Goal: Task Accomplishment & Management: Manage account settings

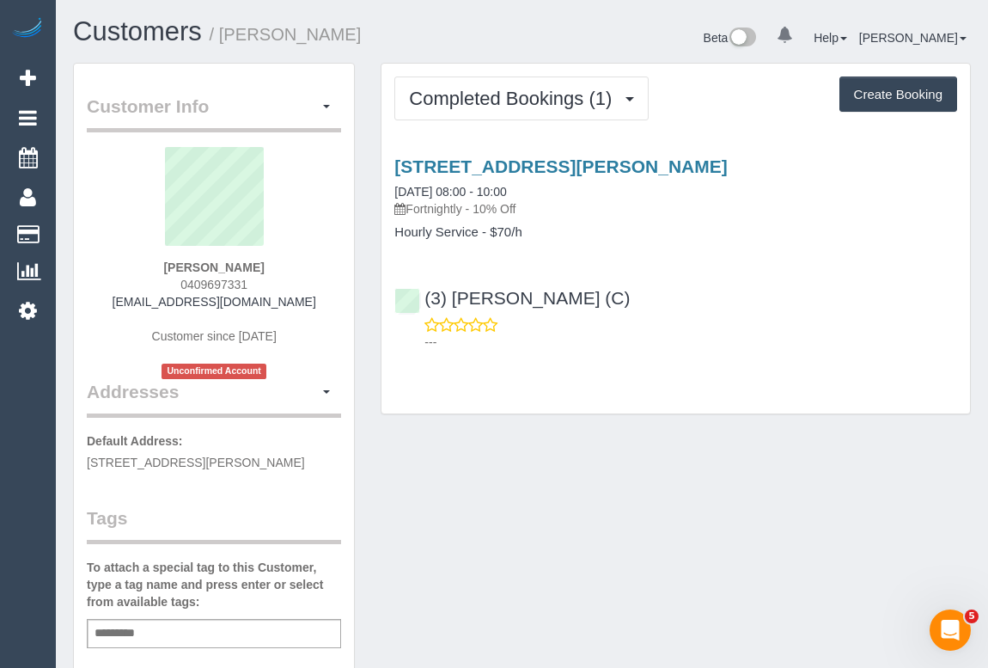
drag, startPoint x: 136, startPoint y: 297, endPoint x: 335, endPoint y: 308, distance: 199.7
click at [335, 308] on div "Indi Lacey-Carr 0409697331 indilaceycarr@gmail.com Customer since 2025 Unconfir…" at bounding box center [214, 263] width 254 height 232
copy link "indilaceycarr@gmail.com"
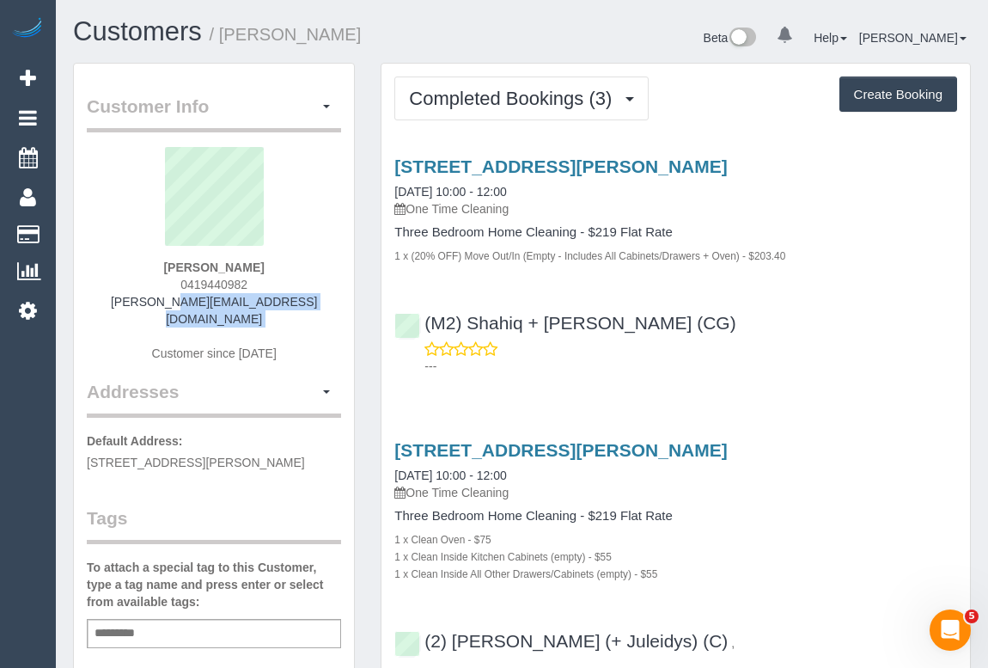
drag, startPoint x: 125, startPoint y: 301, endPoint x: 300, endPoint y: 310, distance: 174.7
click at [300, 310] on div "Alison Taylor 0419440982 alison_cramer@bigpond.com Customer since 2022" at bounding box center [214, 263] width 254 height 232
copy div "alison_cramer@bigpond.com"
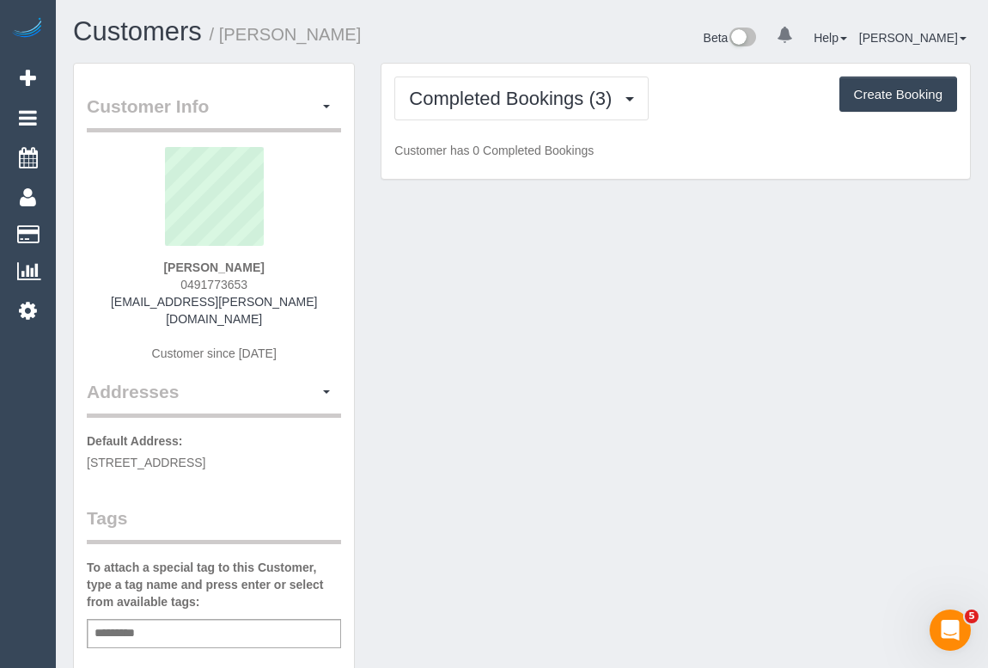
drag, startPoint x: 103, startPoint y: 306, endPoint x: 350, endPoint y: 313, distance: 246.8
click at [350, 313] on div "Customer Info Edit Contact Info Send Message Email Preferences Special Sales Ta…" at bounding box center [214, 639] width 280 height 1150
copy div "[EMAIL_ADDRESS][PERSON_NAME][DOMAIN_NAME] Customer since [DATE] Addresses"
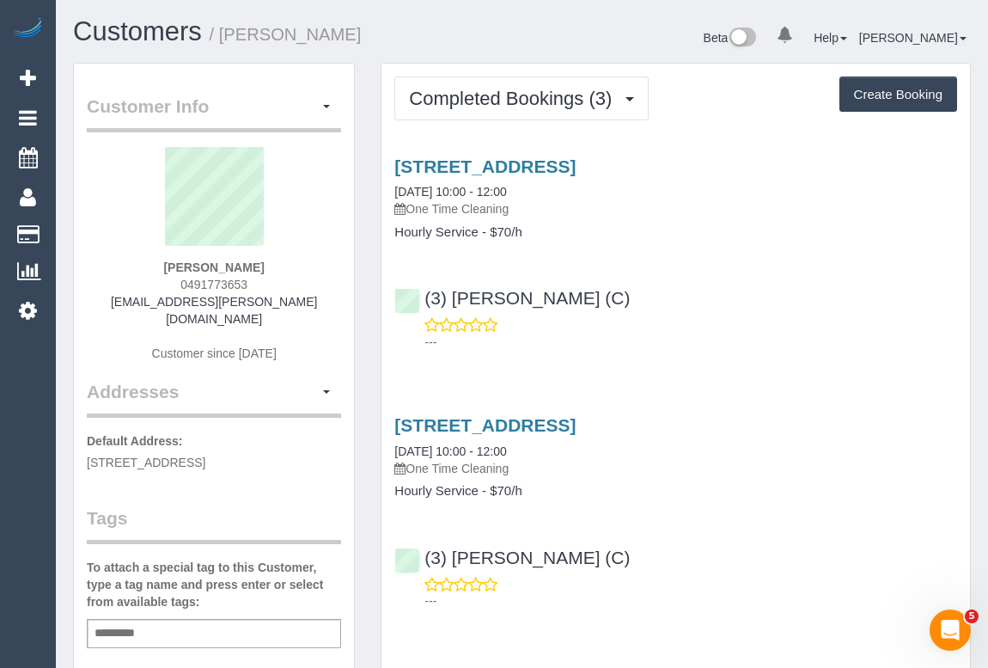
click at [293, 299] on div "Lauren Enright 0491773653 lauren.a.enright@gmail.com Customer since 2025" at bounding box center [214, 263] width 254 height 232
drag, startPoint x: 275, startPoint y: 300, endPoint x: 110, endPoint y: 297, distance: 165.1
click at [110, 297] on div "Lauren Enright 0491773653 lauren.a.enright@gmail.com Customer since 2025" at bounding box center [214, 263] width 254 height 232
copy link "lauren.a.enright@gmail.com"
click at [891, 464] on p "One Time Cleaning" at bounding box center [676, 468] width 563 height 17
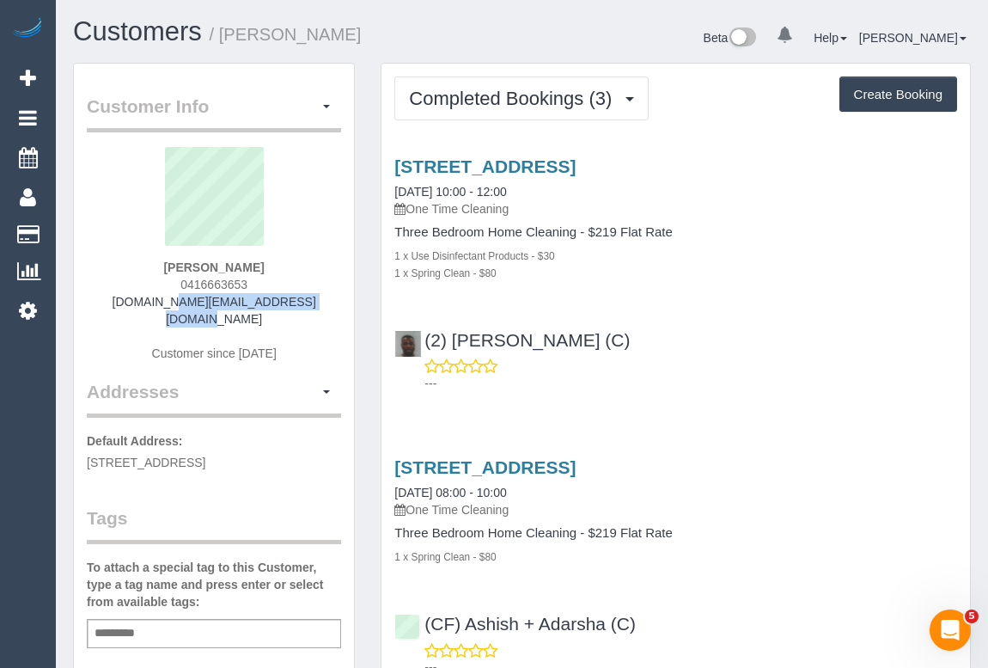
drag, startPoint x: 113, startPoint y: 301, endPoint x: 336, endPoint y: 309, distance: 222.8
click at [336, 309] on div "Rebecca Murphy 0416663653 rebeccamurphy.au@gmail.com Customer since 2024" at bounding box center [214, 263] width 254 height 232
copy link "rebeccamurphy.au@gmail.com"
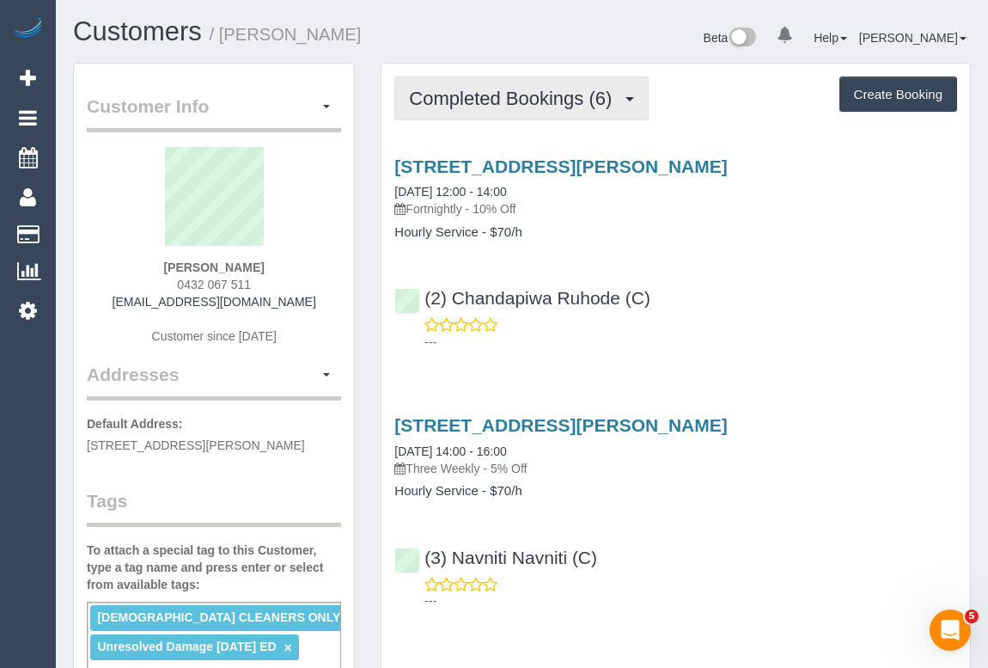
click at [523, 95] on span "Completed Bookings (6)" at bounding box center [514, 98] width 211 height 21
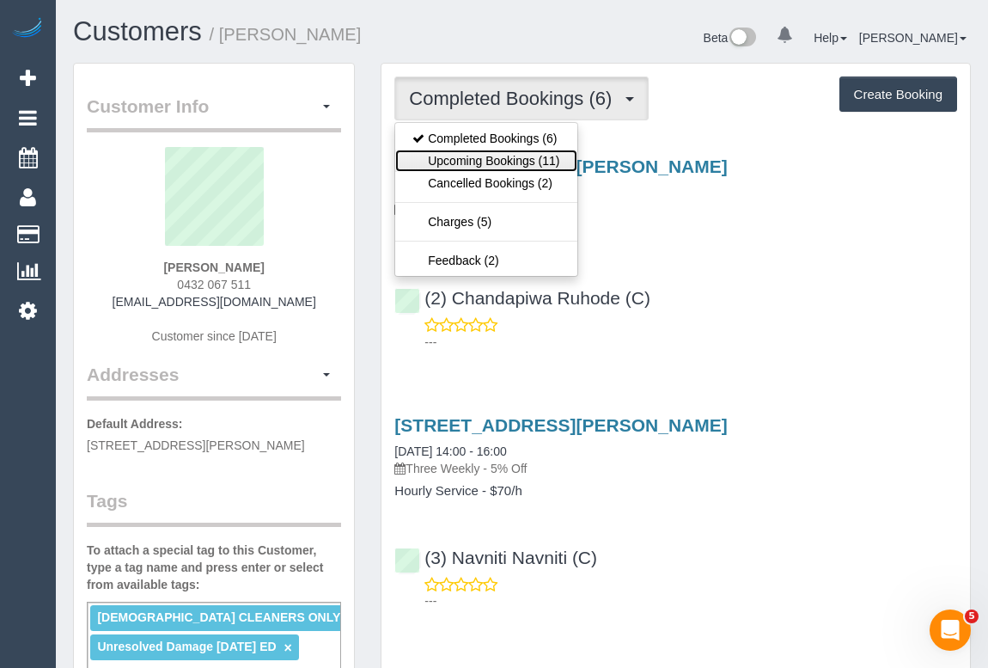
click at [481, 155] on link "Upcoming Bookings (11)" at bounding box center [485, 161] width 181 height 22
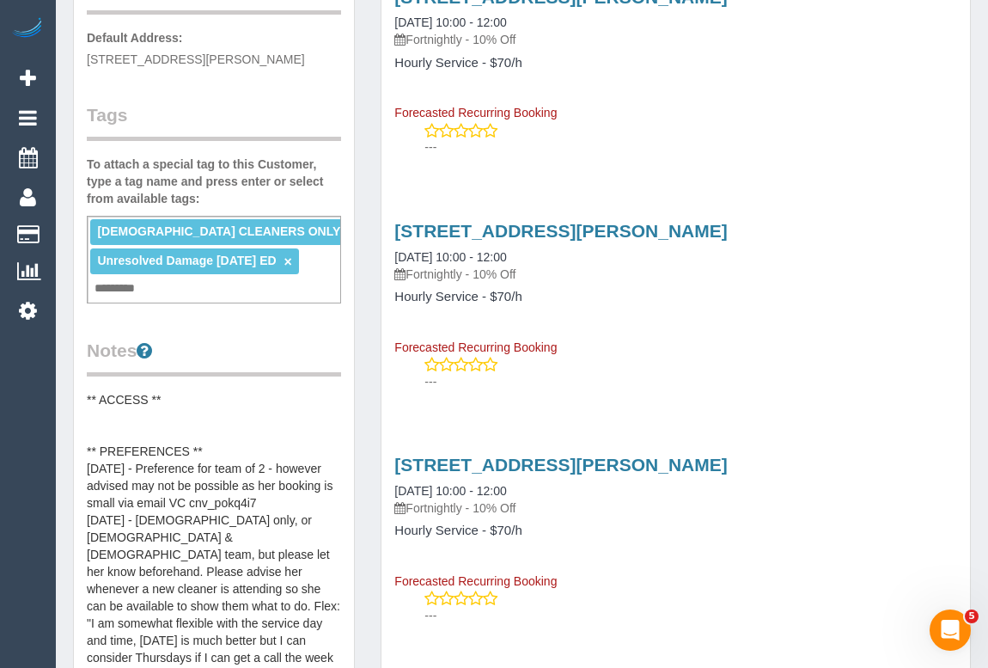
scroll to position [468, 0]
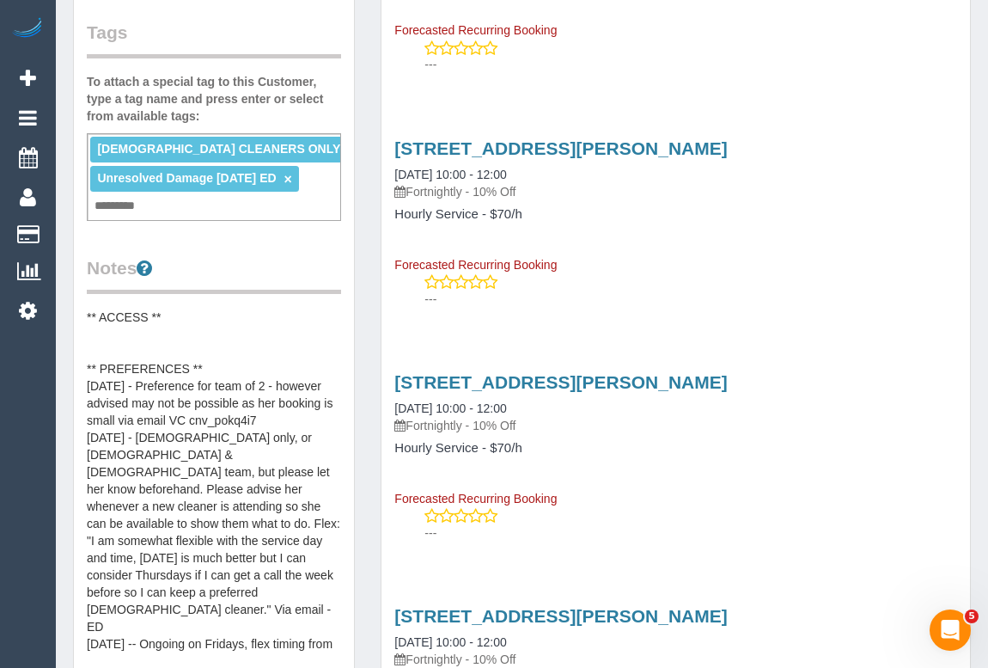
click at [721, 528] on p "---" at bounding box center [691, 532] width 533 height 17
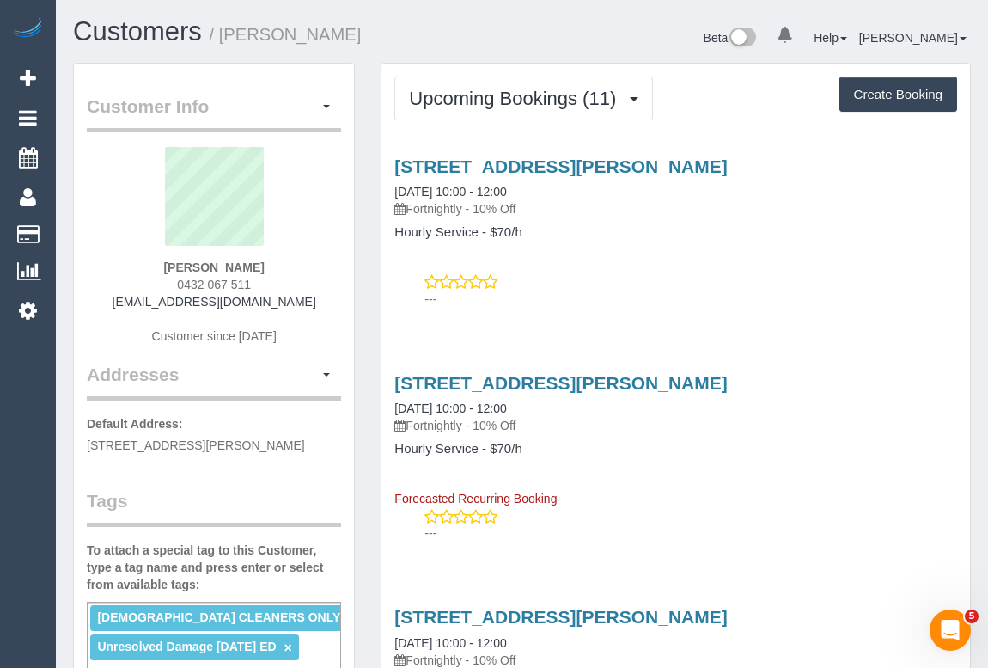
scroll to position [0, 0]
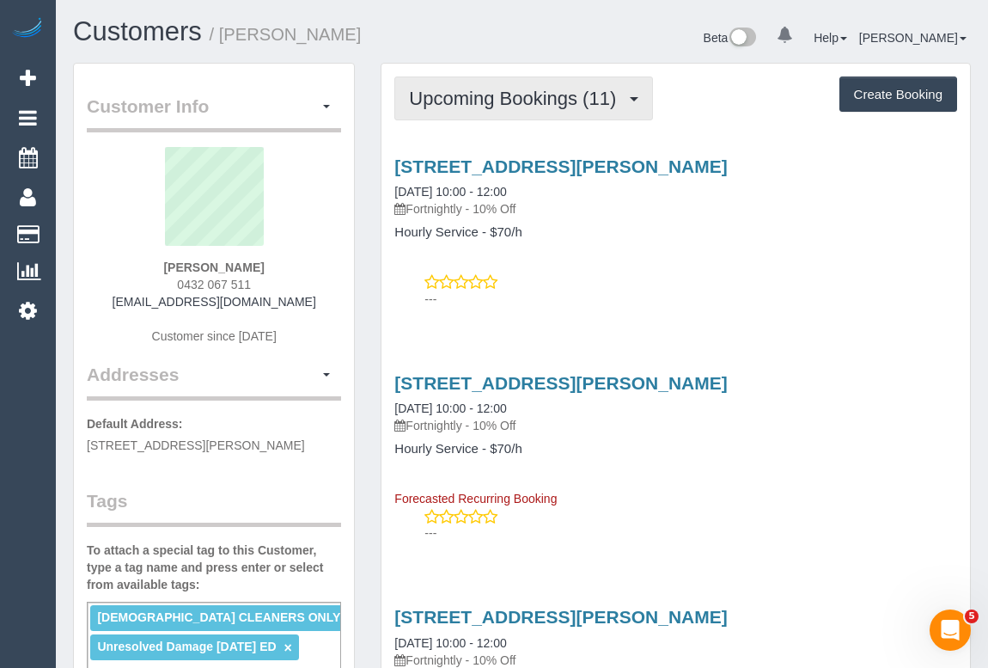
click at [524, 101] on span "Upcoming Bookings (11)" at bounding box center [517, 98] width 216 height 21
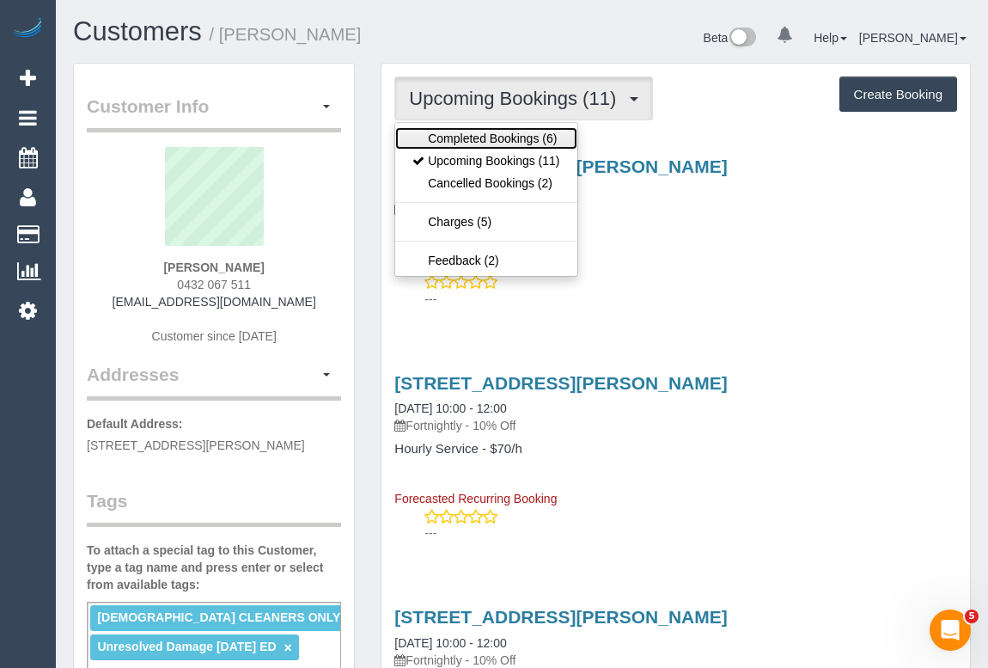
click at [508, 133] on link "Completed Bookings (6)" at bounding box center [485, 138] width 181 height 22
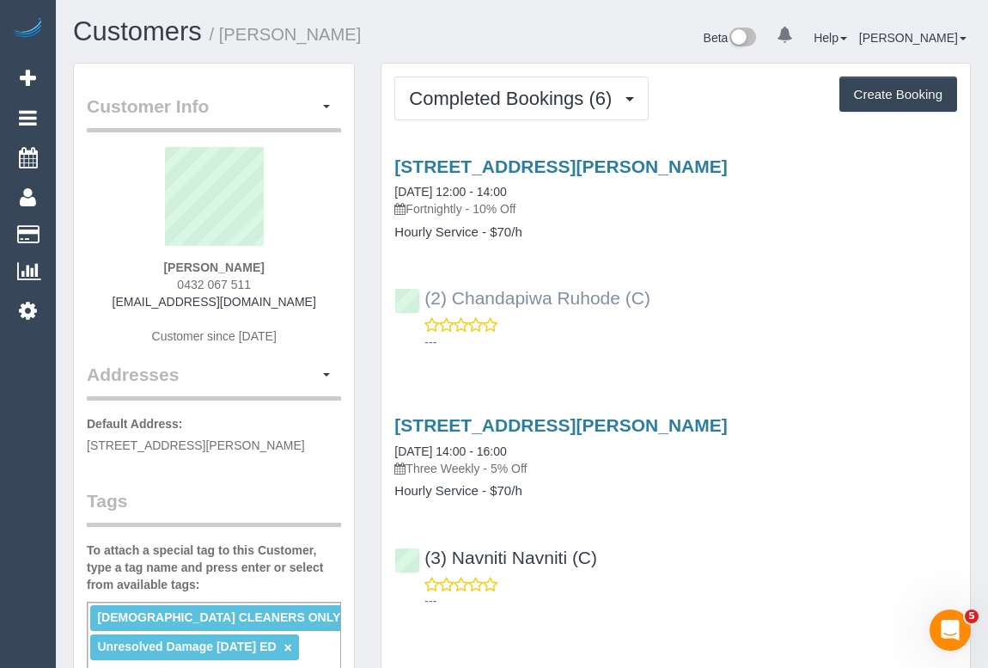
click at [419, 298] on div "(2) Chandapiwa Ruhode (C) ---" at bounding box center [676, 311] width 589 height 77
copy link "(2) Chandapiwa Ruhode (C)"
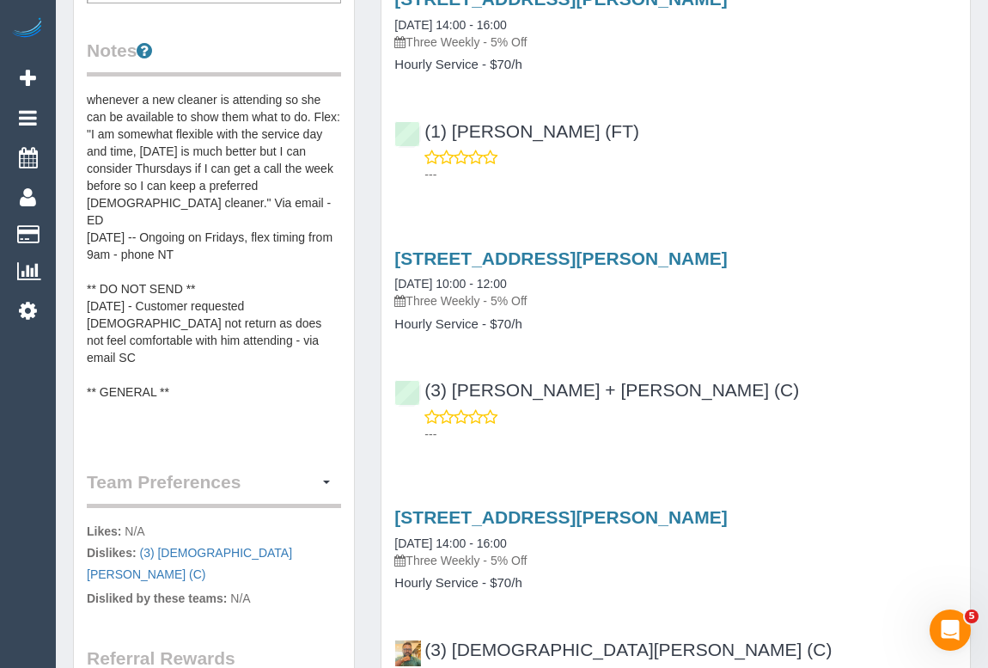
scroll to position [703, 0]
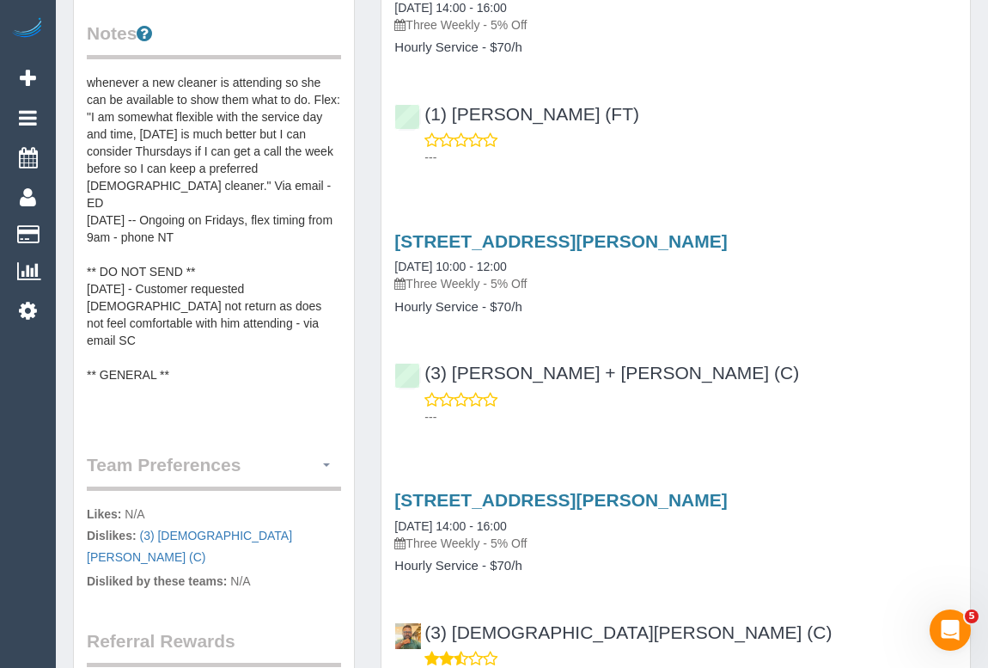
click at [328, 460] on button "button" at bounding box center [326, 465] width 29 height 27
click at [276, 494] on link "Manage Preferences" at bounding box center [267, 497] width 146 height 22
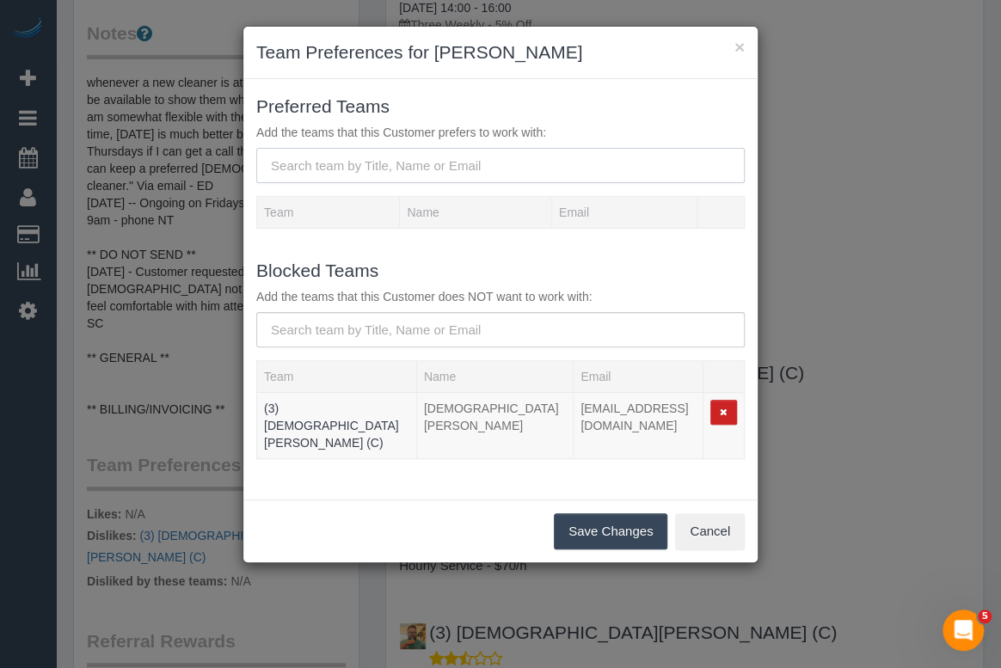
click at [384, 159] on input "text" at bounding box center [500, 165] width 488 height 35
paste input "(2) Chandapiwa Ruhode (C)"
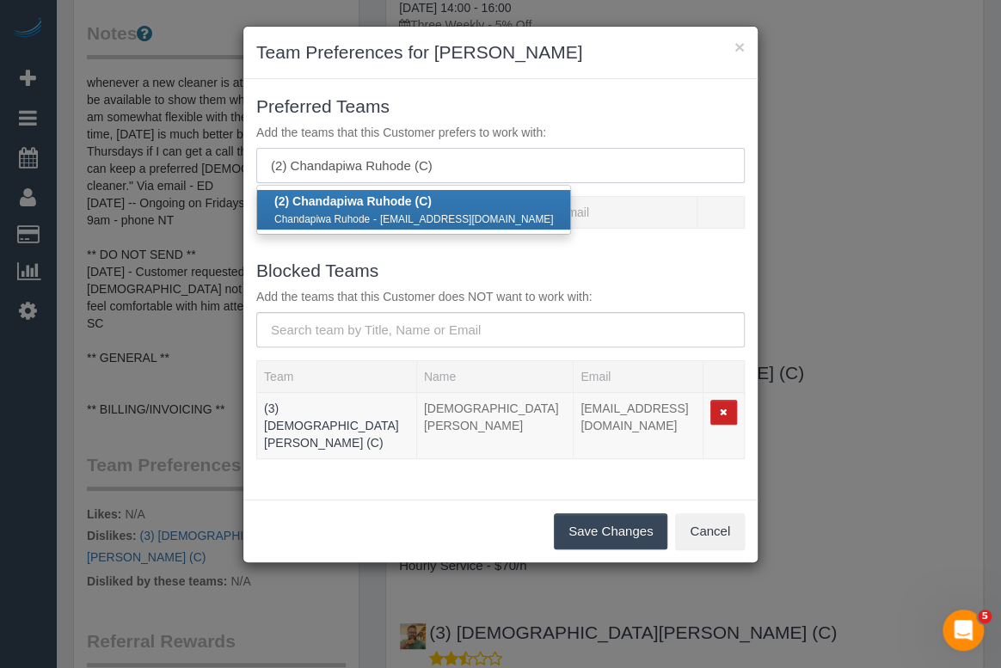
type input "(2) Chandapiwa Ruhode (C)"
click at [334, 214] on small "Chandapiwa Ruhode" at bounding box center [321, 219] width 95 height 12
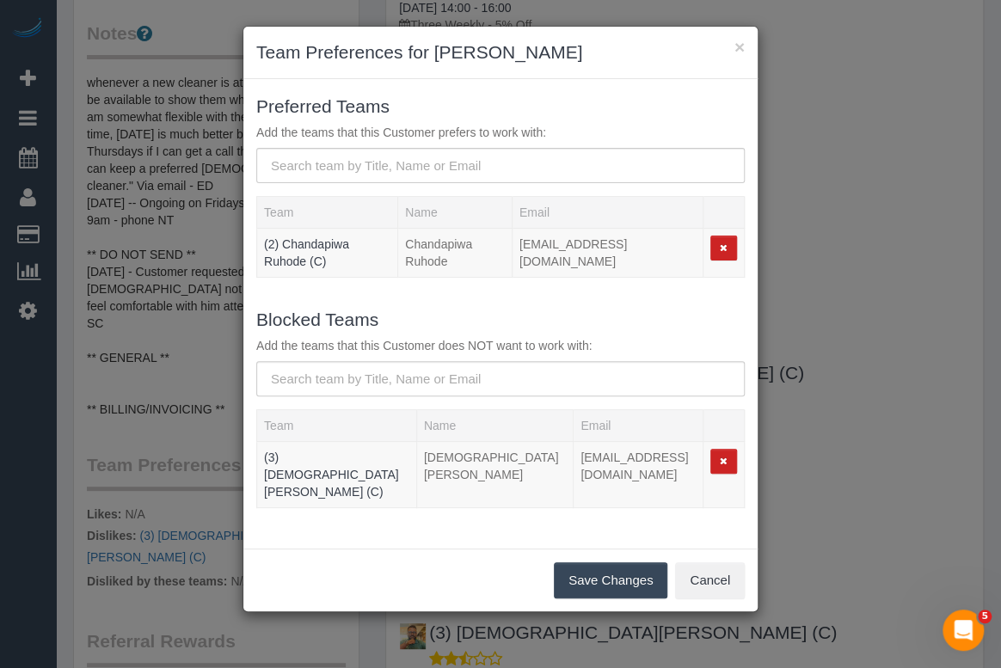
click at [596, 562] on button "Save Changes" at bounding box center [610, 580] width 113 height 36
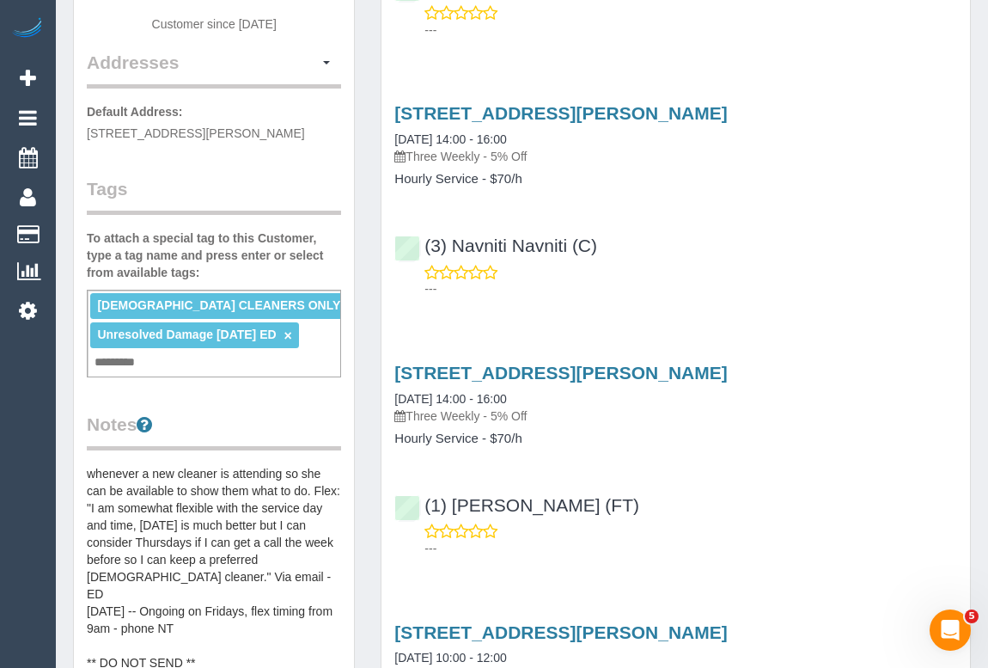
scroll to position [0, 0]
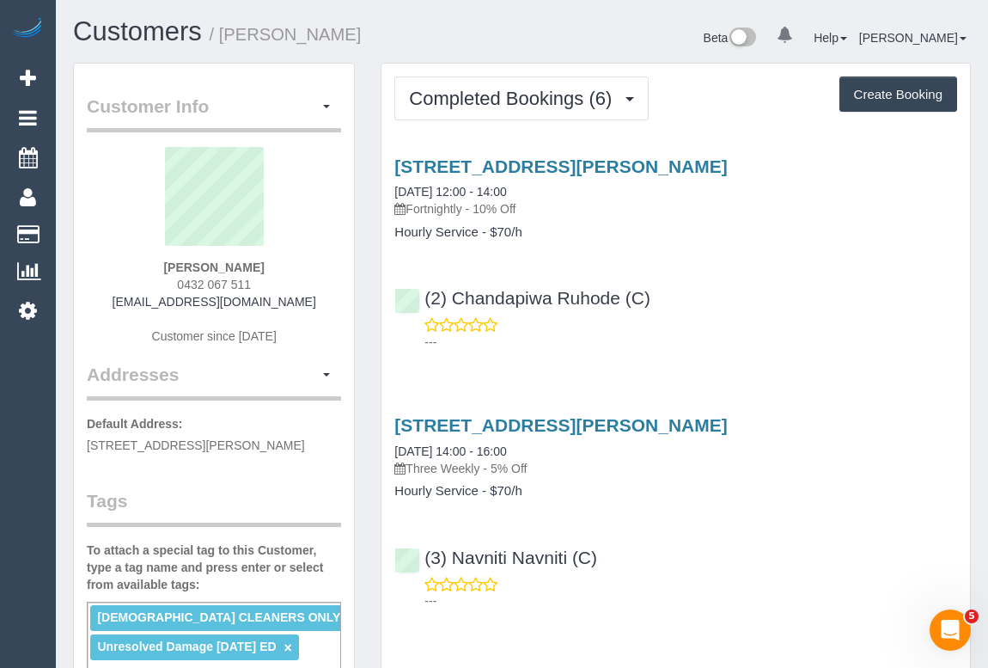
drag, startPoint x: 168, startPoint y: 285, endPoint x: 307, endPoint y: 286, distance: 138.4
click at [307, 286] on div "Chelsea Hollins 0432 067 511 chelseamaihollins@gmail.com Customer since 2025" at bounding box center [214, 254] width 254 height 215
copy span "0432 067 511"
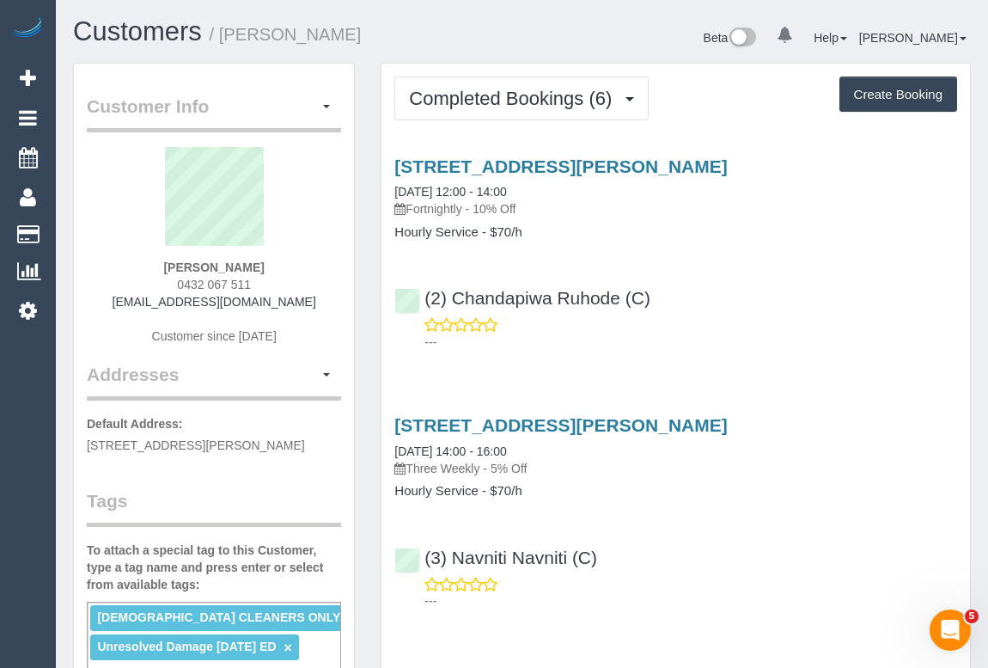
drag, startPoint x: 824, startPoint y: 324, endPoint x: 814, endPoint y: 352, distance: 29.4
click at [824, 324] on div "---" at bounding box center [676, 333] width 563 height 34
click at [559, 292] on link "(2) Chandapiwa Ruhode (C)" at bounding box center [523, 298] width 256 height 20
drag, startPoint x: 673, startPoint y: 297, endPoint x: 428, endPoint y: 286, distance: 245.2
click at [428, 286] on div "(2) Chandapiwa Ruhode (C) ---" at bounding box center [676, 311] width 589 height 77
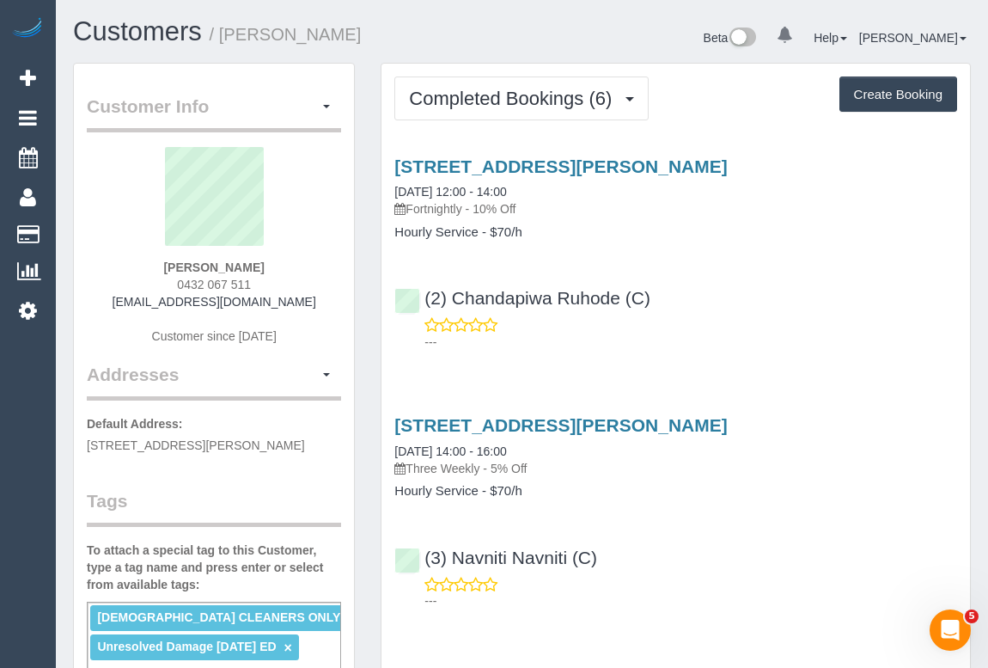
copy link "(2) Chandapiwa Ruhode (C)"
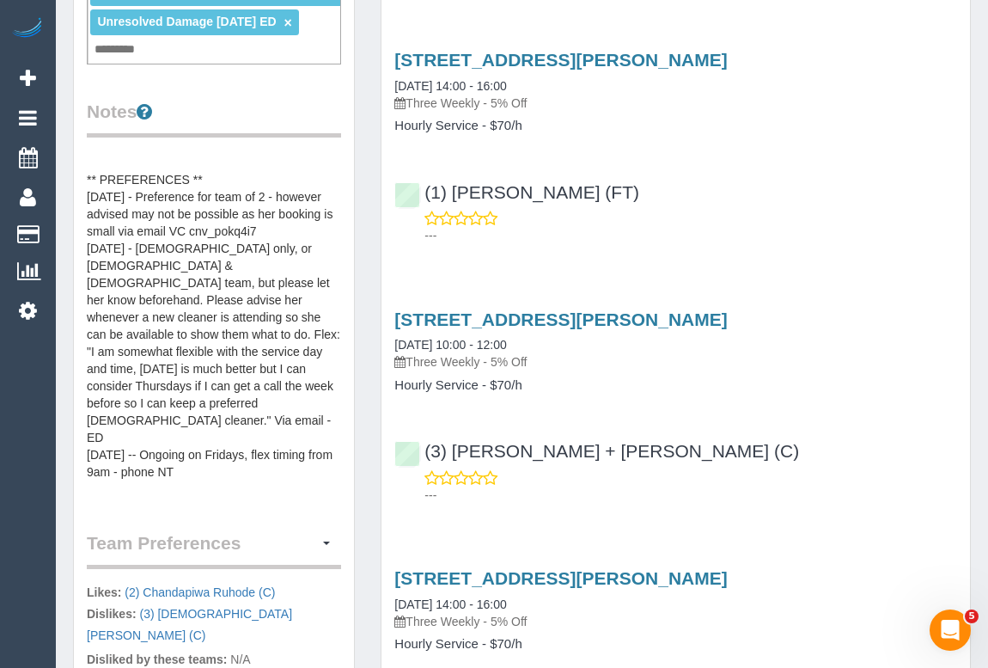
scroll to position [189, 0]
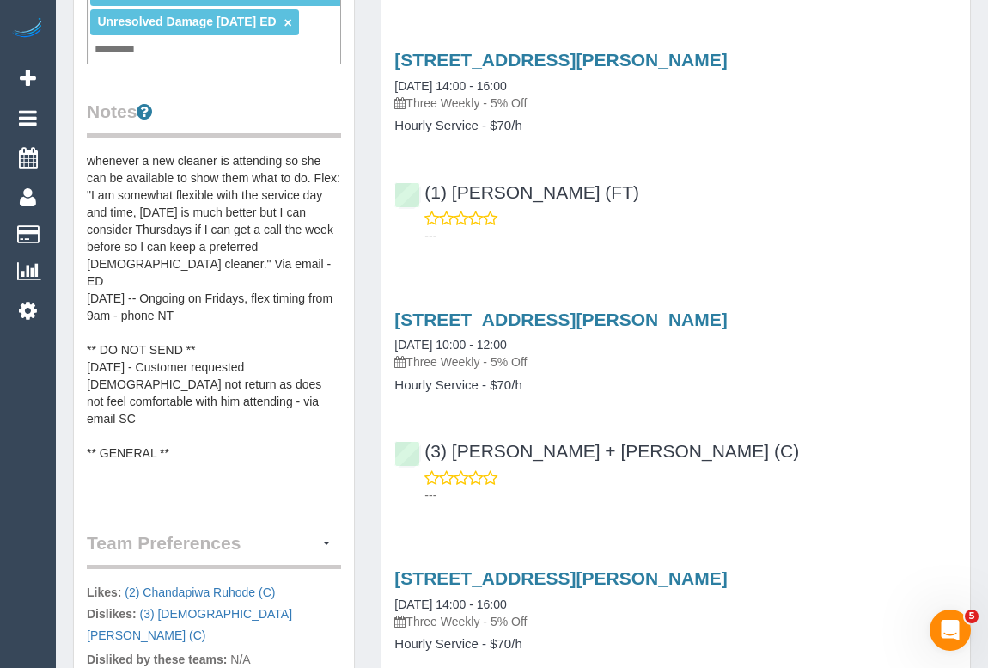
click at [193, 378] on pre "** ACCESS ** ** PREFERENCES ** 12/09/25 - Preference for team of 2 - however ad…" at bounding box center [214, 324] width 254 height 344
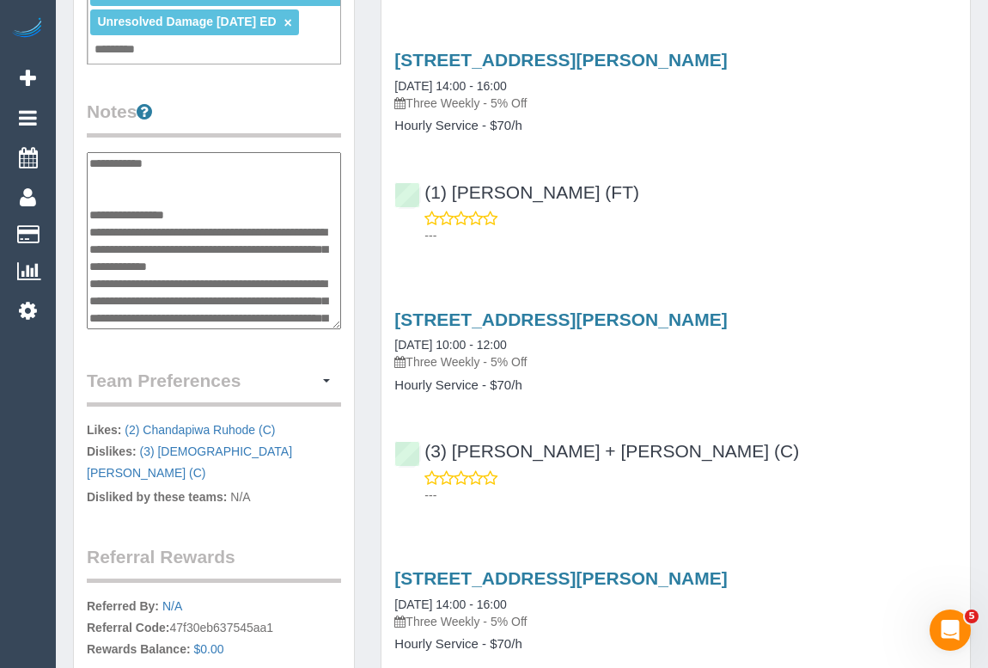
scroll to position [378, 0]
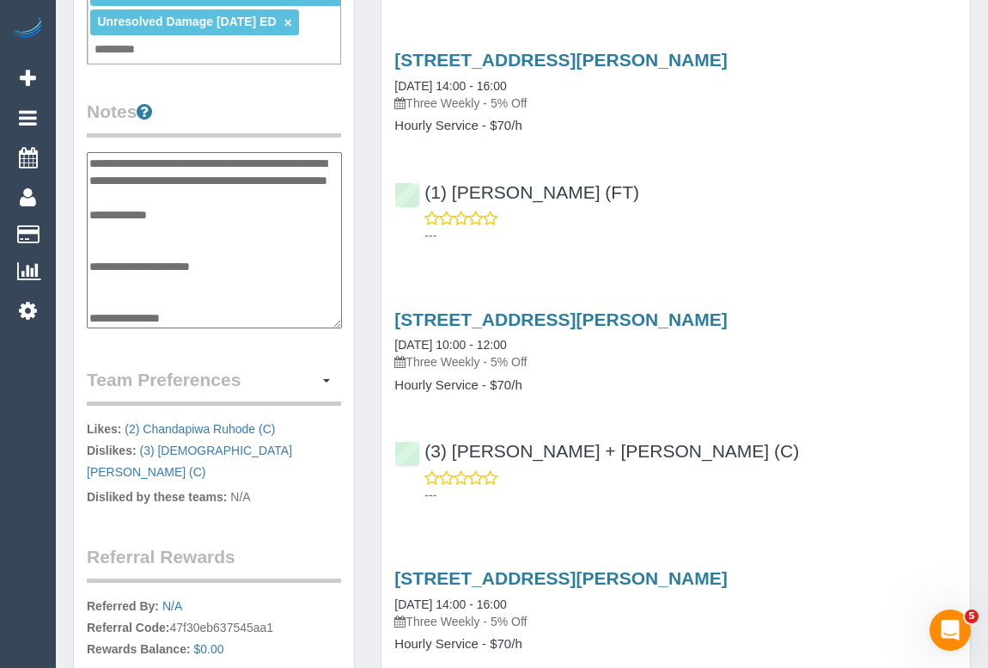
click at [180, 205] on textarea "**********" at bounding box center [214, 240] width 255 height 177
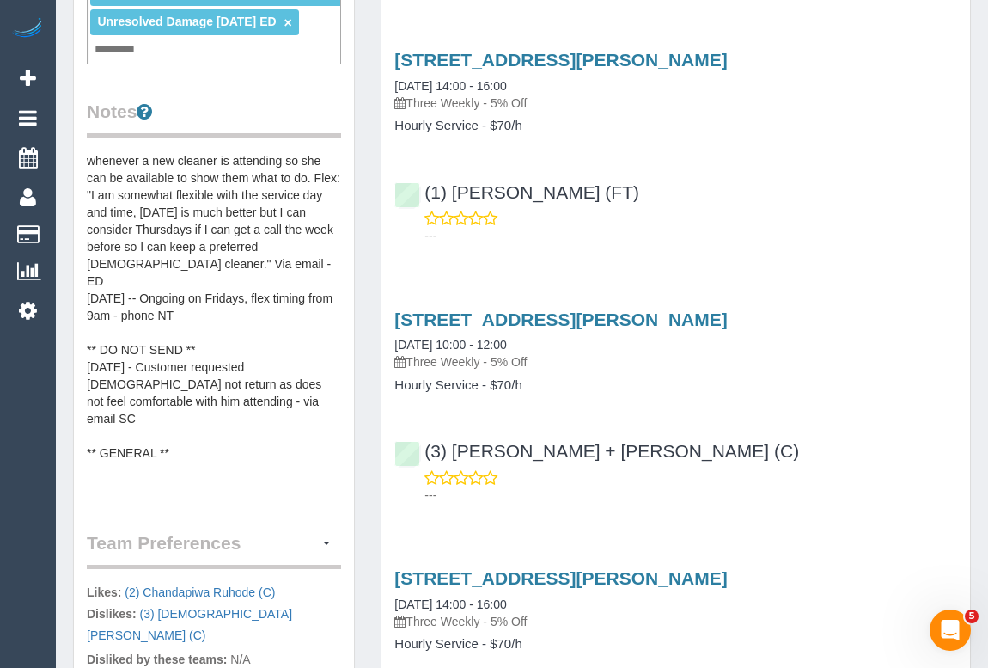
click at [179, 371] on pre "** ACCESS ** ** PREFERENCES ** 12/09/25 - Preference for team of 2 - however ad…" at bounding box center [214, 324] width 254 height 344
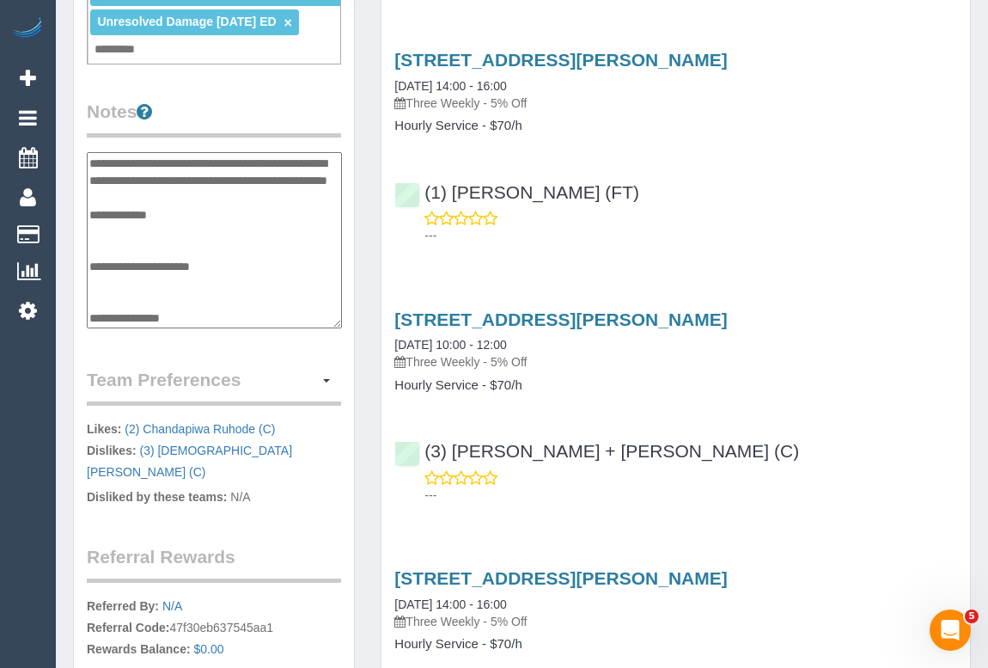
click at [181, 212] on textarea "**********" at bounding box center [214, 240] width 255 height 177
type textarea "**********"
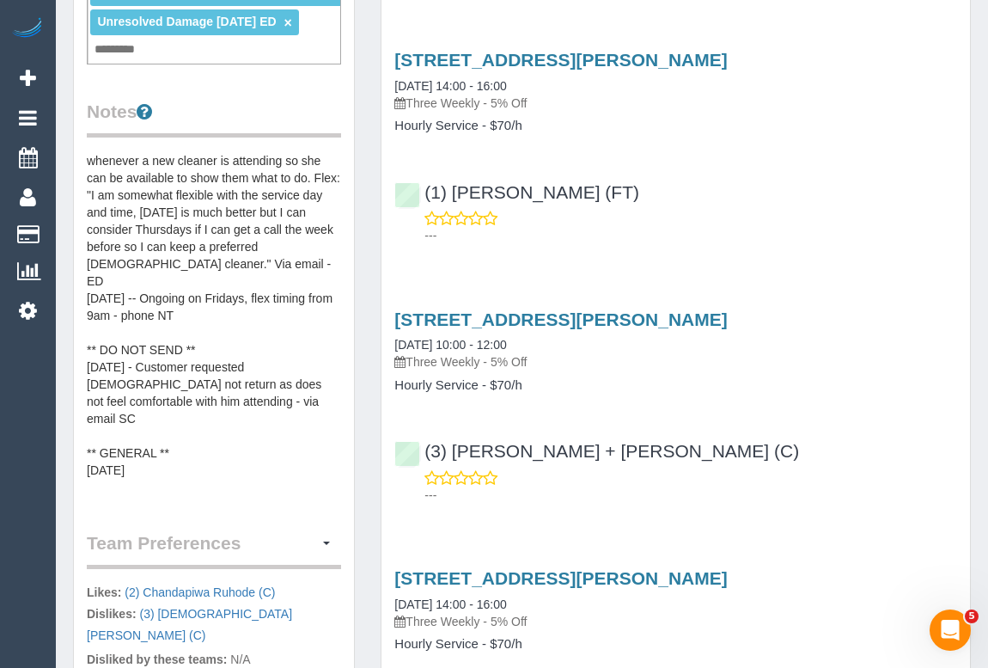
click at [140, 397] on pre "** ACCESS ** ** PREFERENCES ** 12/09/25 - Preference for team of 2 - however ad…" at bounding box center [214, 324] width 254 height 344
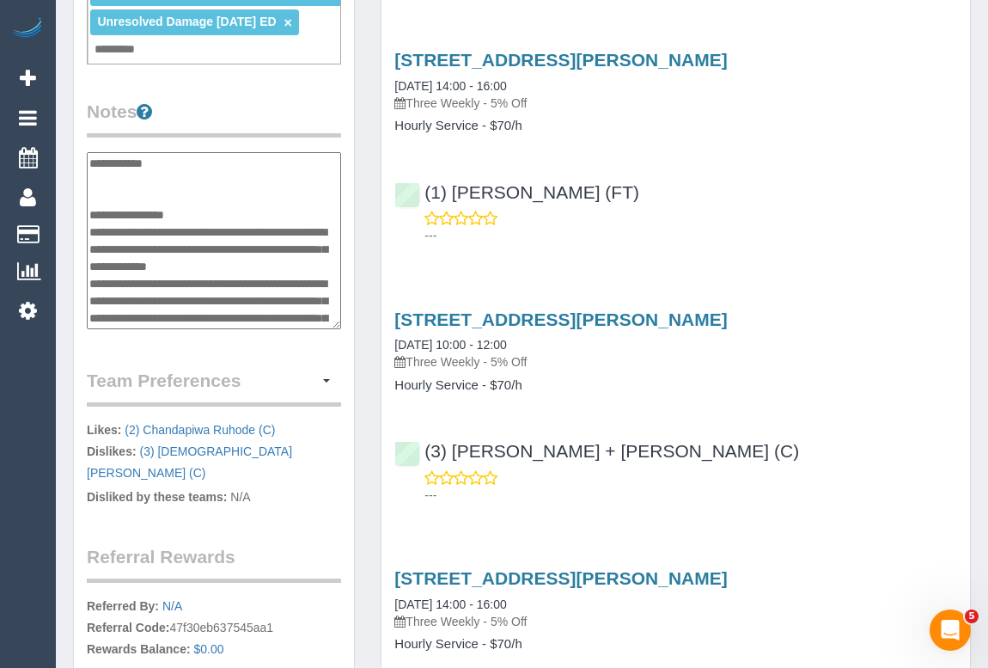
scroll to position [395, 0]
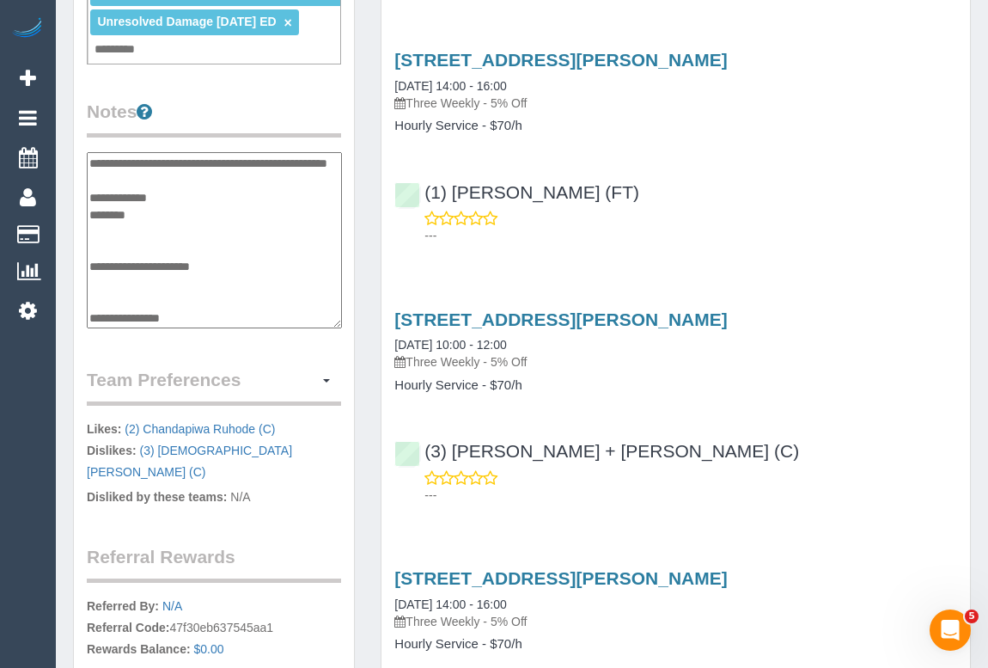
click at [147, 221] on textarea "**********" at bounding box center [214, 240] width 255 height 177
click at [147, 214] on textarea "**********" at bounding box center [214, 240] width 255 height 177
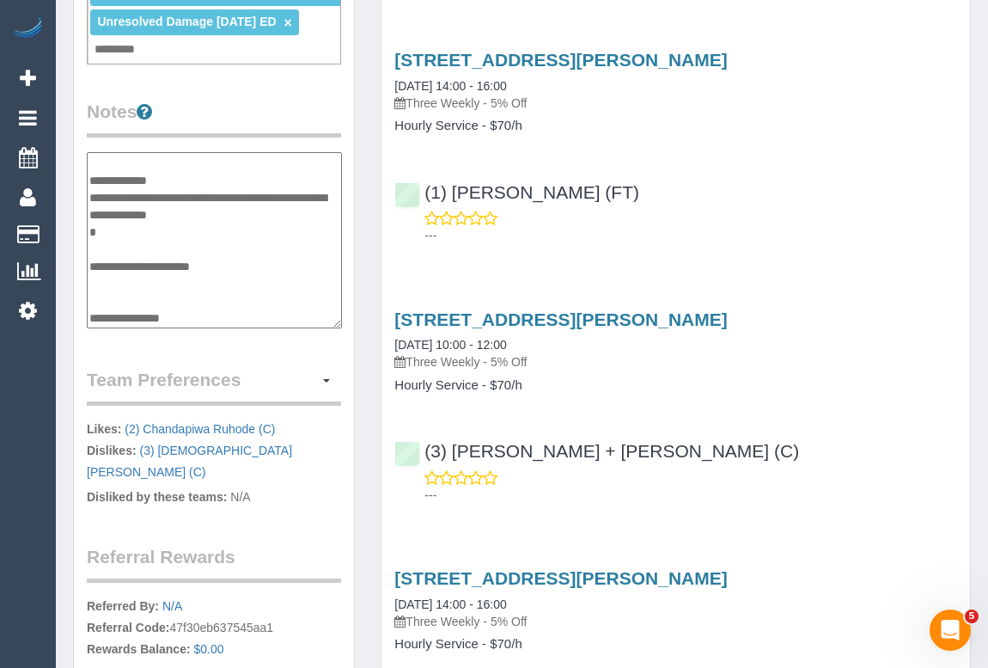
click at [232, 223] on textarea "**********" at bounding box center [214, 240] width 255 height 177
type textarea "**********"
click at [361, 278] on div "Customer Info Edit Contact Info Send Message Email Preferences Special Sales Ta…" at bounding box center [214, 138] width 308 height 1400
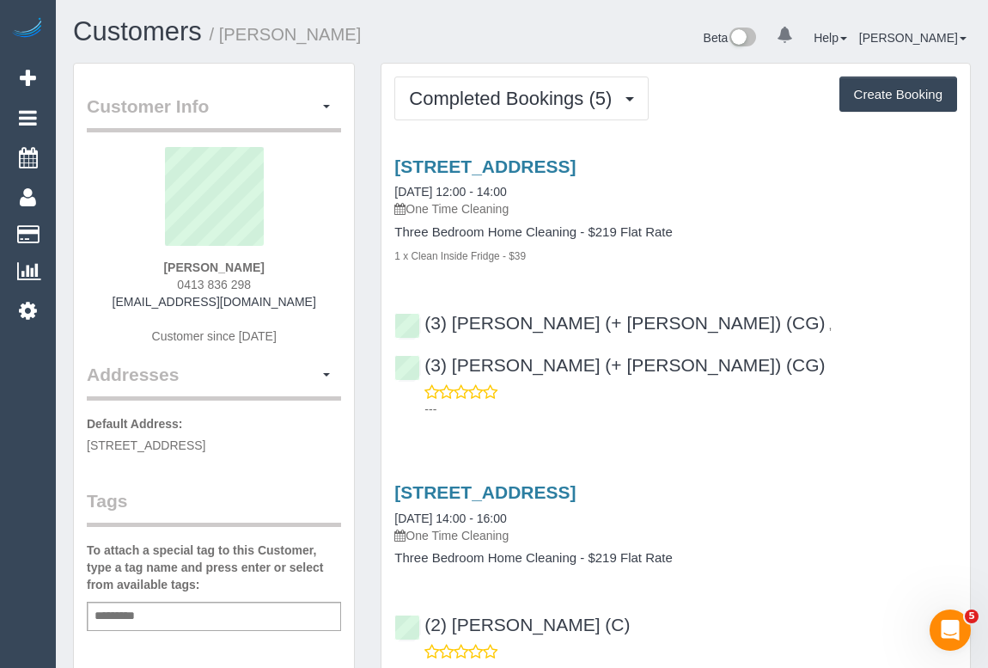
drag, startPoint x: 138, startPoint y: 297, endPoint x: 348, endPoint y: 309, distance: 211.0
click at [348, 309] on div "Customer Info Edit Contact Info Send Message Email Preferences Special Sales Ta…" at bounding box center [214, 630] width 280 height 1133
copy div "[EMAIL_ADDRESS][DOMAIN_NAME] Customer since [DATE] Addresses"
click at [305, 309] on div "Stephanie Barrell 0413 836 298 sbarrell22@gmail.com Customer since 2025" at bounding box center [214, 254] width 254 height 215
drag, startPoint x: 285, startPoint y: 301, endPoint x: 174, endPoint y: 316, distance: 111.1
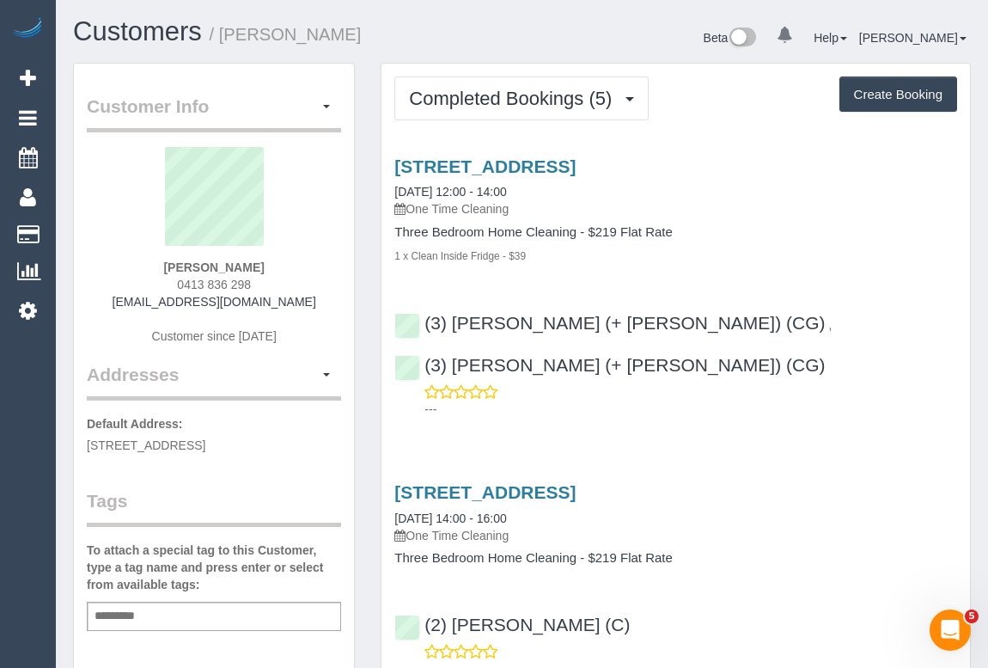
click at [130, 303] on div "Stephanie Barrell 0413 836 298 sbarrell22@gmail.com Customer since 2025" at bounding box center [214, 254] width 254 height 215
copy link "sbarrell22@gmail.com"
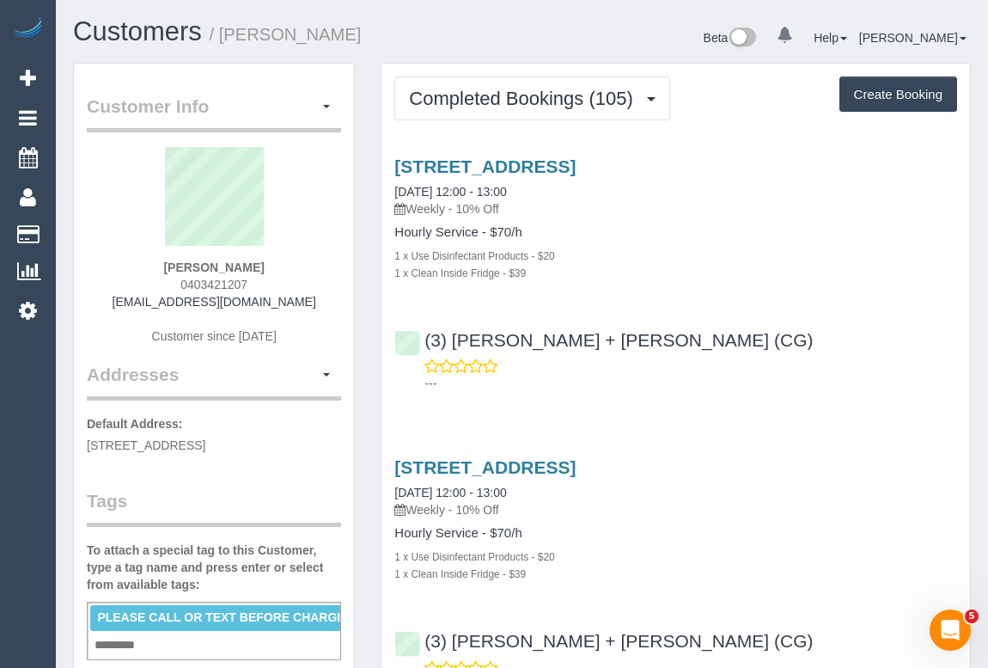
drag, startPoint x: 138, startPoint y: 301, endPoint x: 285, endPoint y: 301, distance: 147.0
click at [285, 301] on div "Tara Karnezis 0403421207 tarakarnezis@icloud.com Customer since 2023" at bounding box center [214, 254] width 254 height 215
copy link "tarakarnezis@icloud.com"
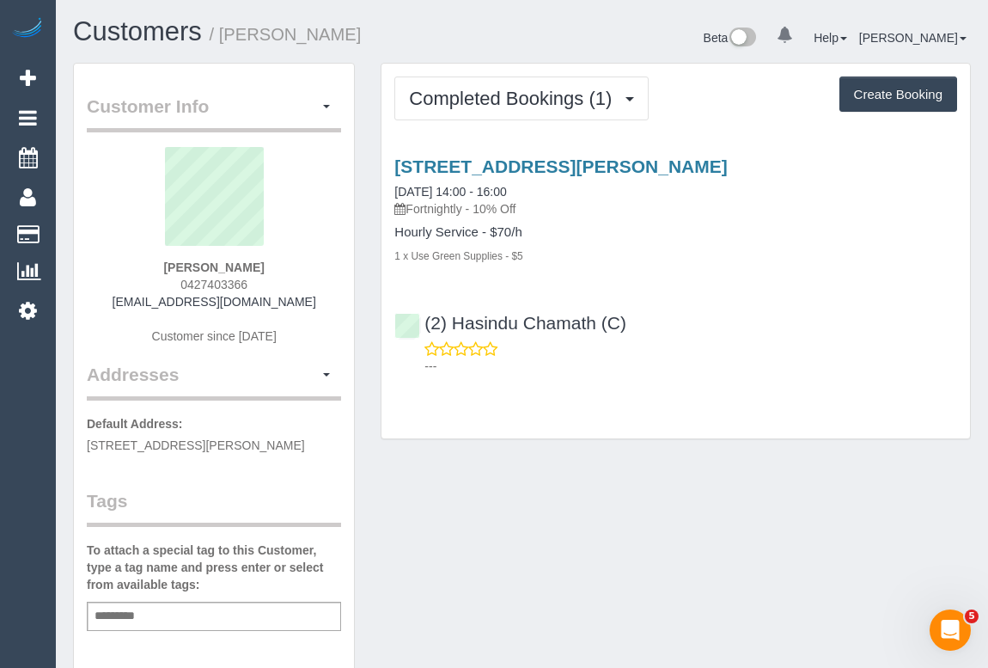
drag, startPoint x: 172, startPoint y: 275, endPoint x: 222, endPoint y: 277, distance: 49.9
click at [222, 277] on div "Catherine Mackenzie 0427403366 cat_mackenzie@outlook.com Customer since 2025" at bounding box center [214, 254] width 254 height 215
drag, startPoint x: 137, startPoint y: 297, endPoint x: 304, endPoint y: 302, distance: 167.7
click at [304, 302] on div "Catherine Mackenzie 0427403366 cat_mackenzie@outlook.com Customer since 2025" at bounding box center [214, 254] width 254 height 215
copy link "cat_mackenzie@outlook.com"
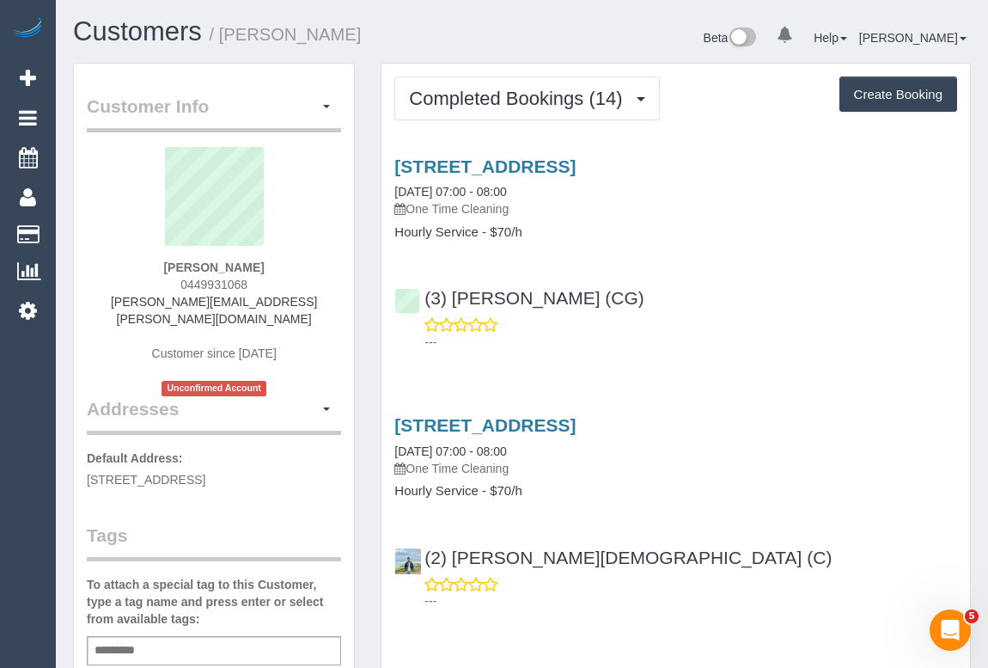
drag, startPoint x: 174, startPoint y: 281, endPoint x: 266, endPoint y: 280, distance: 92.8
click at [266, 280] on div "[PERSON_NAME] 0449931068 [PERSON_NAME][EMAIL_ADDRESS][PERSON_NAME][DOMAIN_NAME]…" at bounding box center [214, 271] width 254 height 249
copy span "0449931068"
drag, startPoint x: 156, startPoint y: 264, endPoint x: 260, endPoint y: 262, distance: 104.9
click at [260, 262] on div "[PERSON_NAME] 0449931068 [PERSON_NAME][EMAIL_ADDRESS][PERSON_NAME][DOMAIN_NAME]…" at bounding box center [214, 271] width 254 height 249
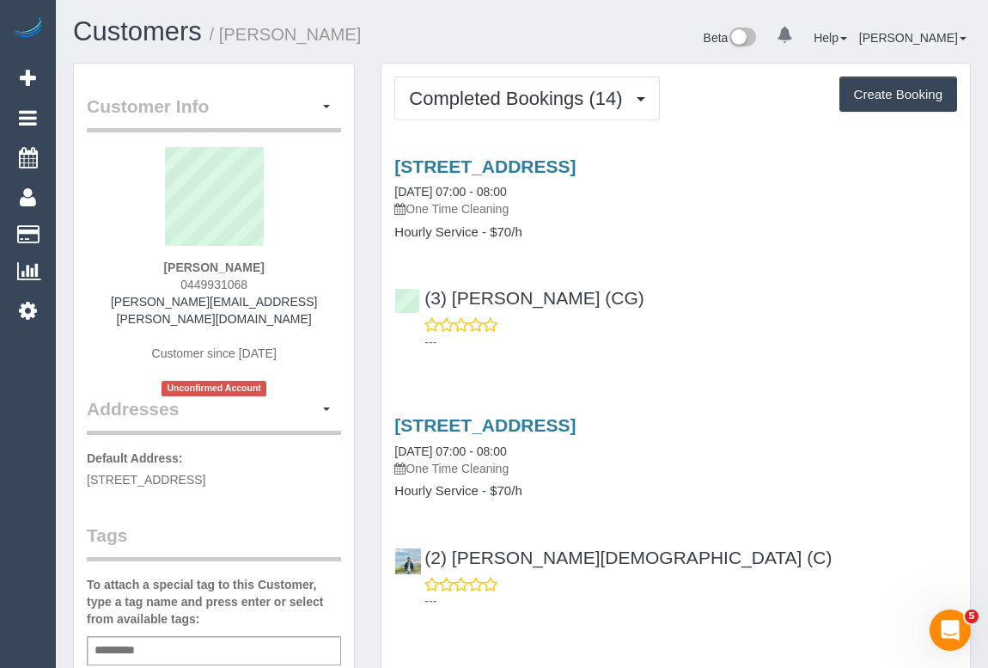
copy strong "[PERSON_NAME]"
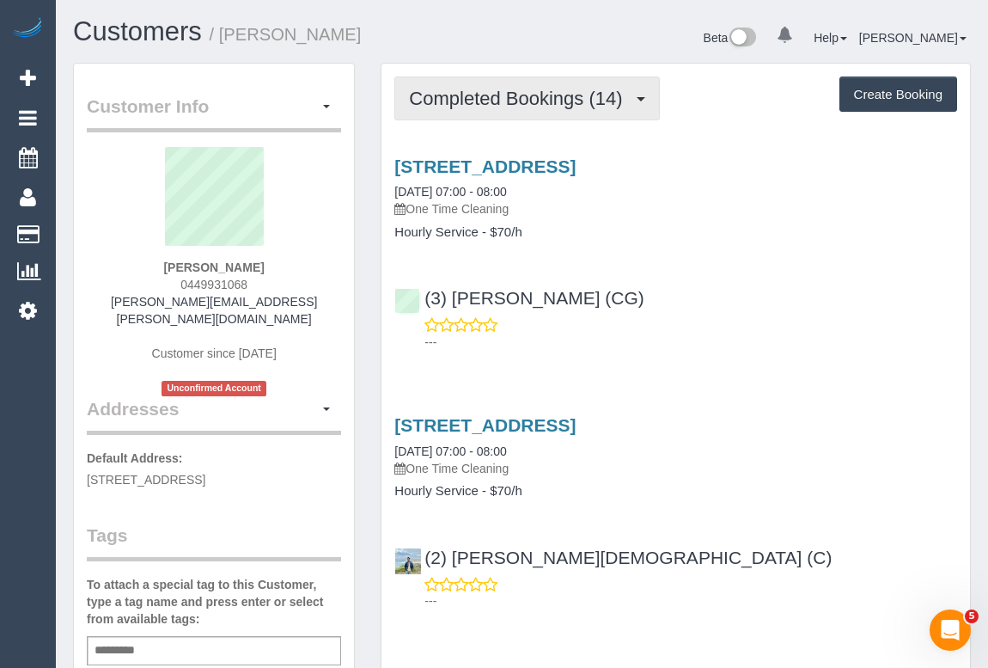
click at [500, 102] on span "Completed Bookings (14)" at bounding box center [520, 98] width 222 height 21
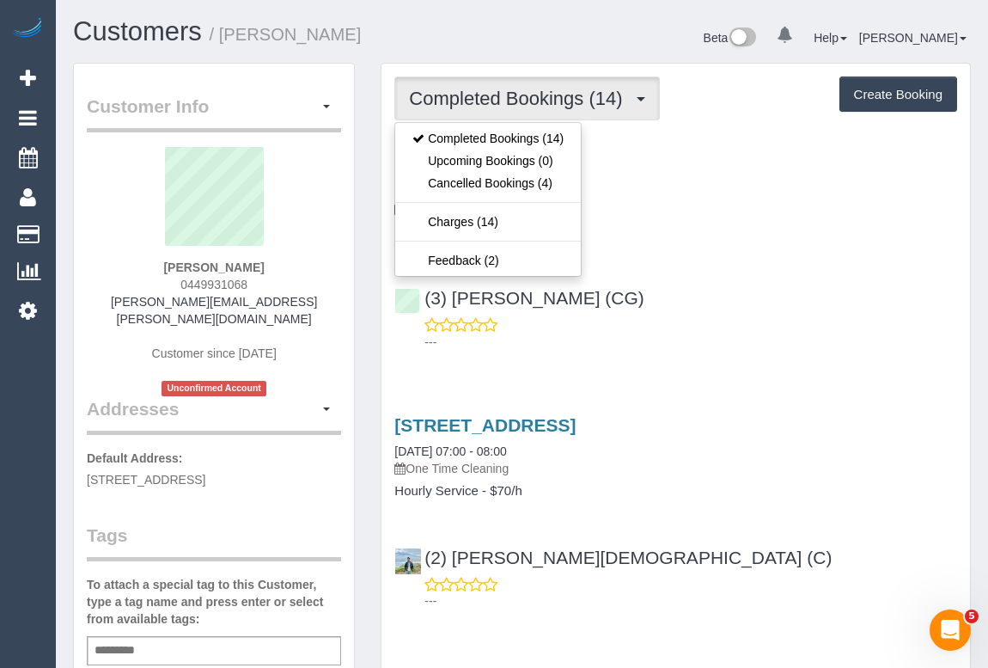
click at [576, 168] on link "577 High St, Kew East, VIC 3102" at bounding box center [485, 166] width 181 height 20
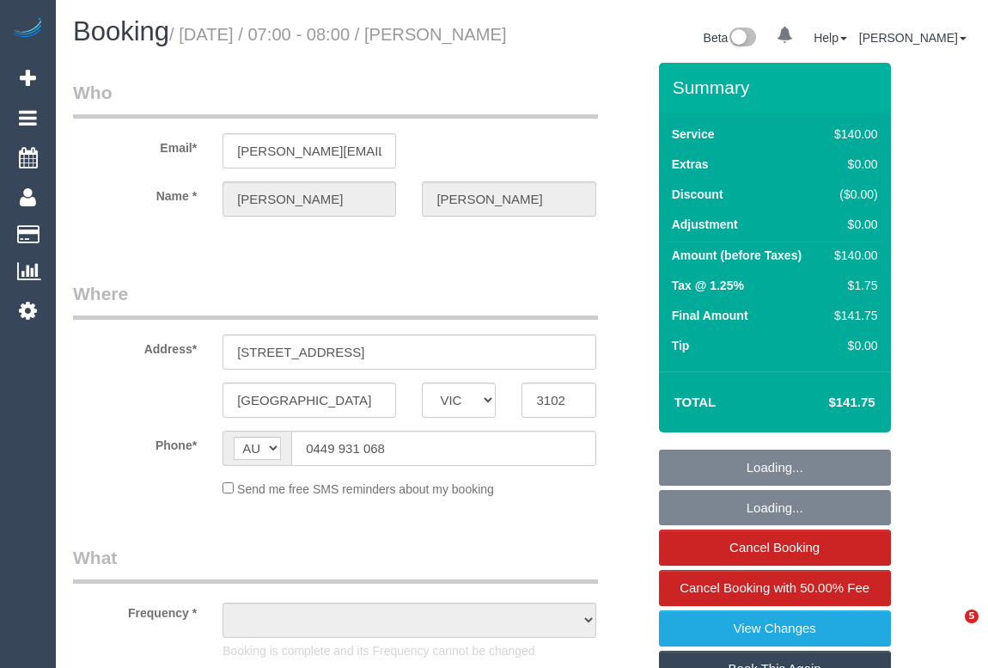
select select "VIC"
select select "string:stripe-pm_1Q61kA2GScqysDRVwqA5NiDb"
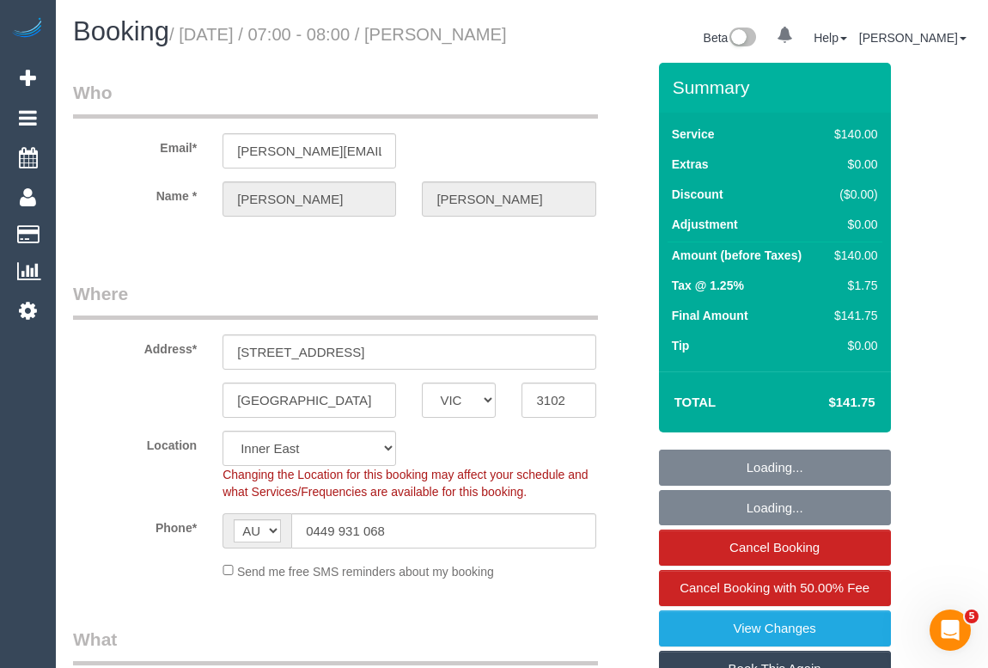
select select "number:28"
select select "number:14"
select select "number:18"
select select "number:25"
select select "number:35"
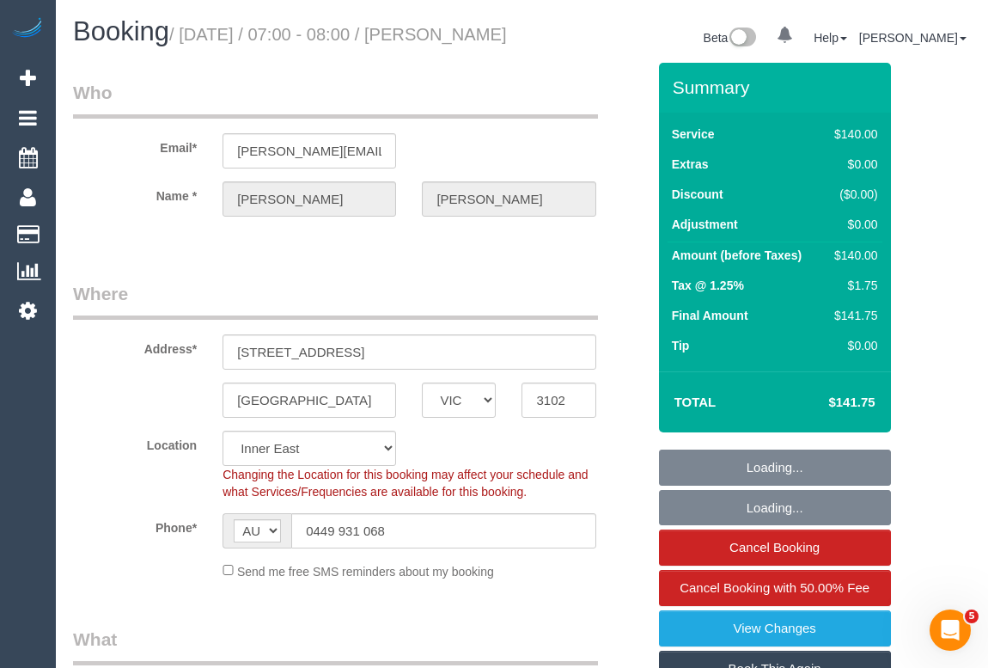
select select "number:13"
select select "object:1585"
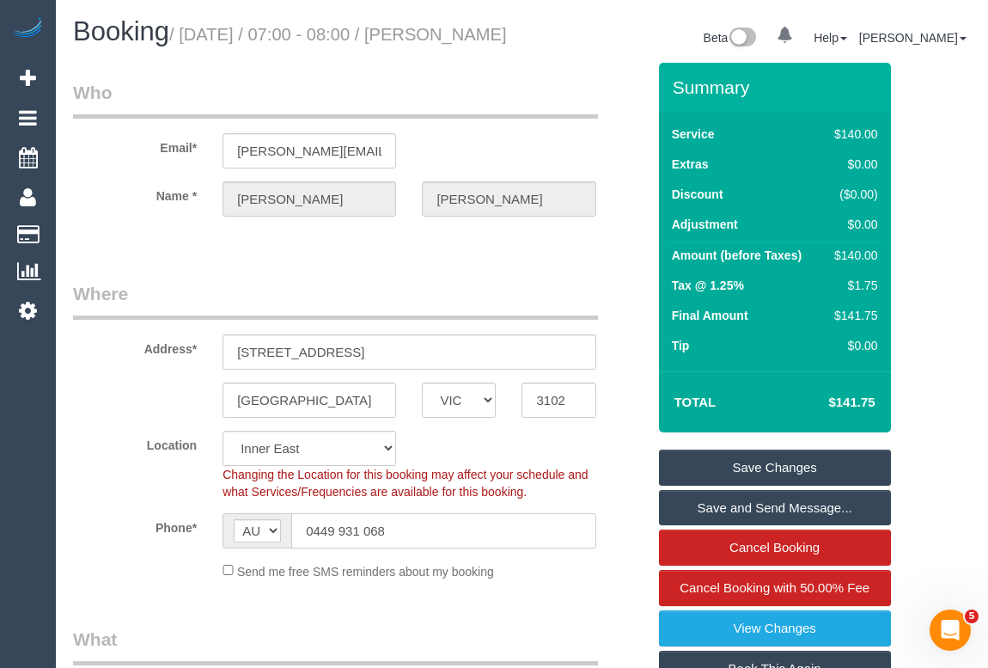
drag, startPoint x: 437, startPoint y: 544, endPoint x: 211, endPoint y: 548, distance: 225.2
click at [211, 548] on div "AF AL DZ AD AO AI AQ AG AR AM AW AU AT AZ BS BH BD BB BY BE BZ BJ BM BT BO BA B…" at bounding box center [409, 530] width 399 height 35
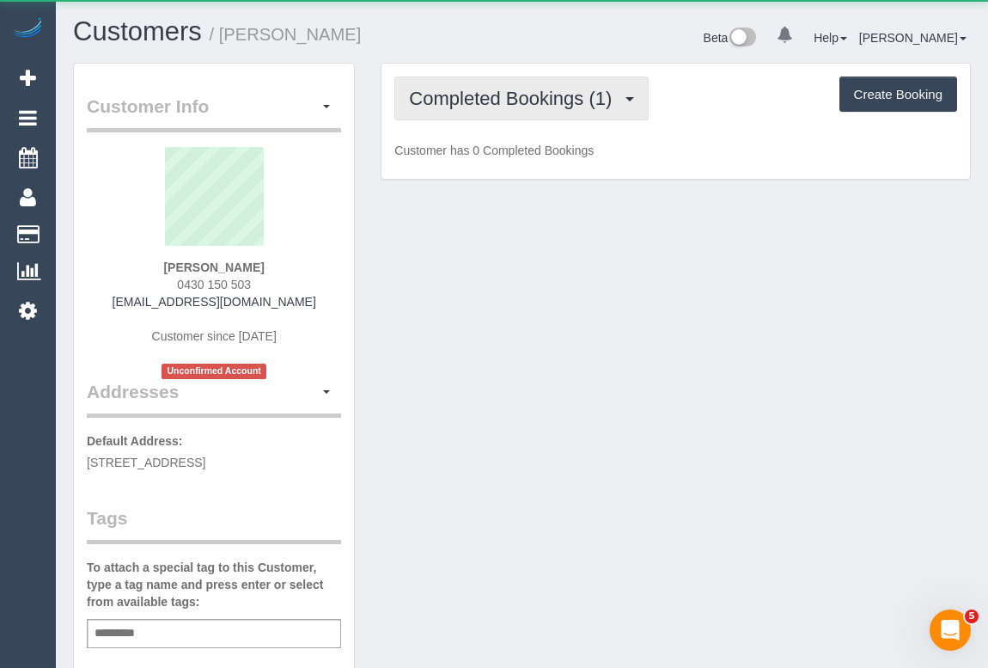
click at [546, 107] on span "Completed Bookings (1)" at bounding box center [514, 98] width 211 height 21
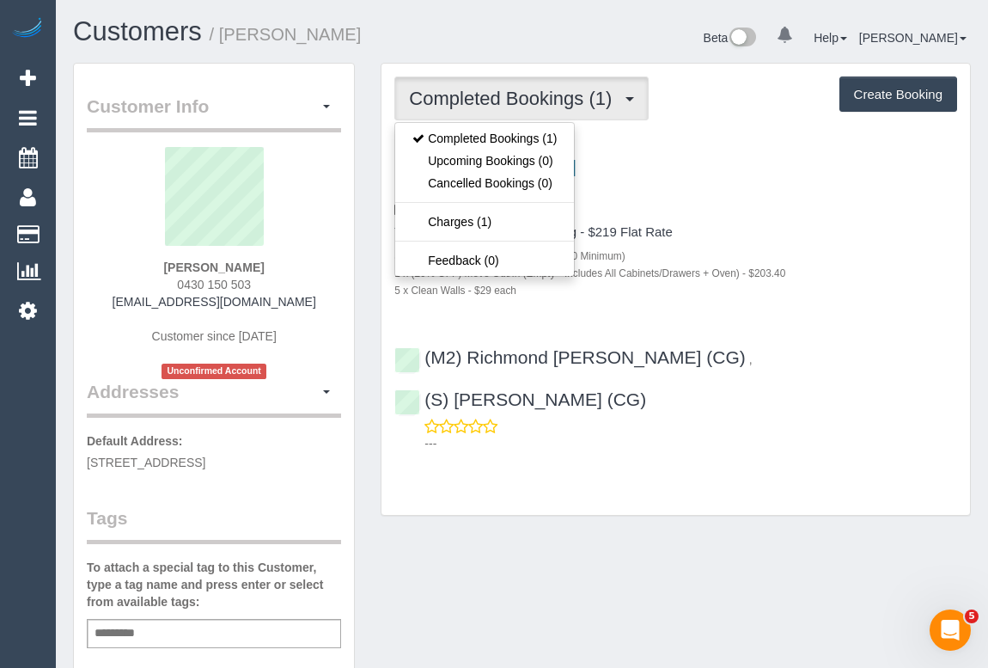
click at [851, 225] on h4 "Three Bedroom Home Cleaning - $219 Flat Rate" at bounding box center [676, 232] width 563 height 15
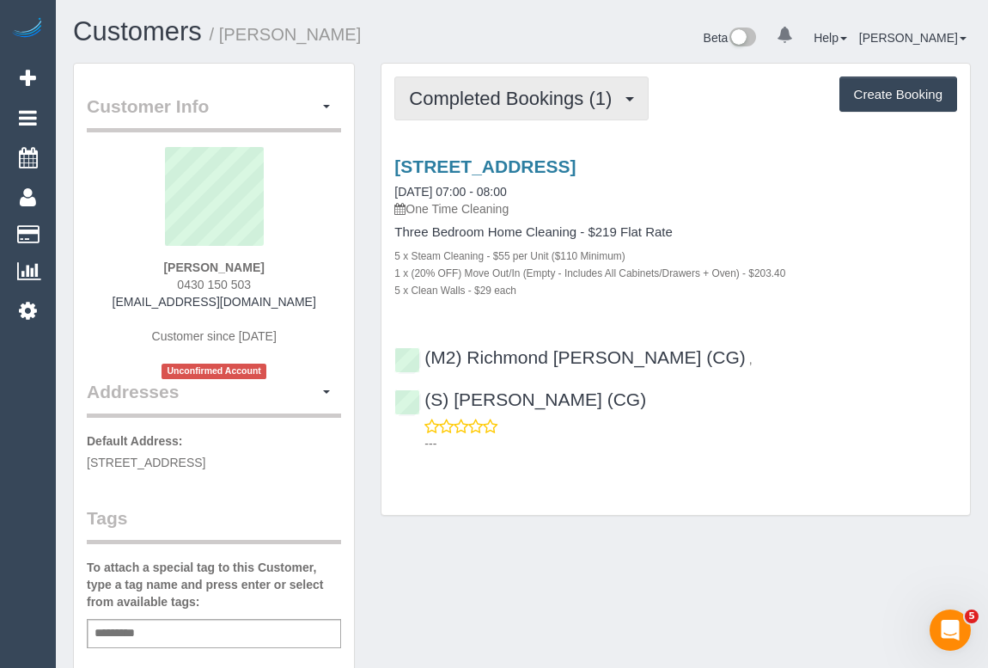
click at [530, 107] on span "Completed Bookings (1)" at bounding box center [514, 98] width 211 height 21
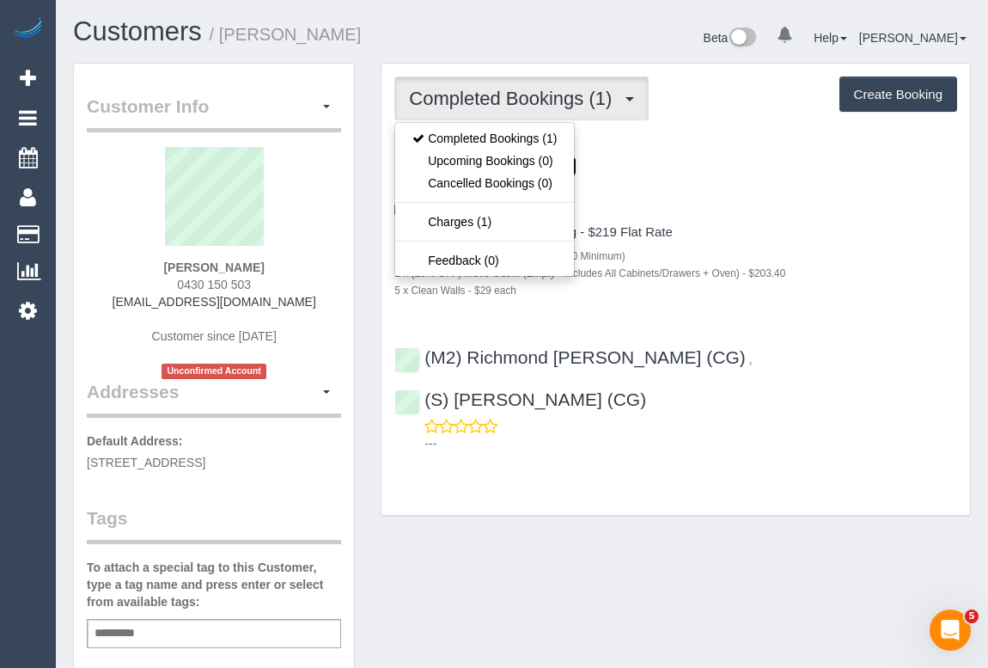
click at [576, 163] on link "273 Bridge Street, Port Melbourne, VIC 3207" at bounding box center [485, 166] width 181 height 20
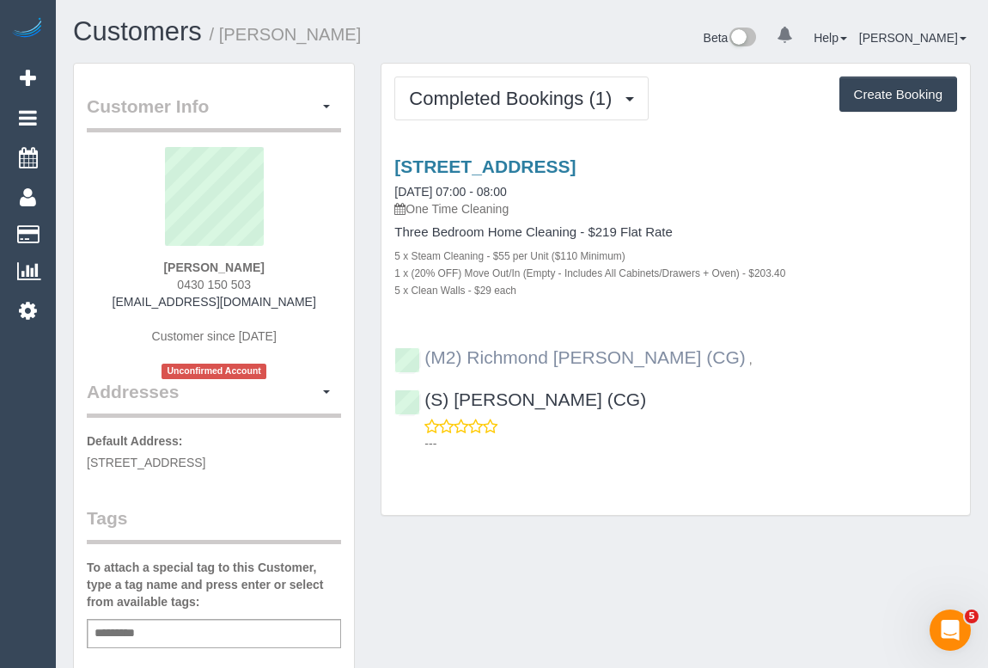
drag, startPoint x: 946, startPoint y: 358, endPoint x: 519, endPoint y: 351, distance: 426.4
click at [519, 351] on div "(M2) Richmond Amoah (CG) , (S) Mark Yenimireddy (CG) ---" at bounding box center [676, 392] width 589 height 119
click at [600, 454] on div "Completed Bookings (1) Completed Bookings (1) Upcoming Bookings (0) Cancelled B…" at bounding box center [676, 290] width 589 height 452
drag, startPoint x: 425, startPoint y: 336, endPoint x: 542, endPoint y: 352, distance: 117.2
click at [542, 352] on div "(M2) Richmond Amoah (CG) , (S) Mark Yenimireddy (CG) ---" at bounding box center [676, 392] width 589 height 119
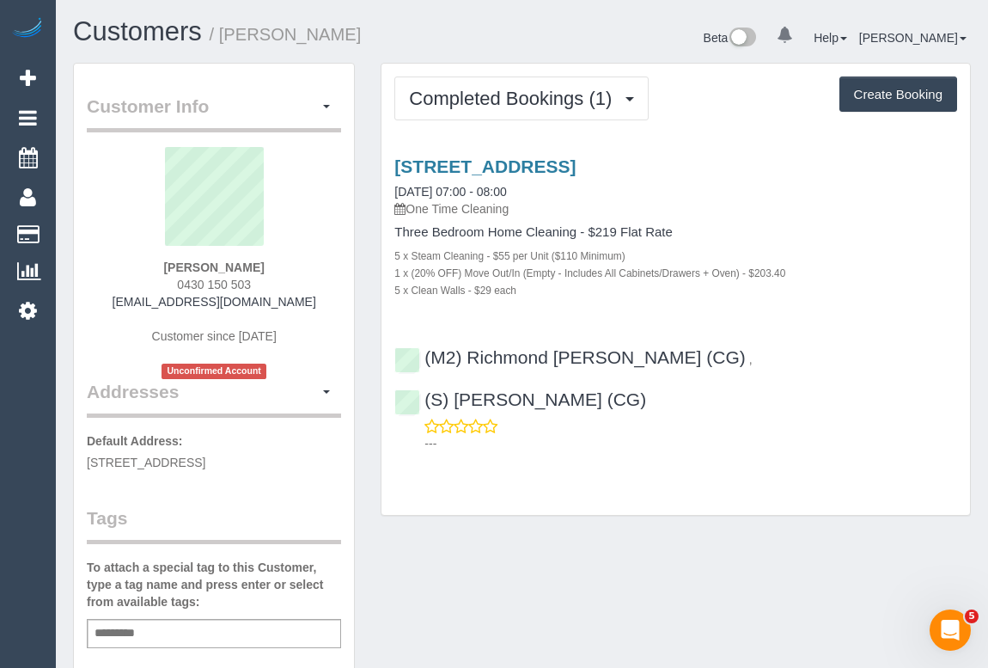
click at [546, 437] on div "Completed Bookings (1) Completed Bookings (1) Upcoming Bookings (0) Cancelled B…" at bounding box center [676, 290] width 589 height 452
drag, startPoint x: 425, startPoint y: 340, endPoint x: 657, endPoint y: 356, distance: 232.7
click at [657, 356] on div "(M2) Richmond Amoah (CG) , (S) Mark Yenimireddy (CG) ---" at bounding box center [676, 392] width 589 height 119
copy link "(M2) Richmond Amoah (CG)"
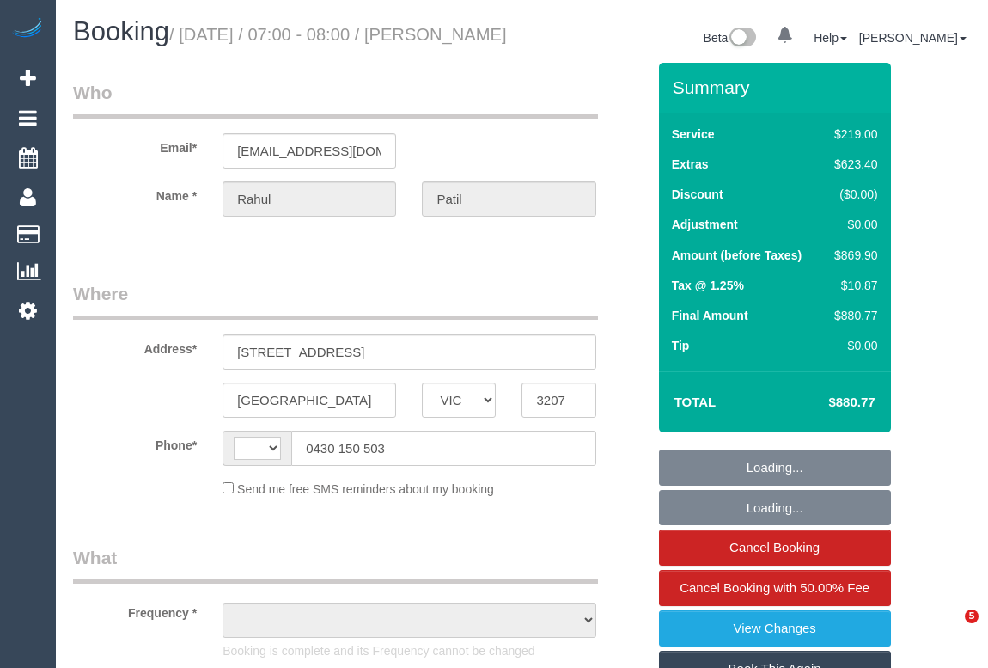
select select "VIC"
select select "number:28"
select select "number:14"
select select "number:18"
select select "string:AU"
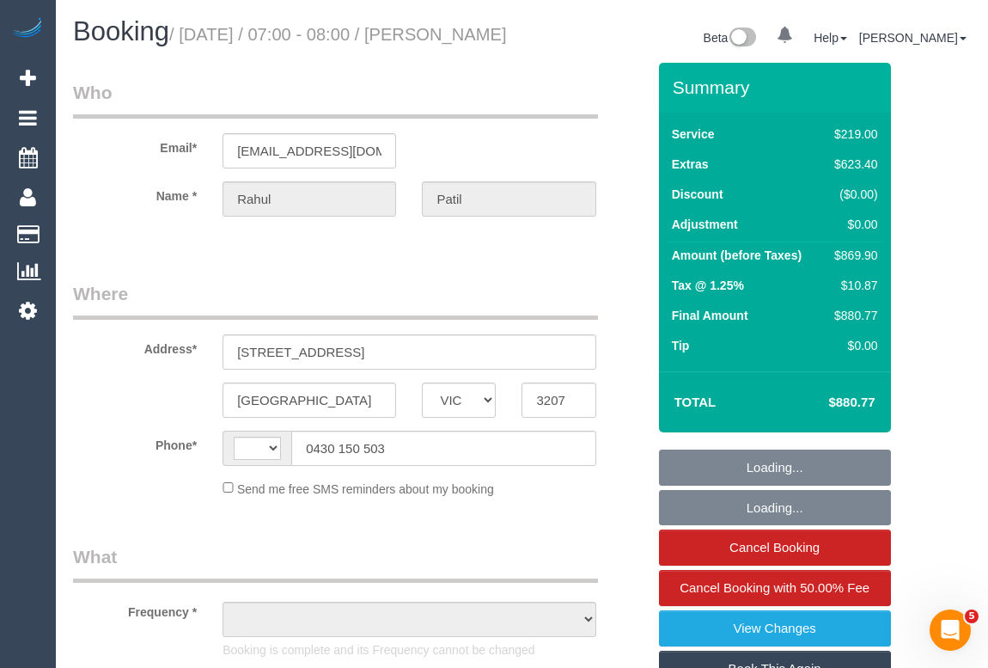
select select "object:852"
select select "string:stripe-pm_1SFMce2GScqysDRV12gOsmnh"
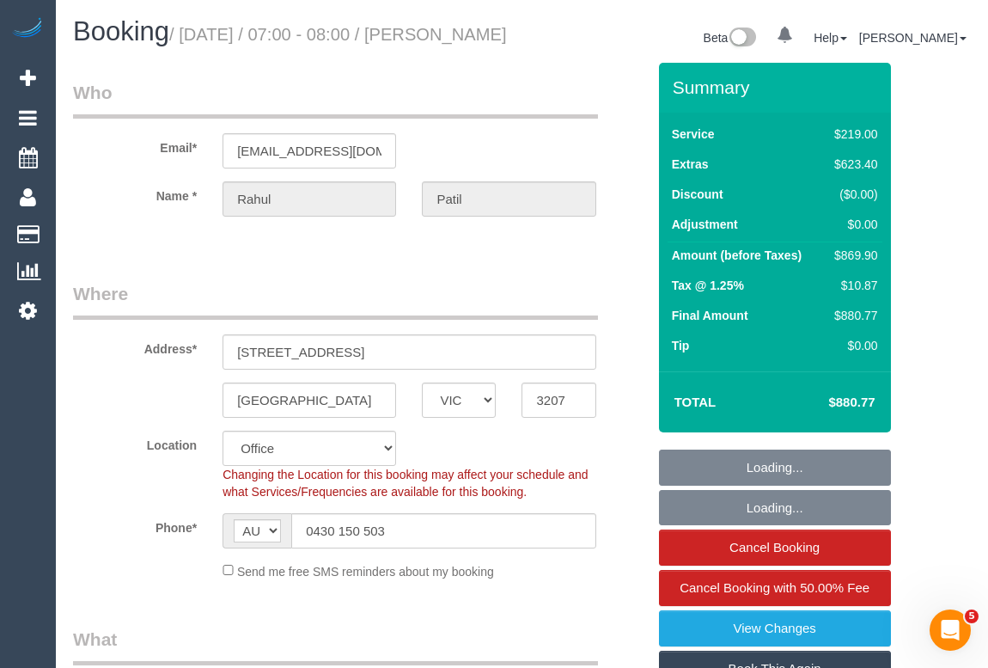
select select "object:2154"
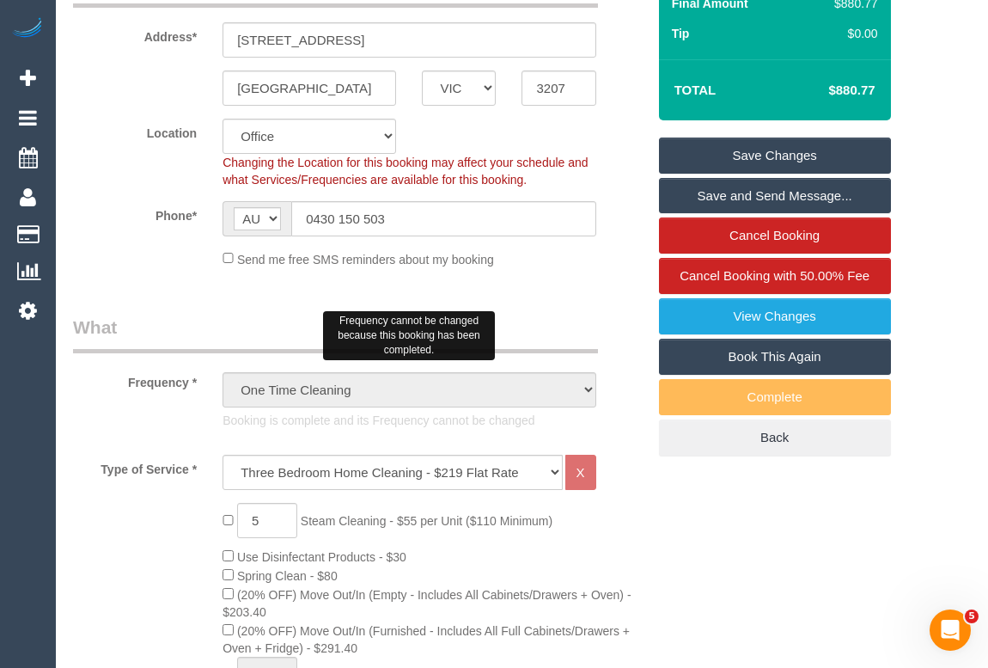
scroll to position [547, 0]
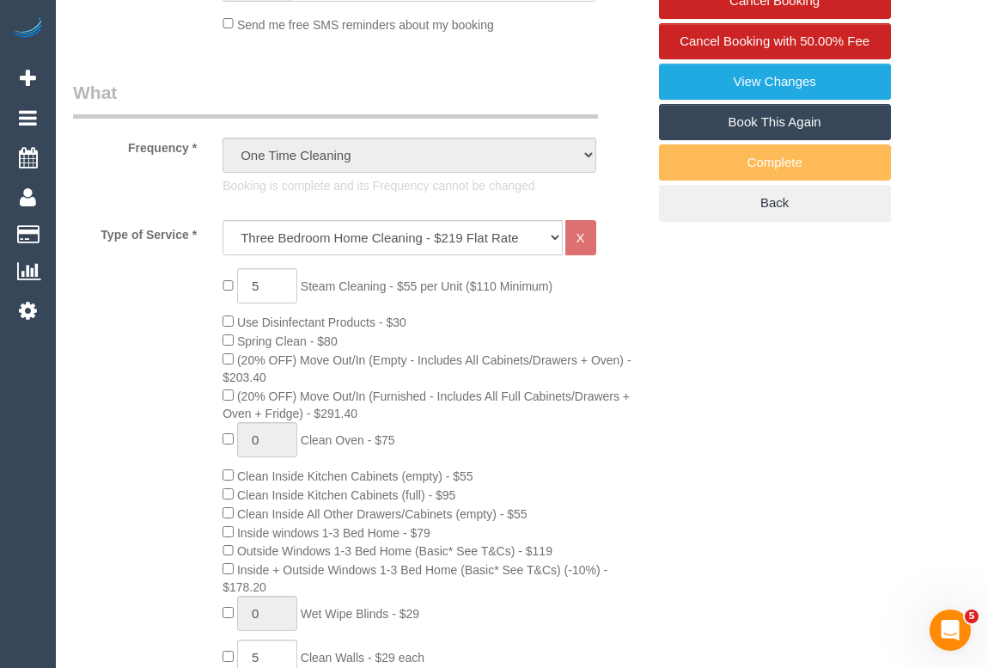
click at [626, 506] on div "5 Steam Cleaning - $55 per Unit ($110 Minimum) Use Disinfectant Products - $30 …" at bounding box center [434, 613] width 449 height 691
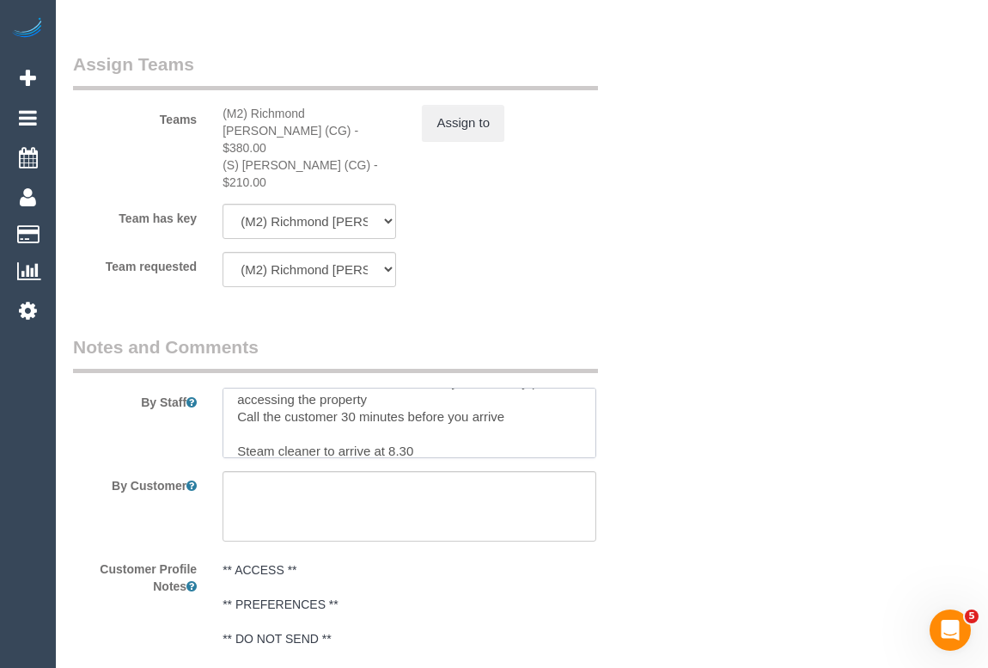
scroll to position [0, 0]
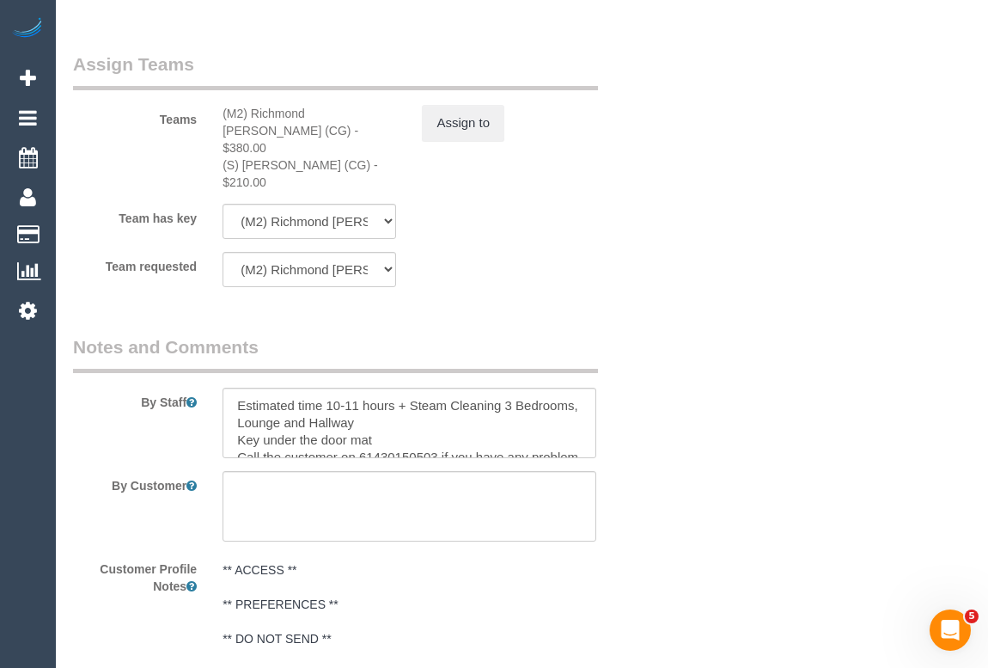
click at [640, 444] on div "By Staff" at bounding box center [359, 396] width 599 height 124
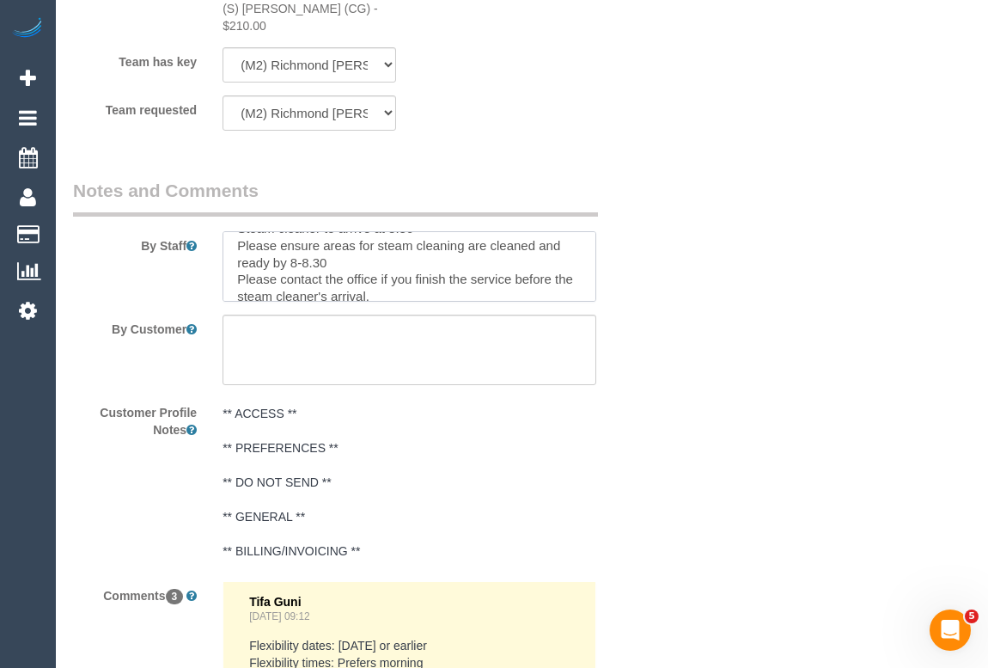
scroll to position [154, 0]
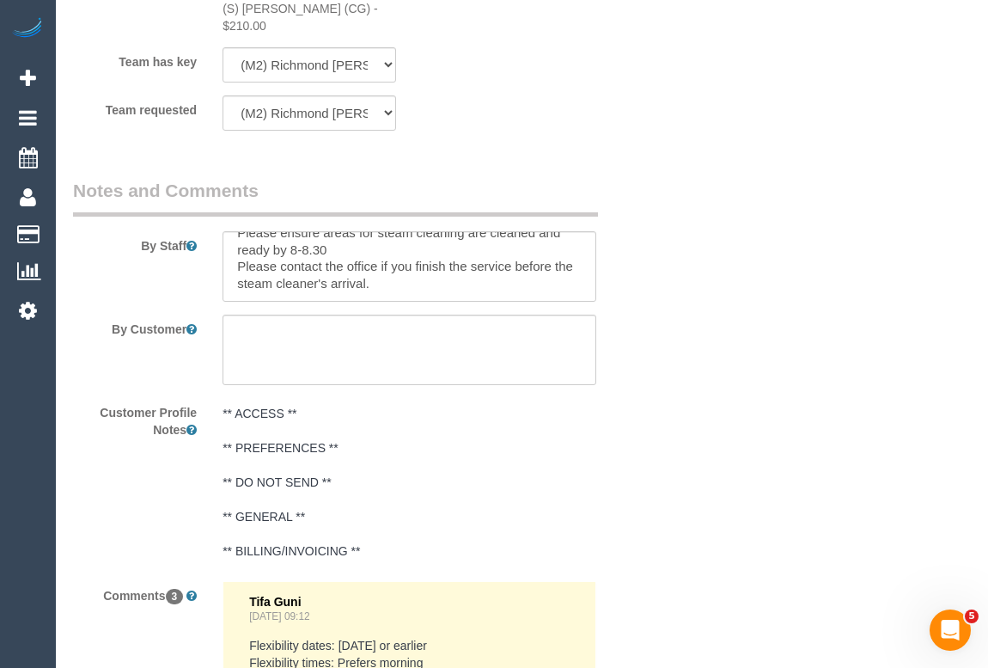
click at [652, 449] on div "Customer Profile Notes ** ACCESS ** ** PREFERENCES ** ** DO NOT SEND ** ** GENE…" at bounding box center [359, 483] width 599 height 170
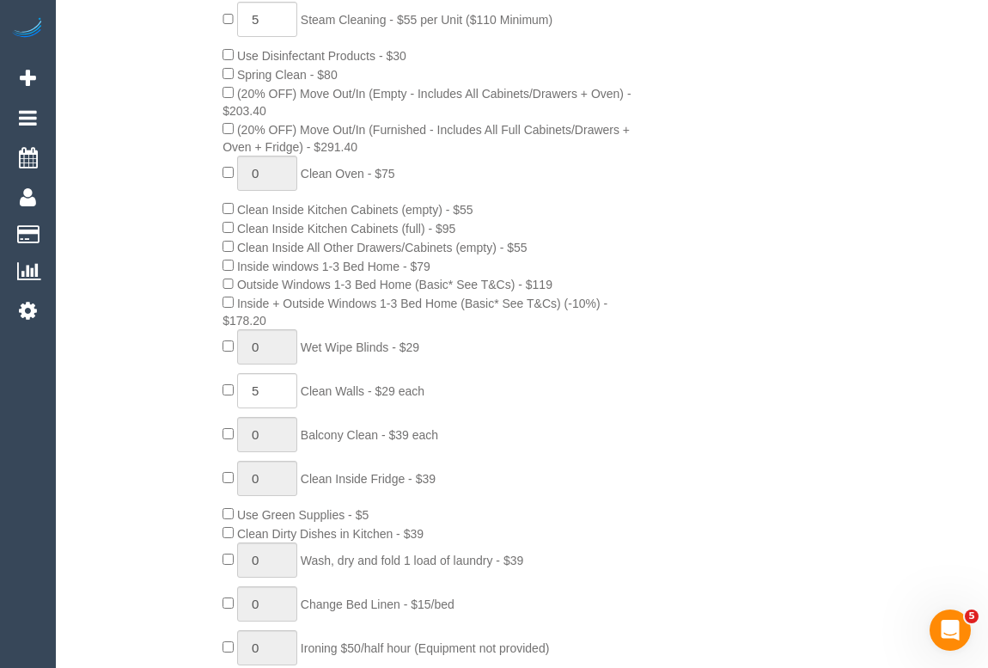
scroll to position [703, 0]
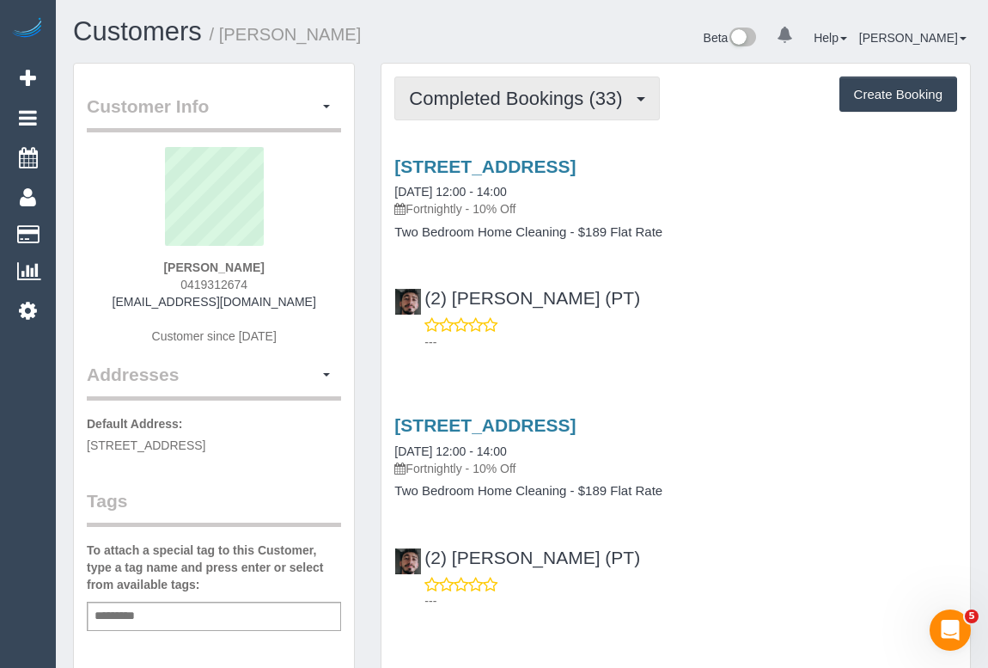
click at [514, 95] on span "Completed Bookings (33)" at bounding box center [520, 98] width 222 height 21
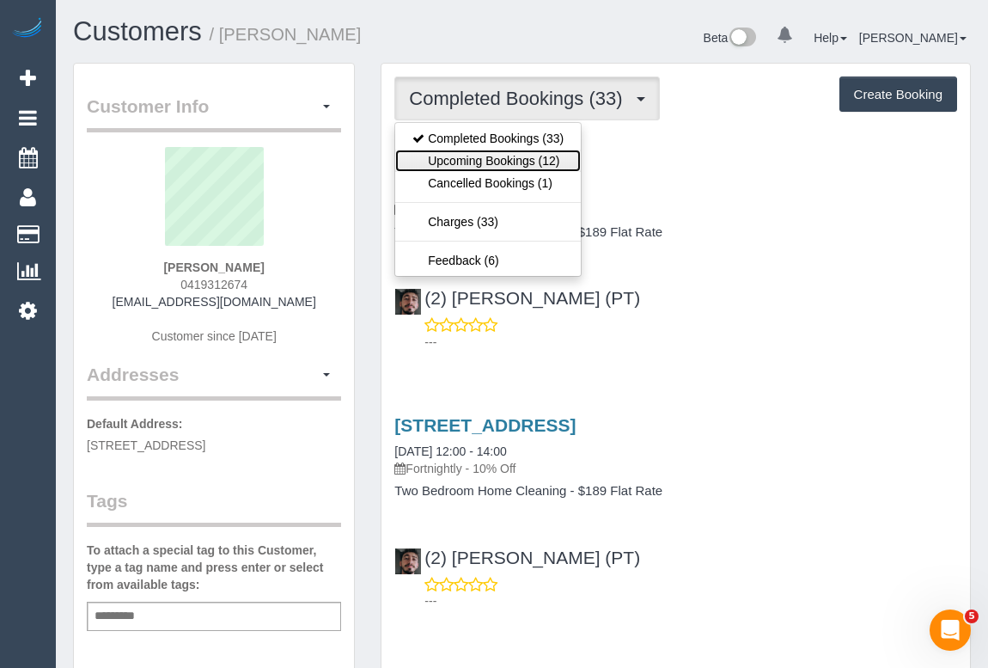
click at [495, 156] on link "Upcoming Bookings (12)" at bounding box center [488, 161] width 186 height 22
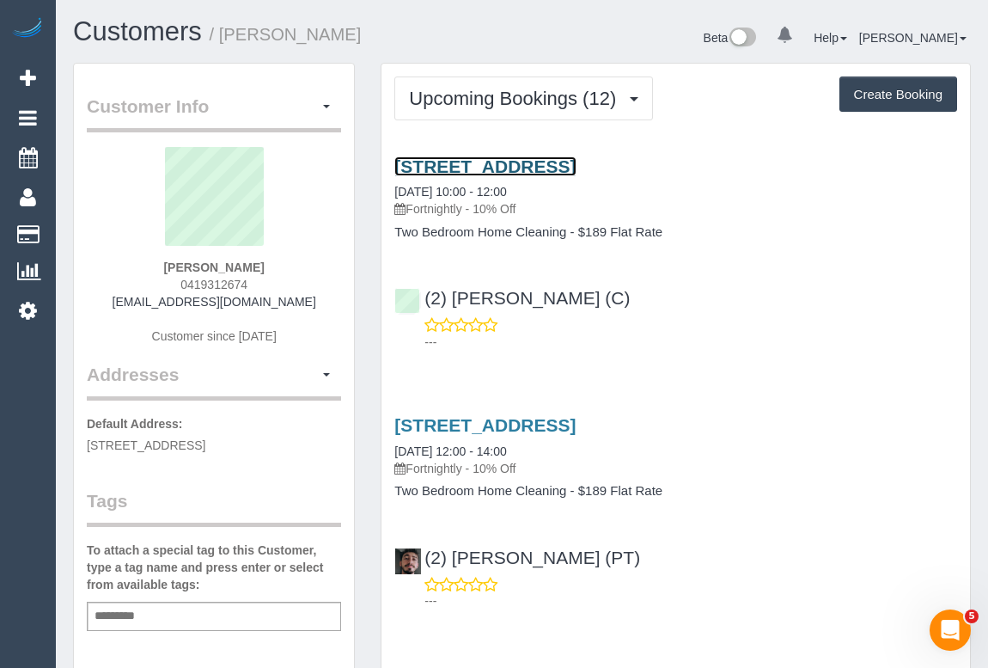
click at [505, 168] on link "25 Therry St, 801, Melbourne, VIC 3000" at bounding box center [485, 166] width 181 height 20
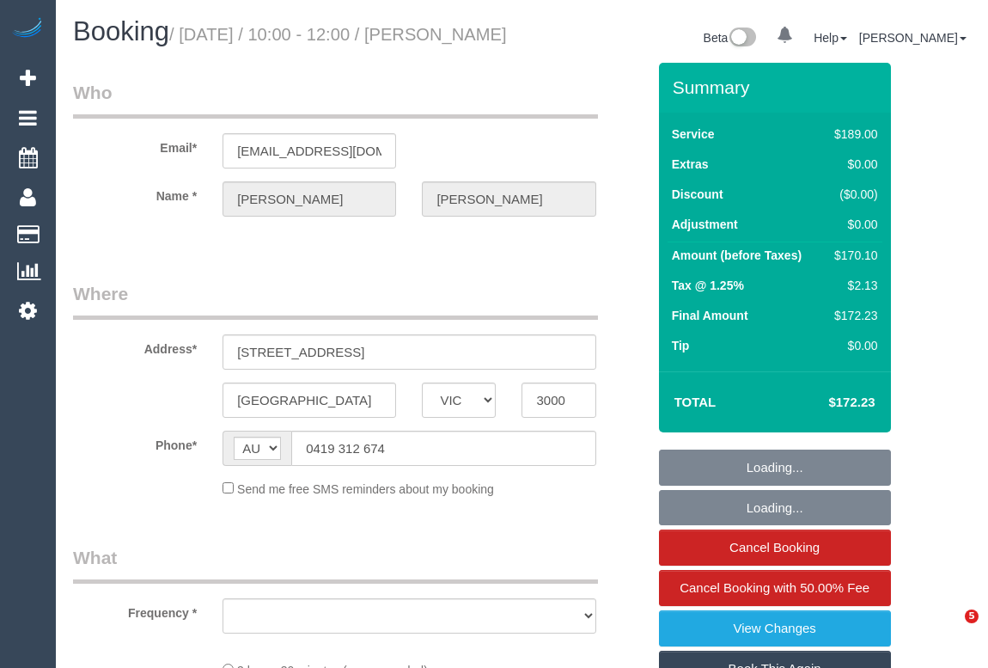
select select "VIC"
select select "string:stripe-pm_1SEhx52GScqysDRVBpqv1Ce6"
select select "number:29"
select select "number:14"
select select "number:20"
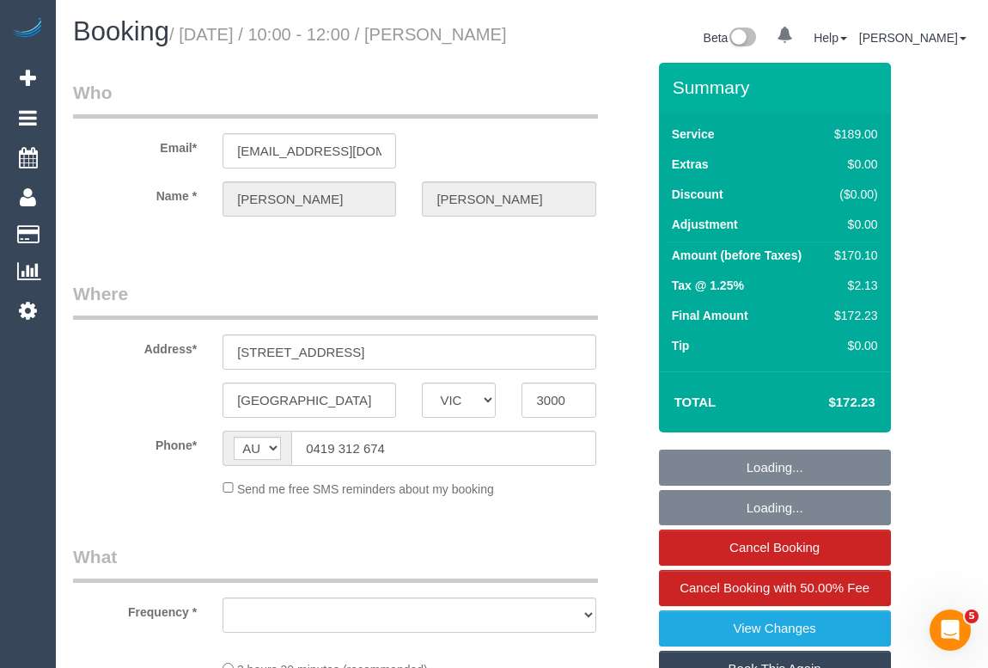
select select "number:22"
select select "number:34"
select select "number:12"
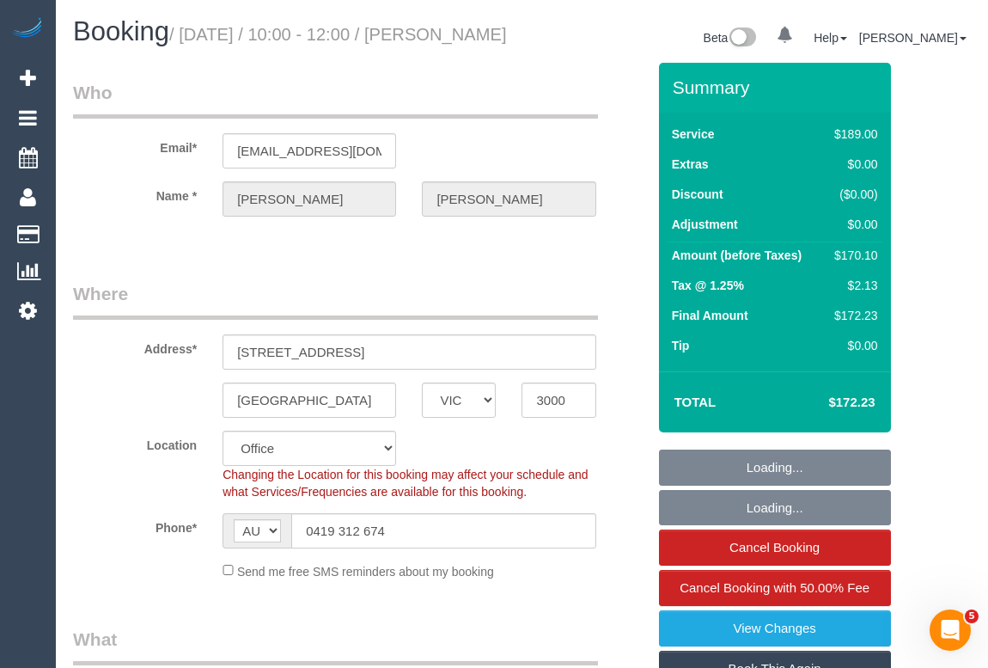
select select "object:865"
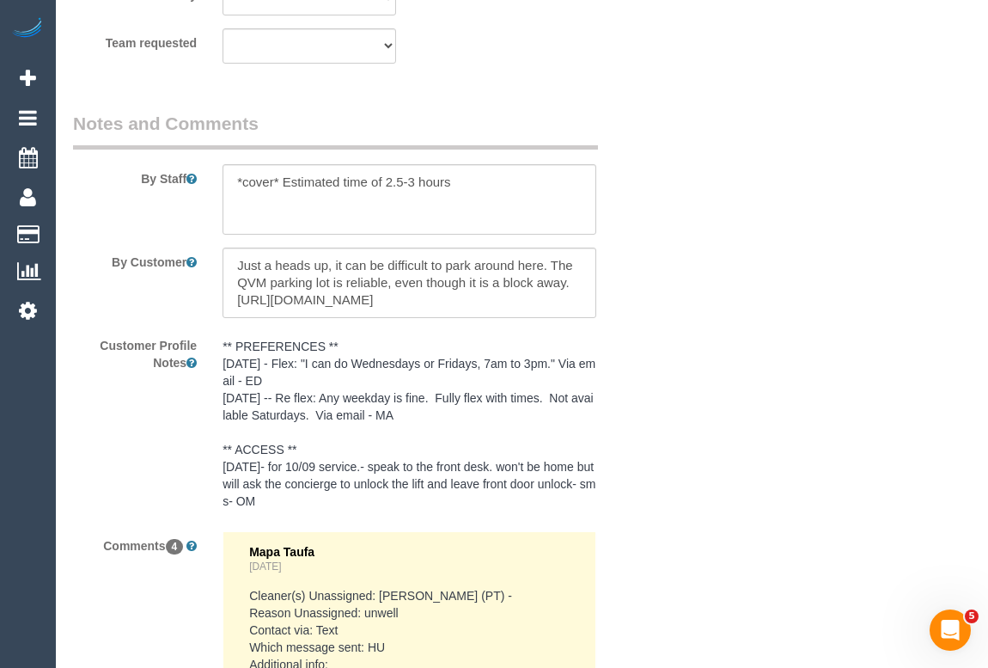
scroll to position [3125, 0]
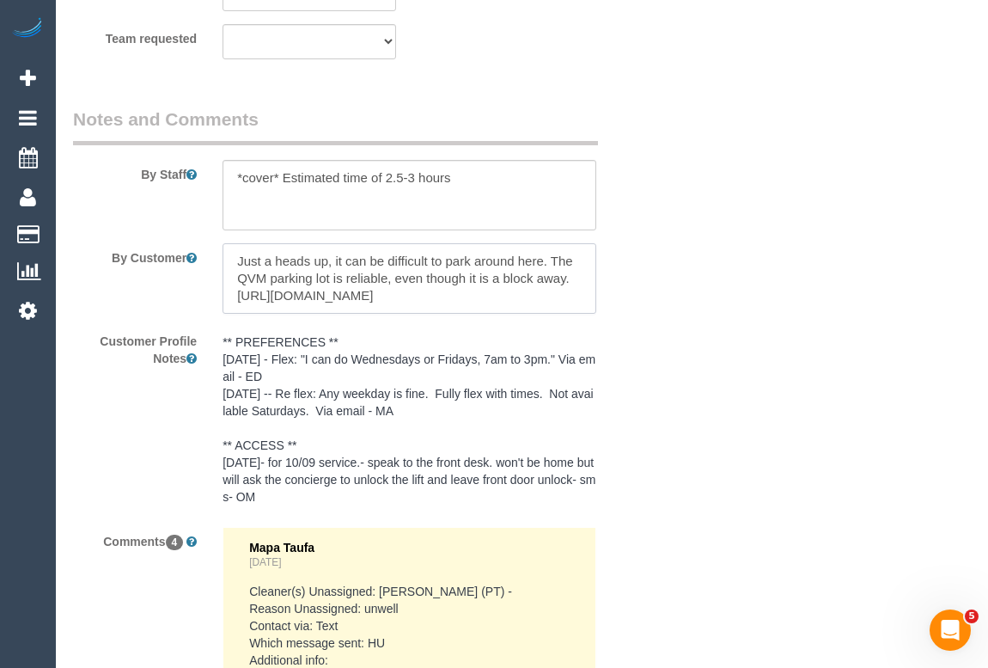
drag, startPoint x: 553, startPoint y: 284, endPoint x: 574, endPoint y: 302, distance: 28.1
click at [574, 302] on textarea at bounding box center [409, 278] width 373 height 70
drag, startPoint x: 429, startPoint y: 317, endPoint x: 216, endPoint y: 316, distance: 213.2
click at [216, 314] on div at bounding box center [409, 278] width 399 height 70
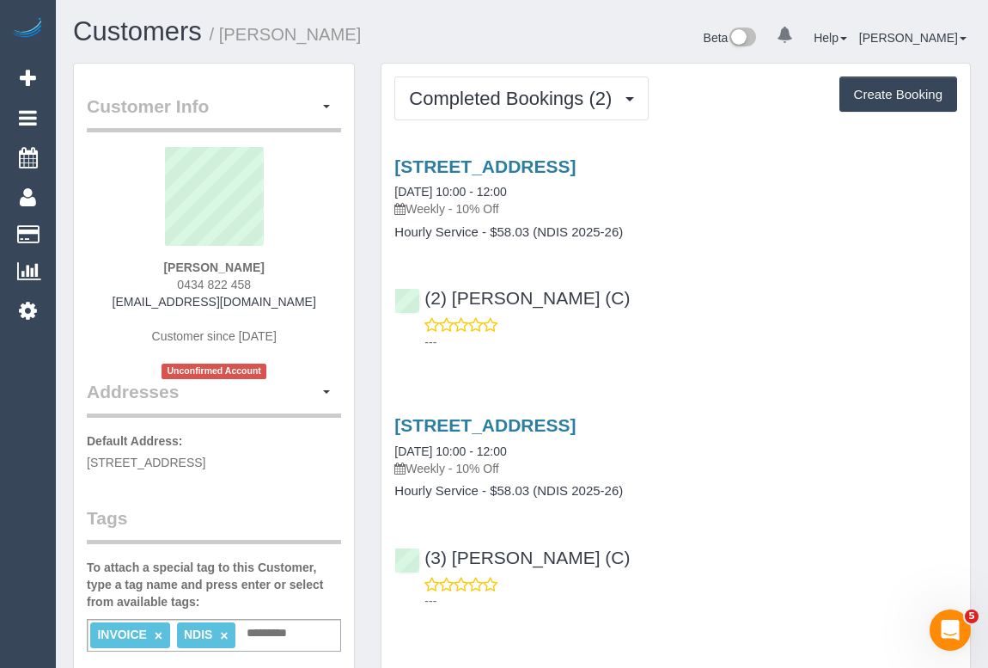
drag, startPoint x: 171, startPoint y: 280, endPoint x: 275, endPoint y: 280, distance: 104.0
click at [275, 280] on div "Kathryn McKellar 0434 822 458 suedenmead@gmail.com Customer since 2025 Unconfir…" at bounding box center [214, 263] width 254 height 232
copy span "0434 822 458"
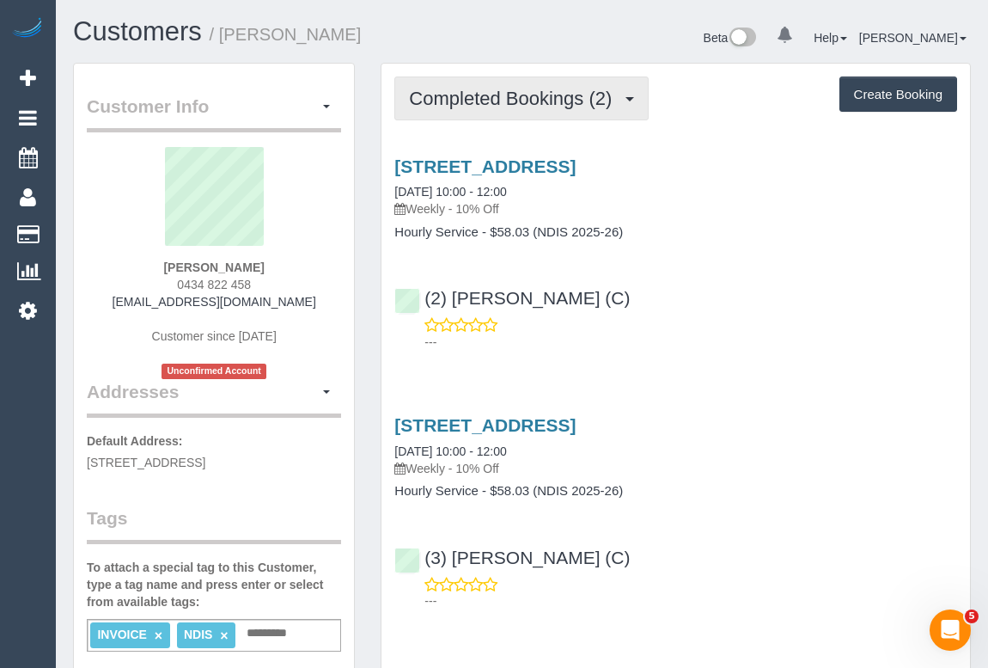
click at [506, 107] on span "Completed Bookings (2)" at bounding box center [514, 98] width 211 height 21
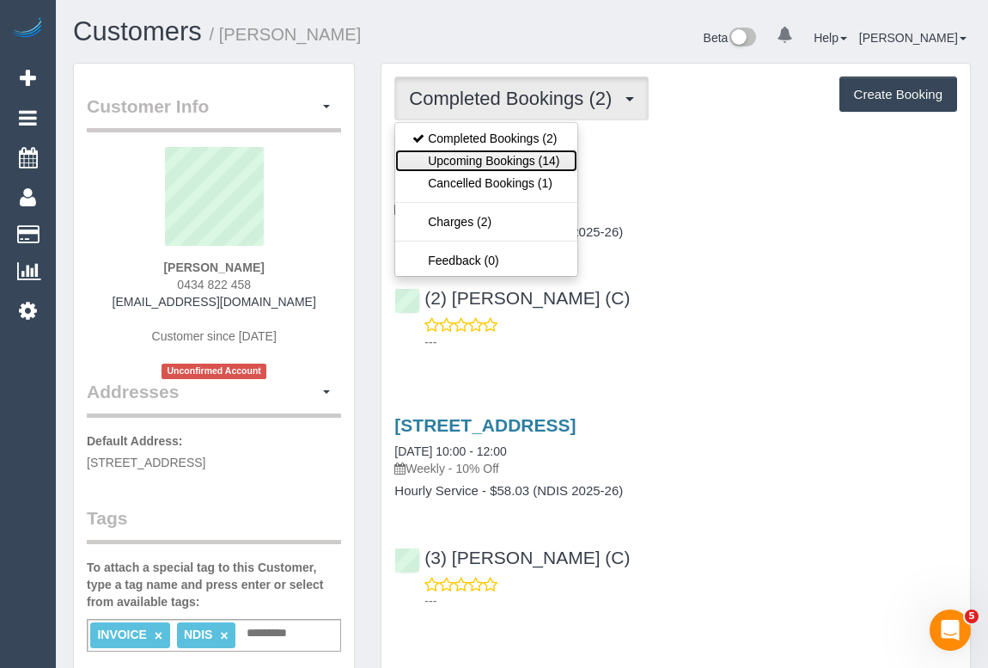
click at [516, 164] on link "Upcoming Bookings (14)" at bounding box center [485, 161] width 181 height 22
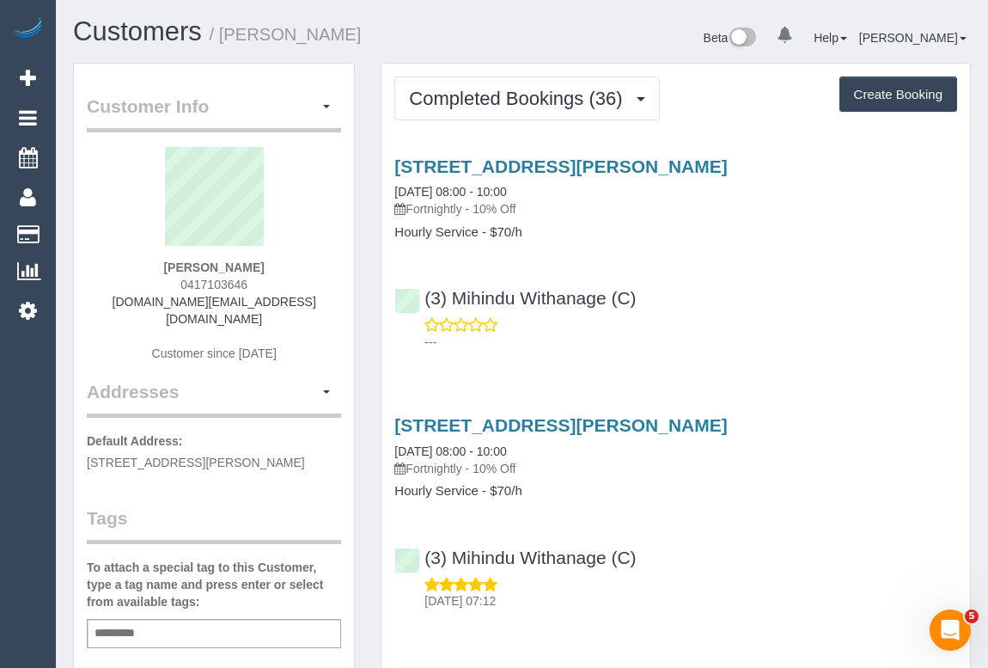
drag, startPoint x: 174, startPoint y: 283, endPoint x: 280, endPoint y: 283, distance: 105.7
click at [280, 283] on div "[PERSON_NAME] 0417103646 [DOMAIN_NAME][EMAIL_ADDRESS][DOMAIN_NAME] Customer sin…" at bounding box center [214, 263] width 254 height 232
copy span "0417103646"
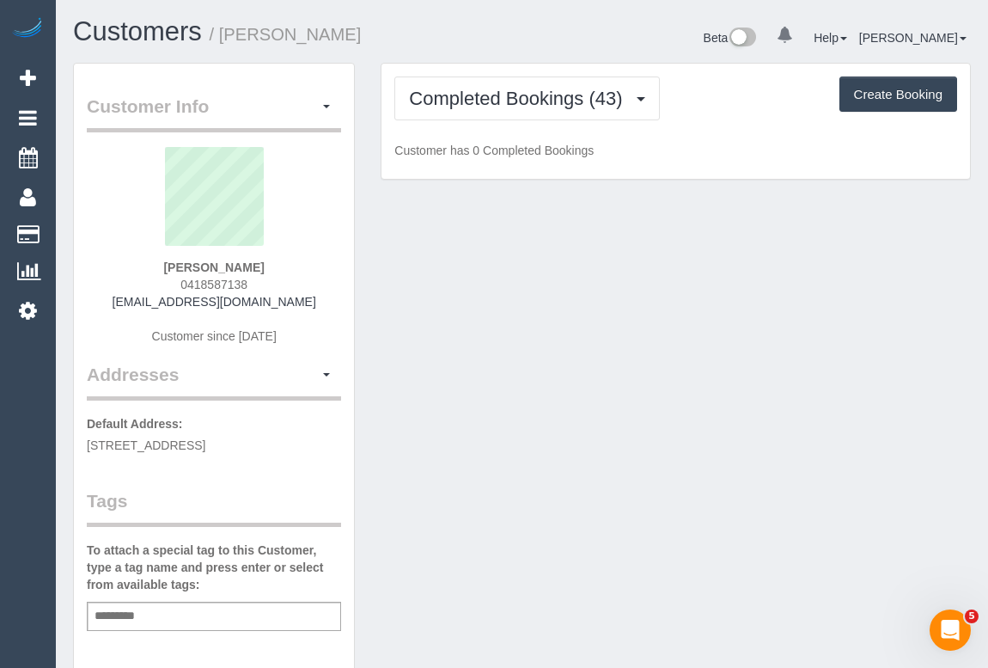
drag, startPoint x: 209, startPoint y: 275, endPoint x: 288, endPoint y: 278, distance: 79.2
click at [288, 278] on div "[PERSON_NAME] 0418587138 [EMAIL_ADDRESS][DOMAIN_NAME] Customer since [DATE]" at bounding box center [214, 254] width 254 height 215
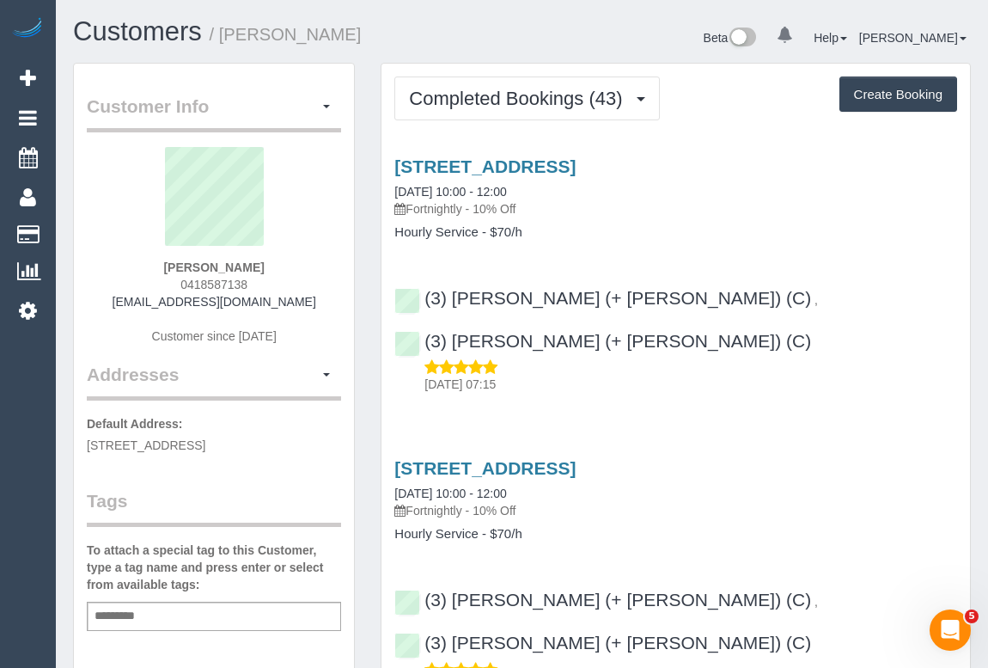
copy span "0418587138"
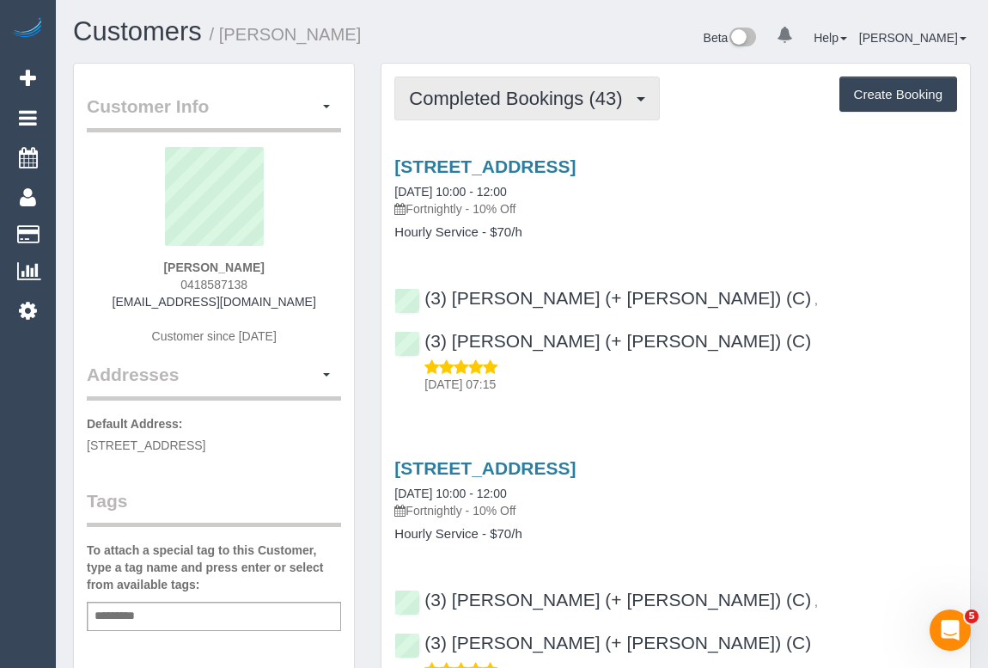
click at [489, 92] on span "Completed Bookings (43)" at bounding box center [520, 98] width 222 height 21
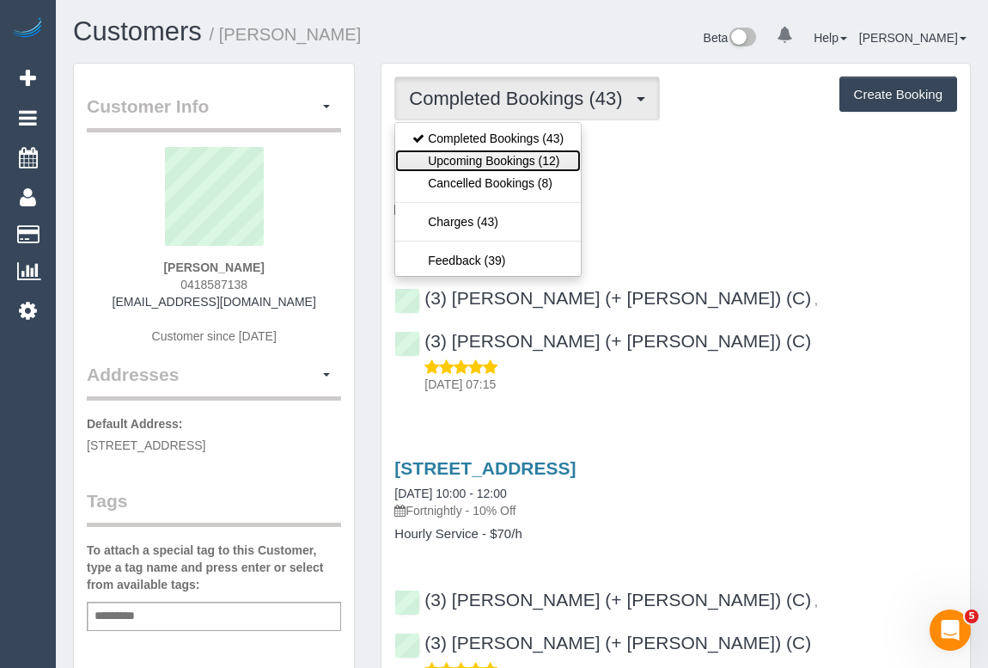
click at [486, 154] on link "Upcoming Bookings (12)" at bounding box center [488, 161] width 186 height 22
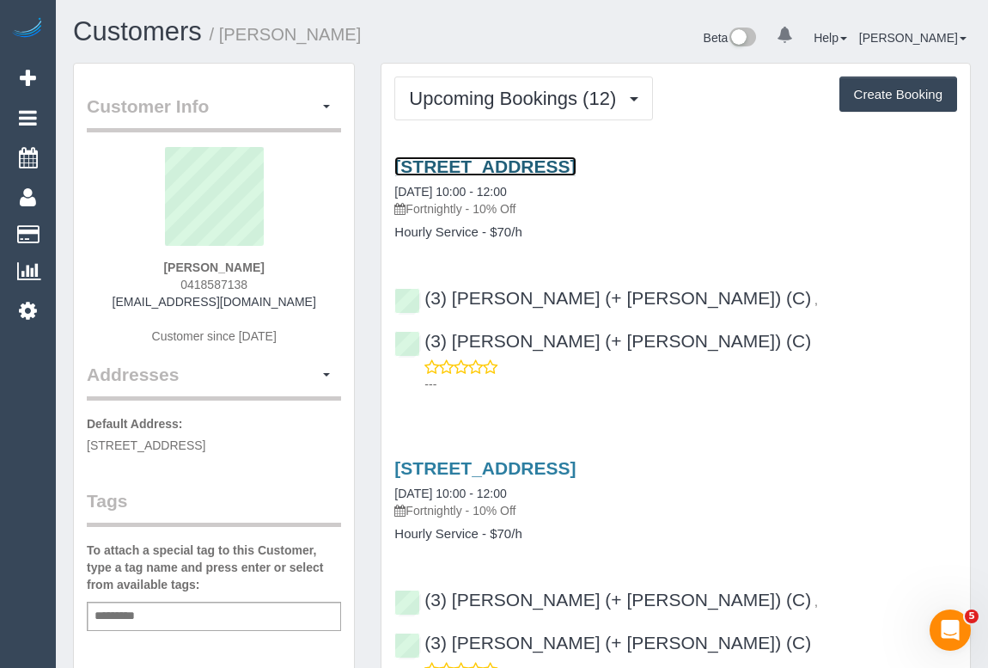
click at [545, 162] on link "[STREET_ADDRESS]" at bounding box center [485, 166] width 181 height 20
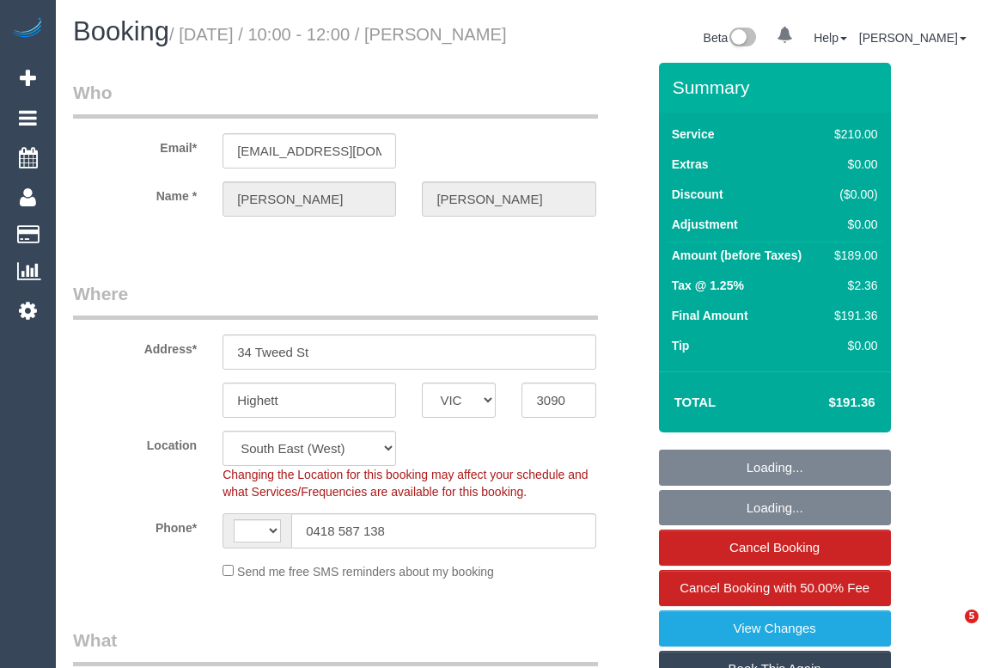
select select "VIC"
select select "object:493"
select select "string:AU"
select select "180"
select select "number:27"
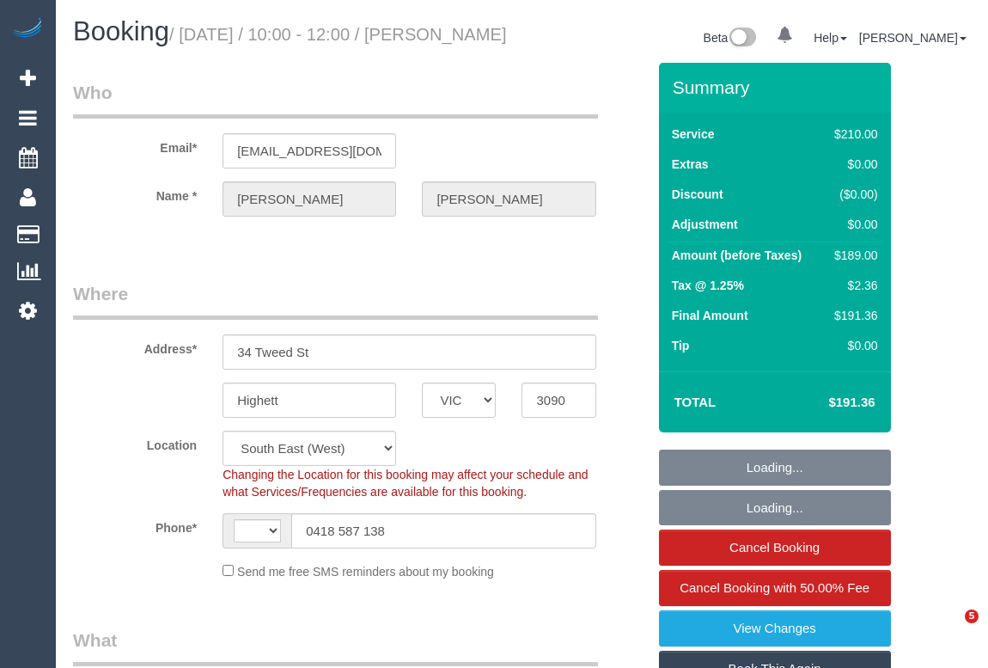
select select "number:16"
select select "number:19"
select select "number:36"
select select "number:34"
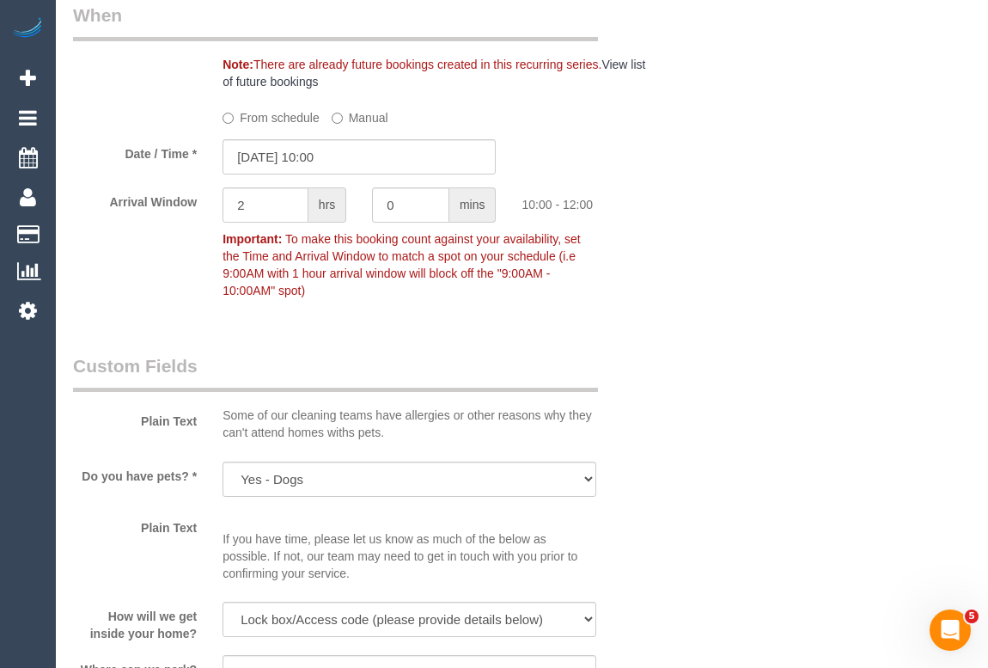
scroll to position [1953, 0]
click at [329, 174] on input "15/10/2025 10:00" at bounding box center [359, 155] width 273 height 35
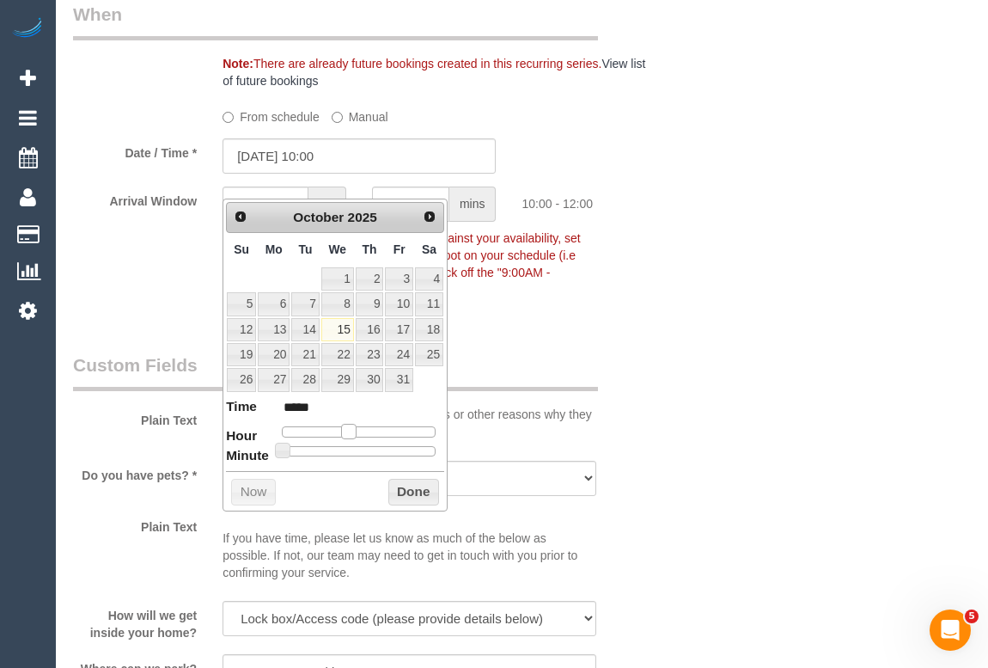
type input "15/10/2025 11:00"
type input "*****"
type input "15/10/2025 12:00"
type input "*****"
type input "15/10/2025 13:00"
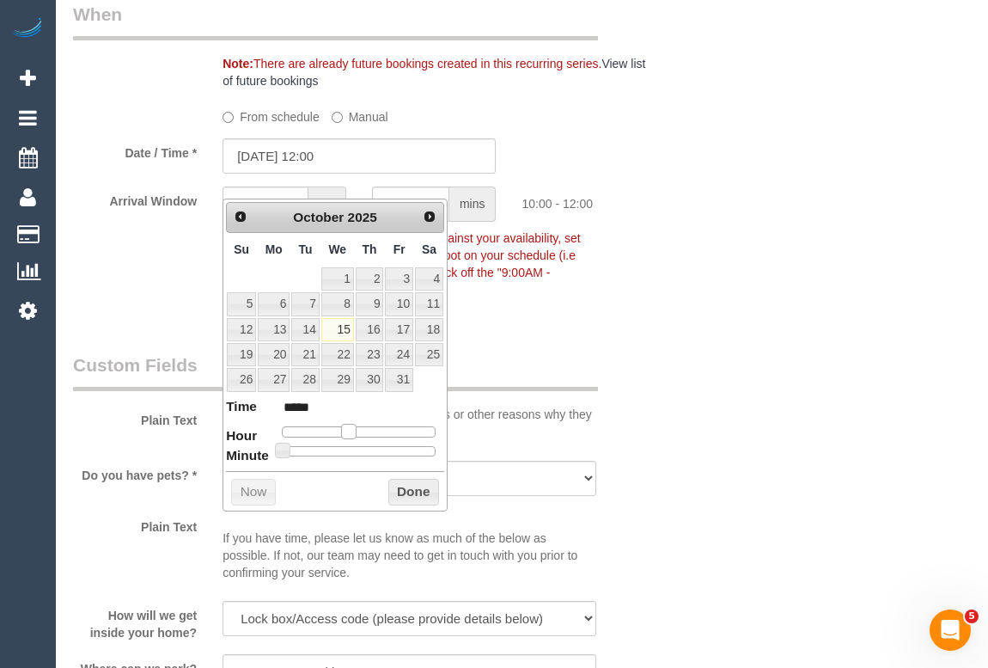
type input "*****"
type input "15/10/2025 12:00"
type input "*****"
drag, startPoint x: 350, startPoint y: 425, endPoint x: 367, endPoint y: 424, distance: 17.2
click at [367, 424] on span at bounding box center [361, 431] width 15 height 15
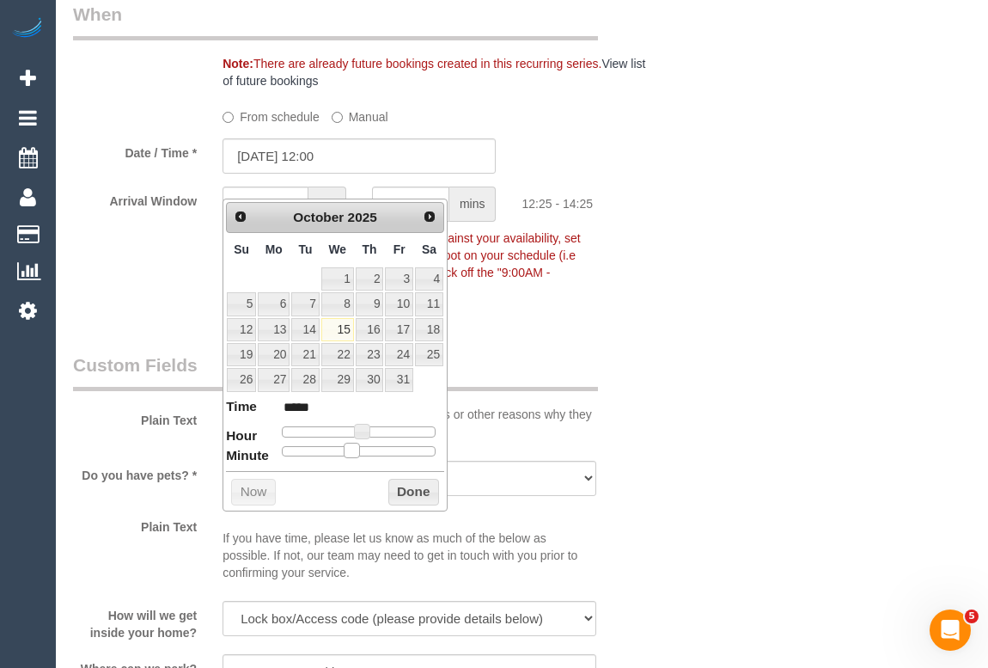
type input "15/10/2025 12:25"
type input "*****"
type input "15/10/2025 12:30"
type input "*****"
drag, startPoint x: 348, startPoint y: 450, endPoint x: 367, endPoint y: 450, distance: 18.9
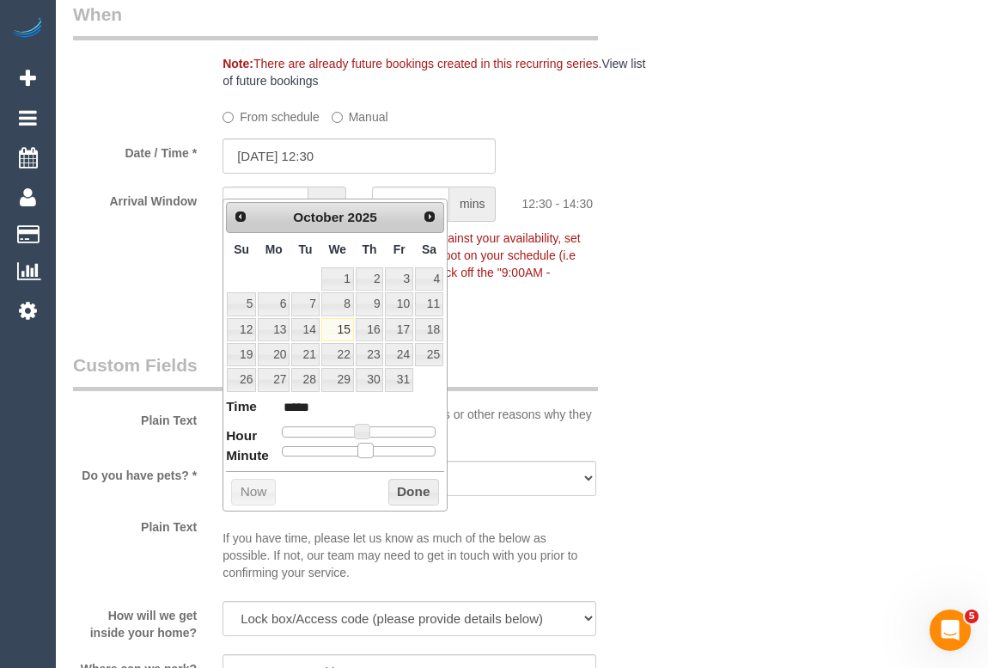
click at [367, 450] on span at bounding box center [365, 450] width 15 height 15
click at [407, 492] on button "Done" at bounding box center [414, 493] width 51 height 28
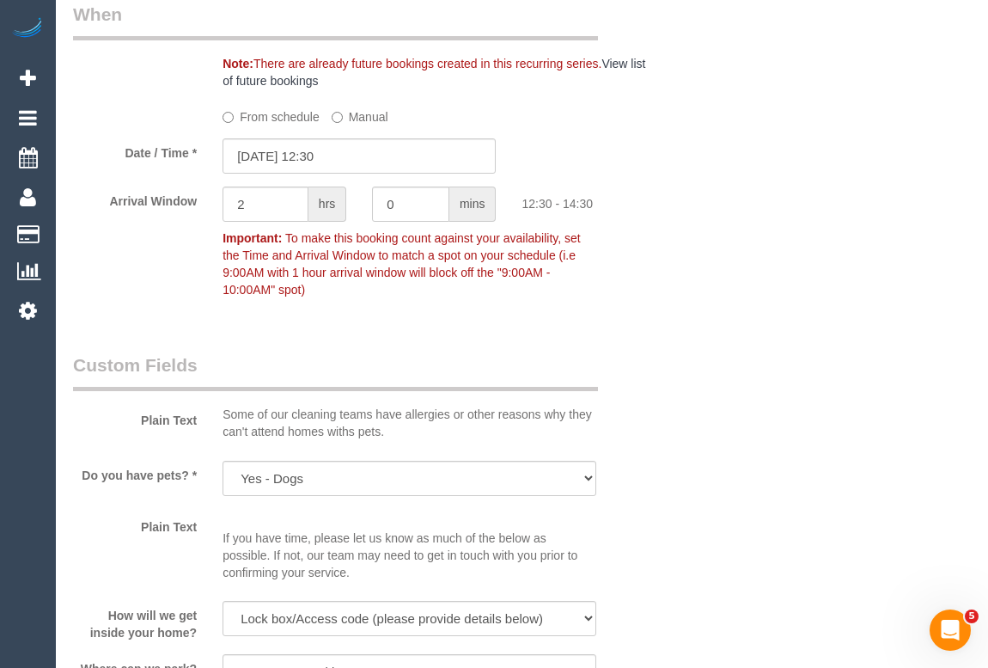
click at [759, 432] on div "Who Email* nicross76@hotmail.com Name * Nicola Martin Where Address* 34 Tweed S…" at bounding box center [522, 192] width 898 height 4164
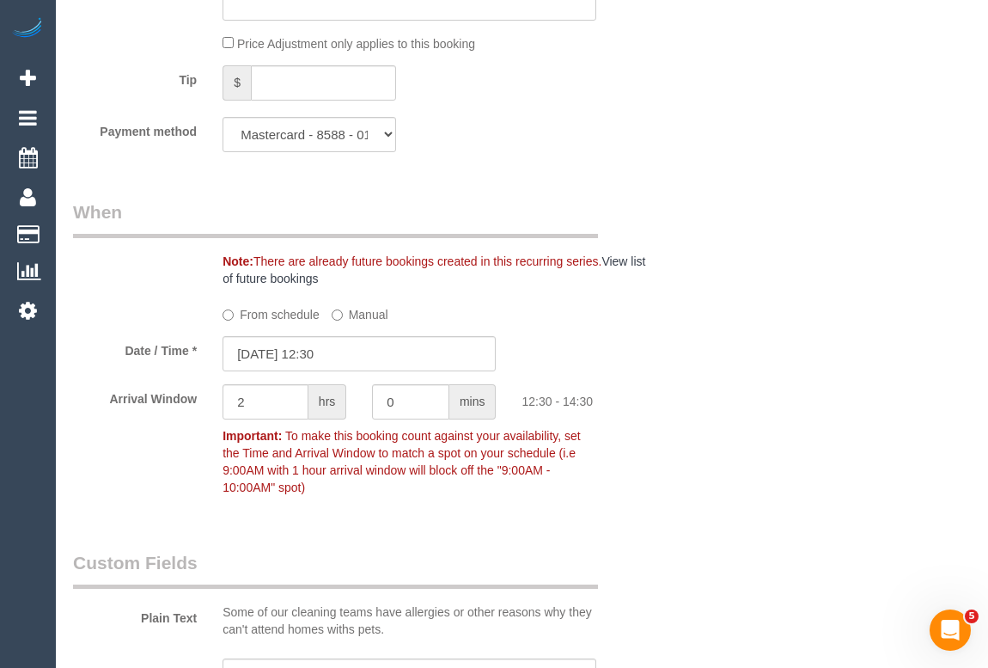
scroll to position [1641, 0]
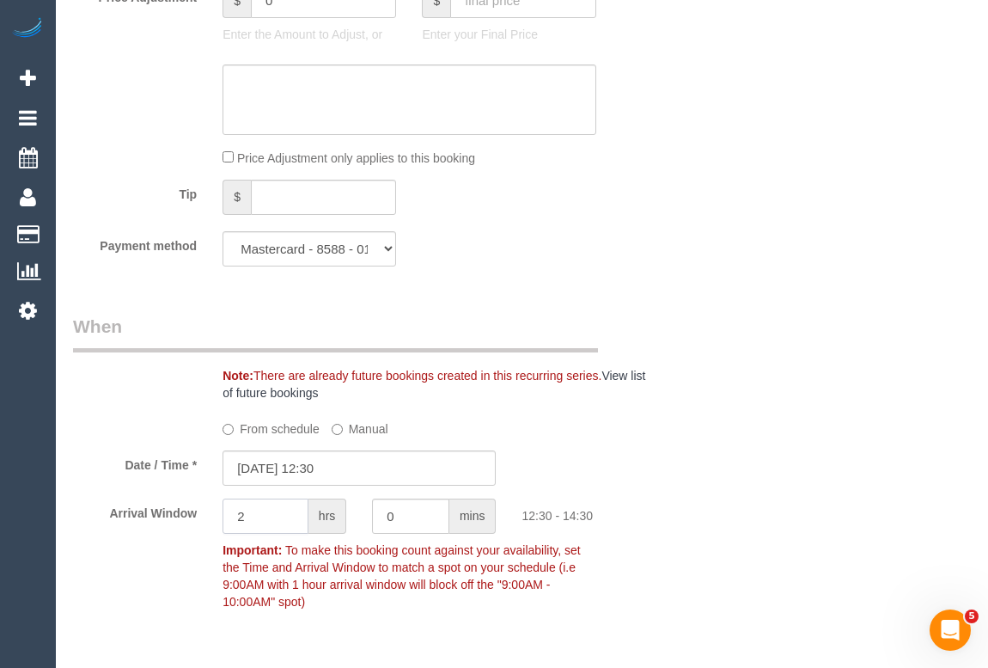
drag, startPoint x: 269, startPoint y: 533, endPoint x: 156, endPoint y: 532, distance: 112.6
click at [156, 532] on div "Arrival Window 2 hrs 0 mins 12:30 - 14:30 Important: To make this booking count…" at bounding box center [359, 558] width 599 height 119
type input "0"
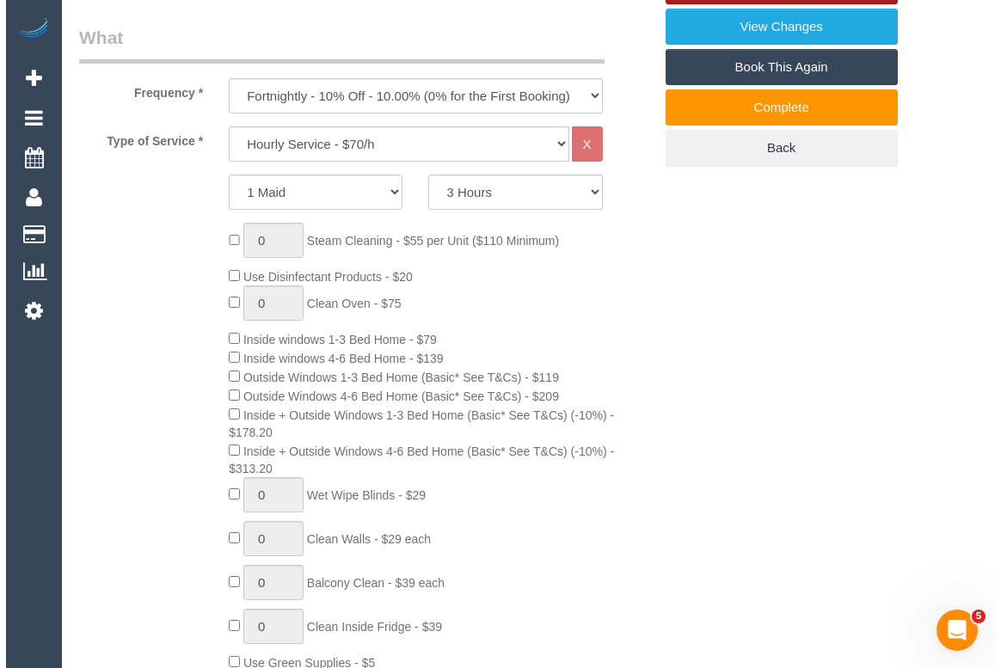
scroll to position [390, 0]
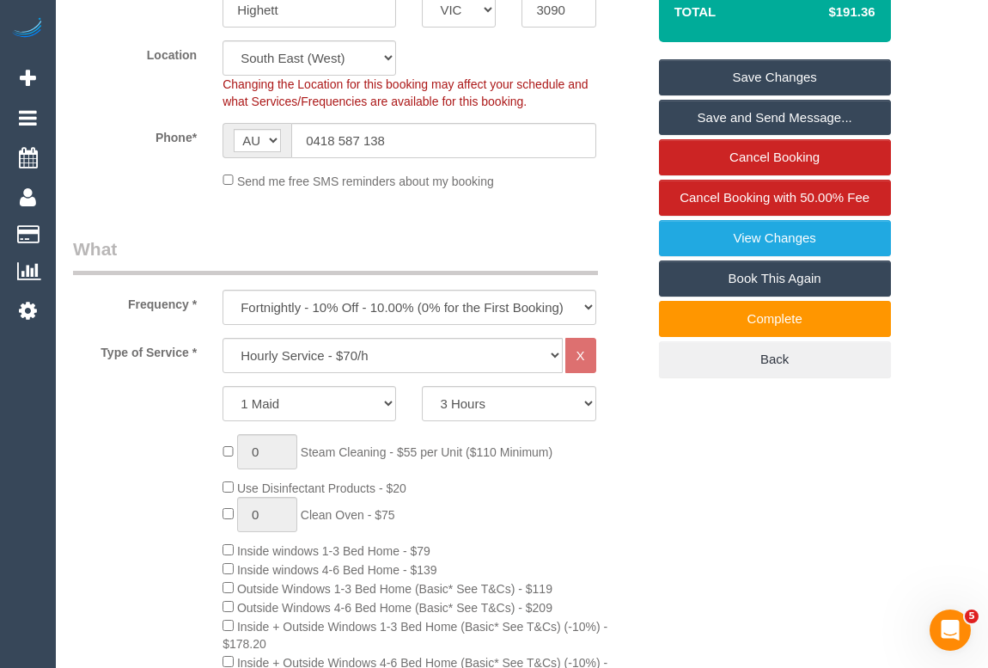
type input "15"
click at [790, 93] on link "Save Changes" at bounding box center [775, 77] width 232 height 36
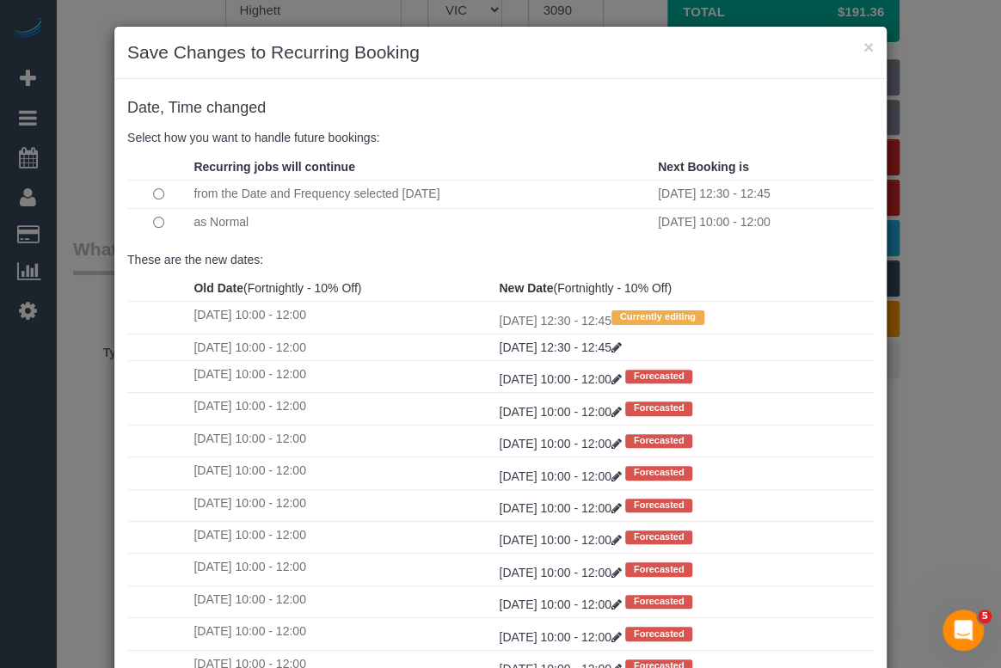
drag, startPoint x: 211, startPoint y: 223, endPoint x: 224, endPoint y: 232, distance: 15.5
click at [211, 223] on td "as Normal" at bounding box center [421, 222] width 464 height 28
click at [145, 223] on td at bounding box center [158, 222] width 62 height 28
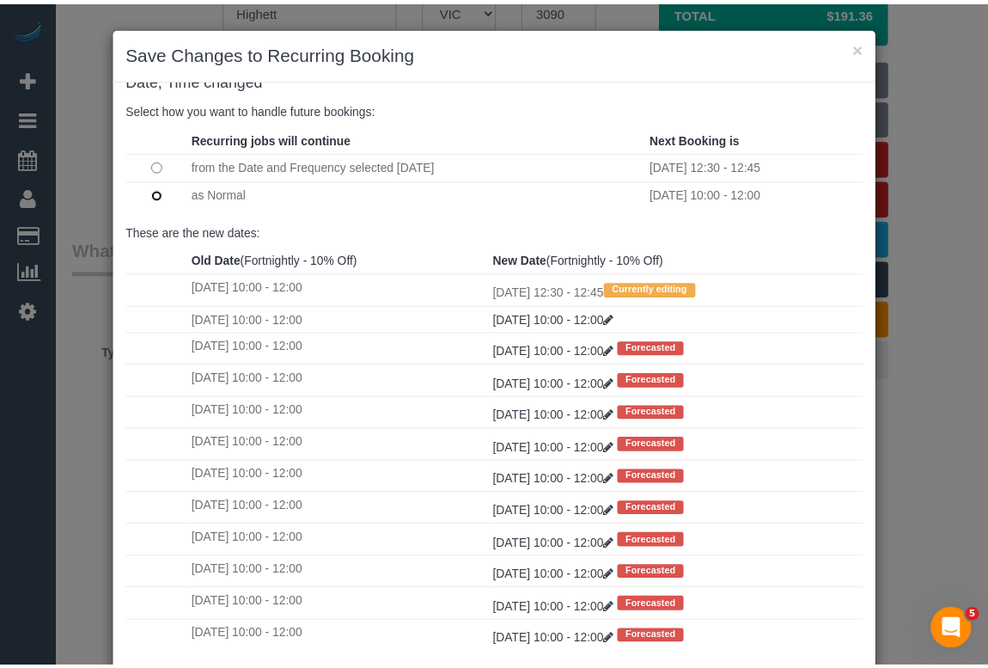
scroll to position [101, 0]
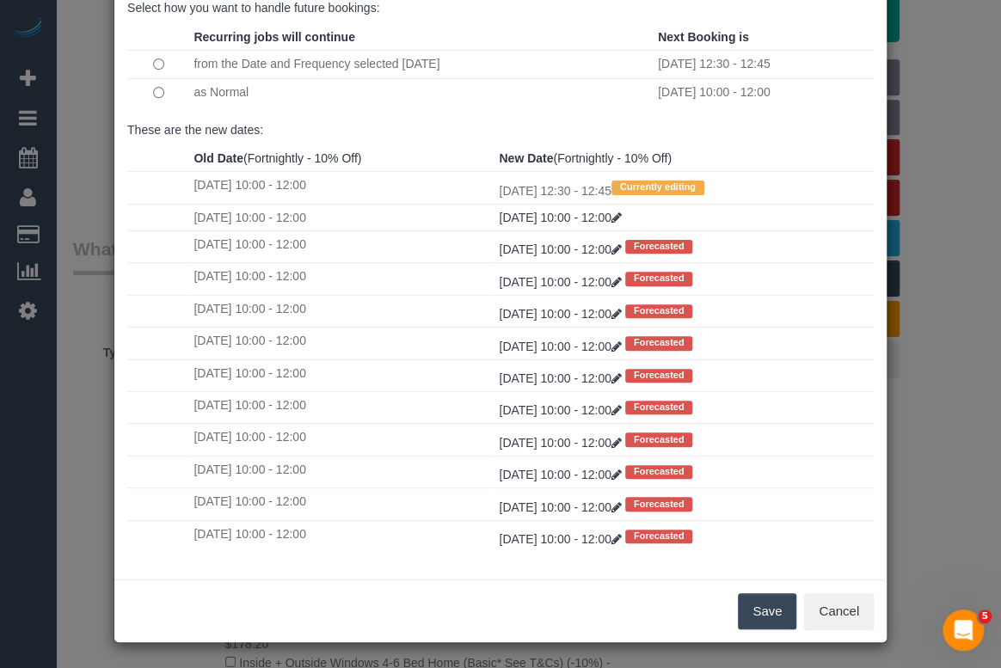
click at [768, 609] on button "Save" at bounding box center [767, 611] width 58 height 36
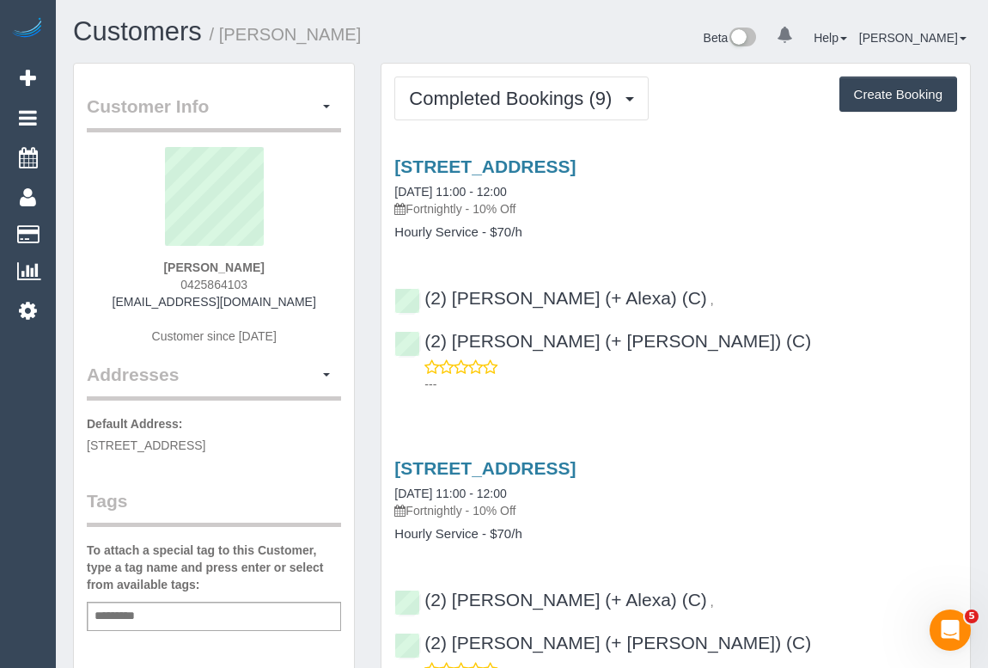
drag, startPoint x: 178, startPoint y: 282, endPoint x: 289, endPoint y: 277, distance: 111.0
click at [289, 277] on div "[PERSON_NAME] 0425864103 [EMAIL_ADDRESS][DOMAIN_NAME] Customer since [DATE]" at bounding box center [214, 254] width 254 height 215
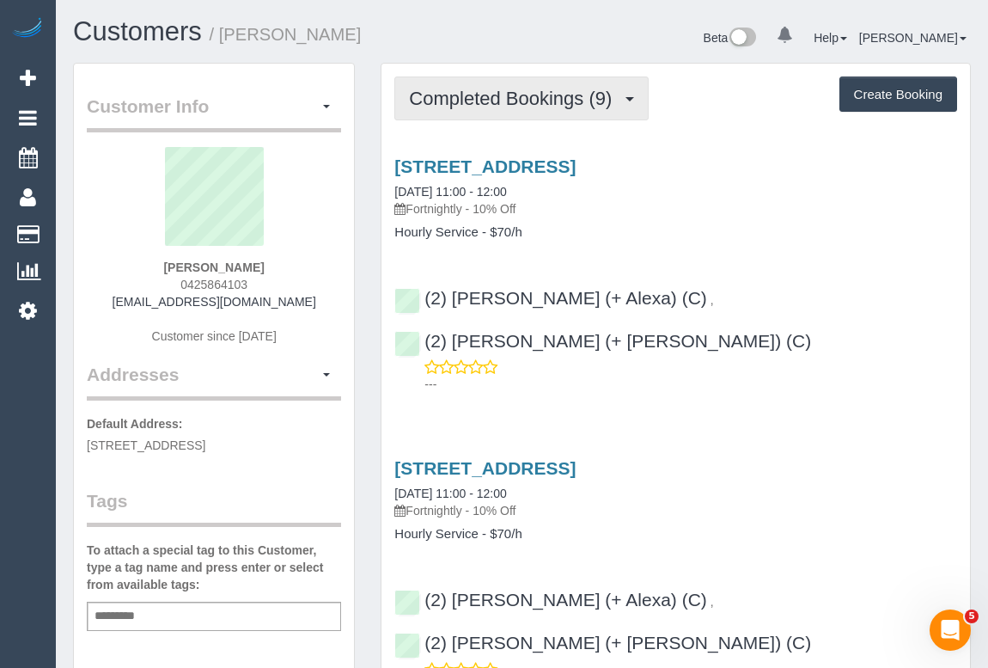
click at [505, 103] on span "Completed Bookings (9)" at bounding box center [514, 98] width 211 height 21
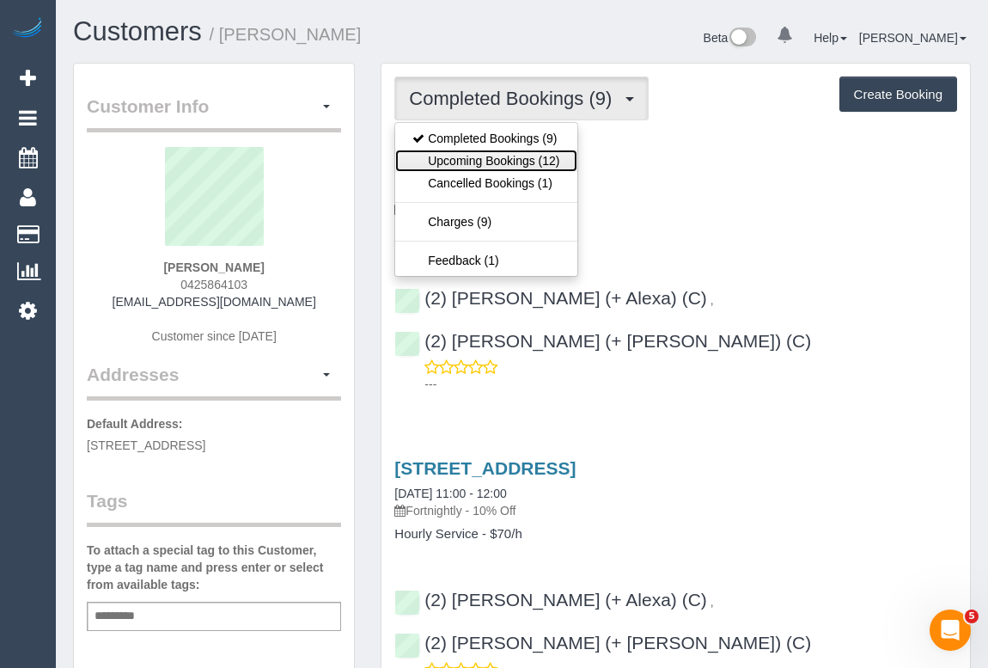
click at [492, 162] on link "Upcoming Bookings (12)" at bounding box center [485, 161] width 181 height 22
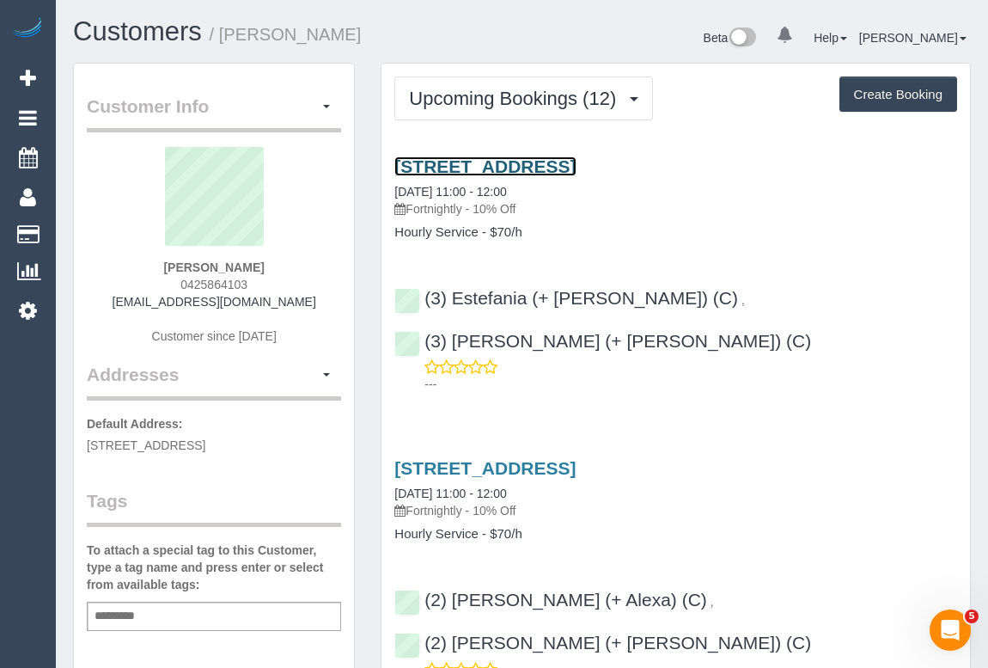
click at [557, 162] on link "[STREET_ADDRESS]" at bounding box center [485, 166] width 181 height 20
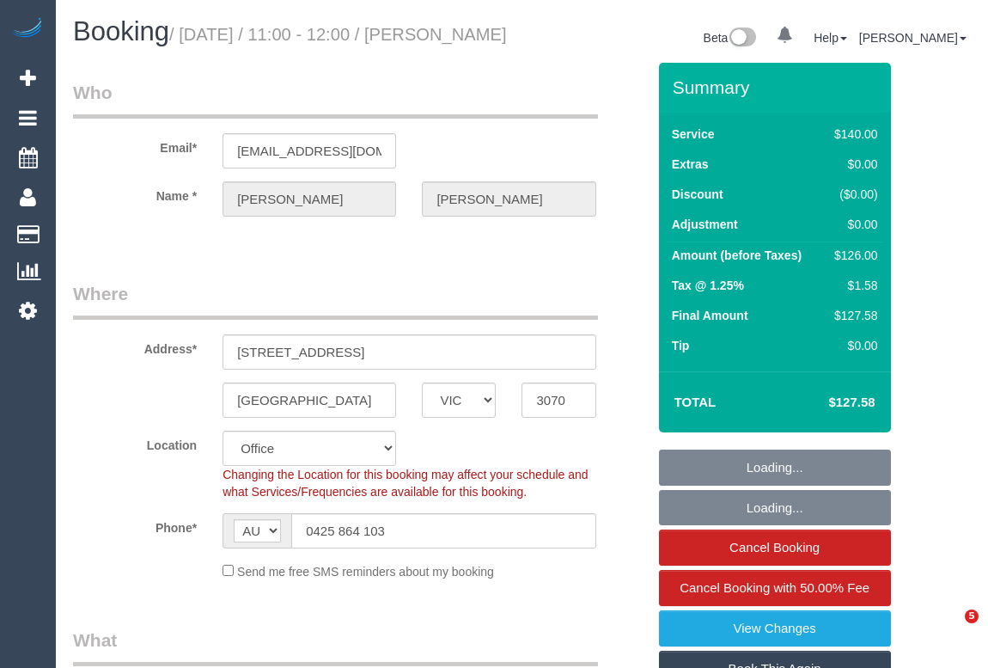
select select "VIC"
select select "string:stripe-pm_1RSoJS2GScqysDRV90nIYhjl"
select select "number:27"
select select "number:14"
select select "number:19"
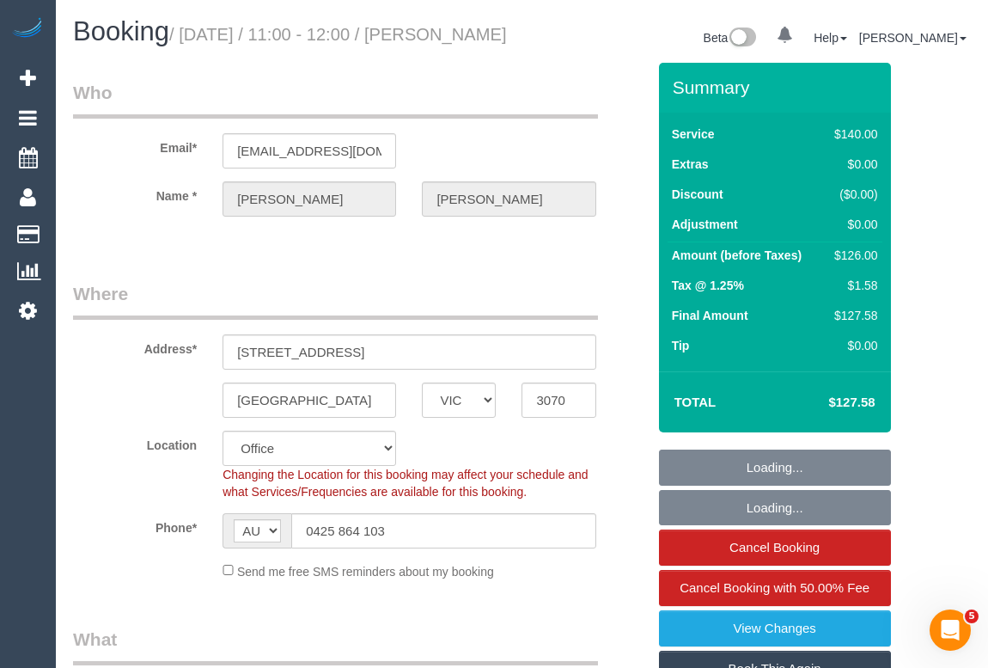
select select "number:36"
select select "number:34"
select select "number:26"
select select "object:2216"
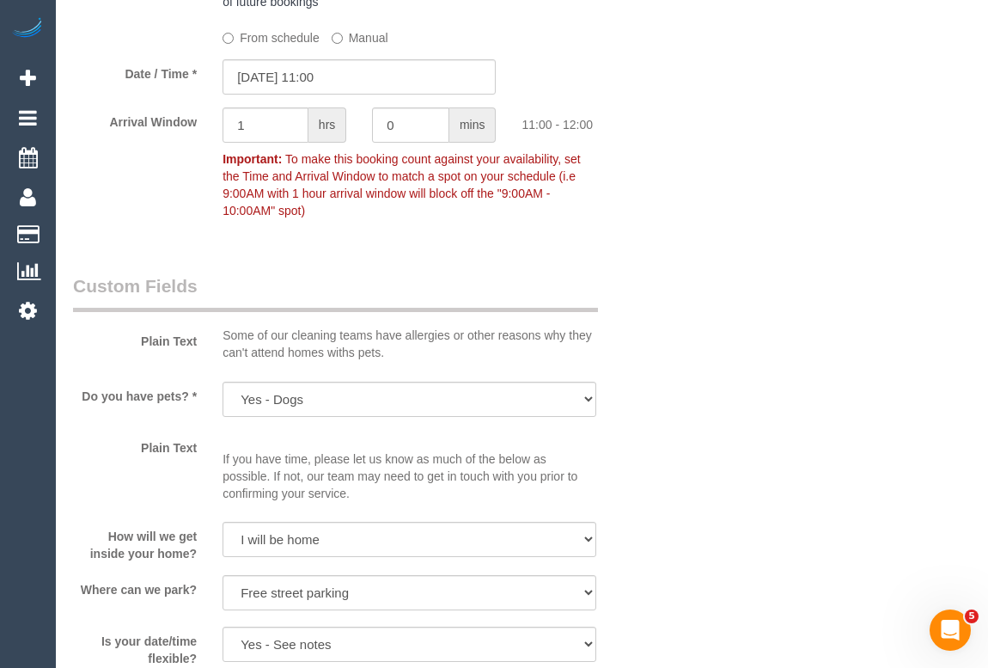
scroll to position [2031, 0]
click at [332, 95] on input "15/10/2025 11:00" at bounding box center [359, 77] width 273 height 35
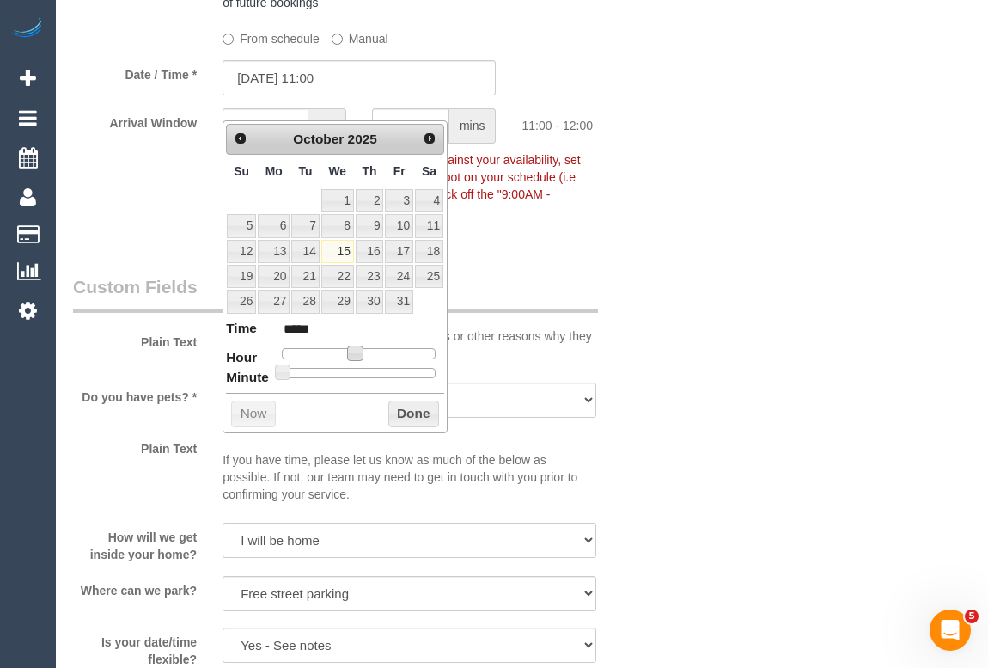
type input "15/10/2025 12:00"
type input "*****"
type input "15/10/2025 13:00"
type input "*****"
type input "15/10/2025 14:00"
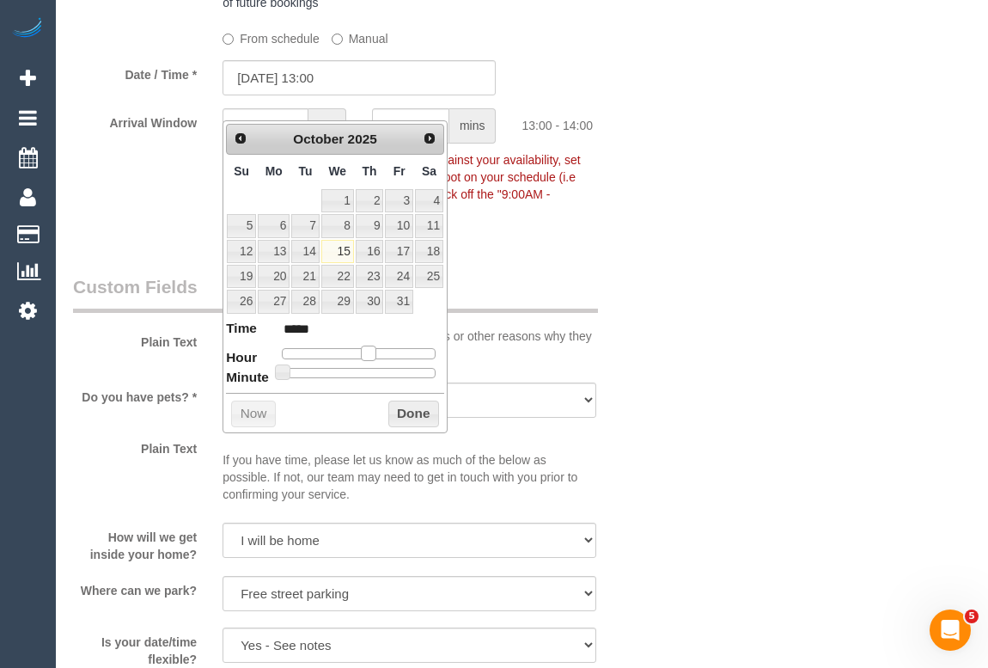
type input "*****"
type input "15/10/2025 13:00"
type input "*****"
drag, startPoint x: 360, startPoint y: 349, endPoint x: 371, endPoint y: 349, distance: 11.2
click at [371, 349] on span at bounding box center [368, 353] width 15 height 15
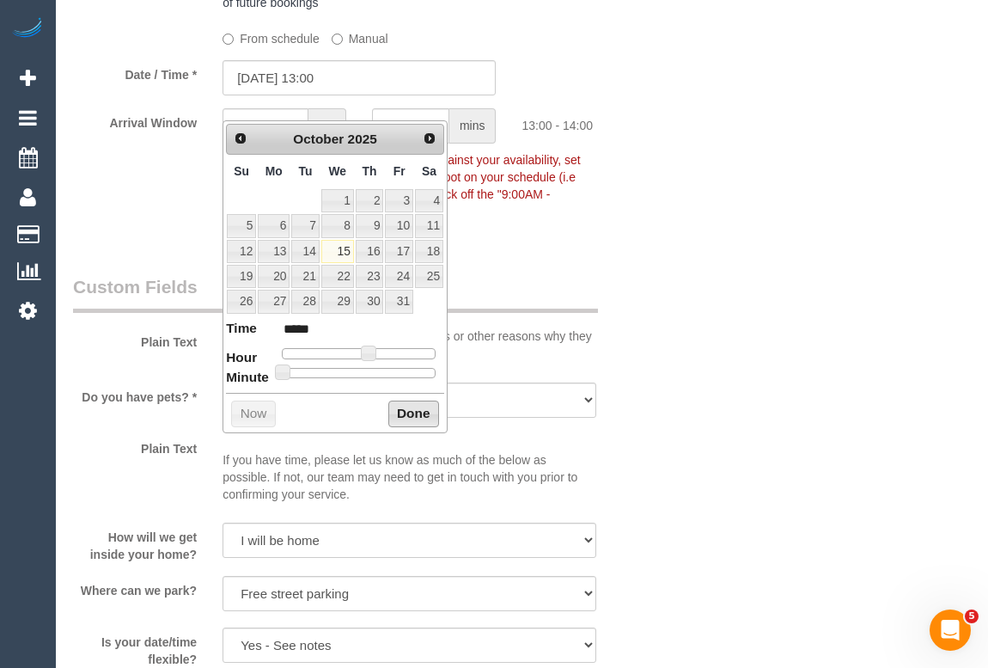
click at [401, 409] on button "Done" at bounding box center [414, 415] width 51 height 28
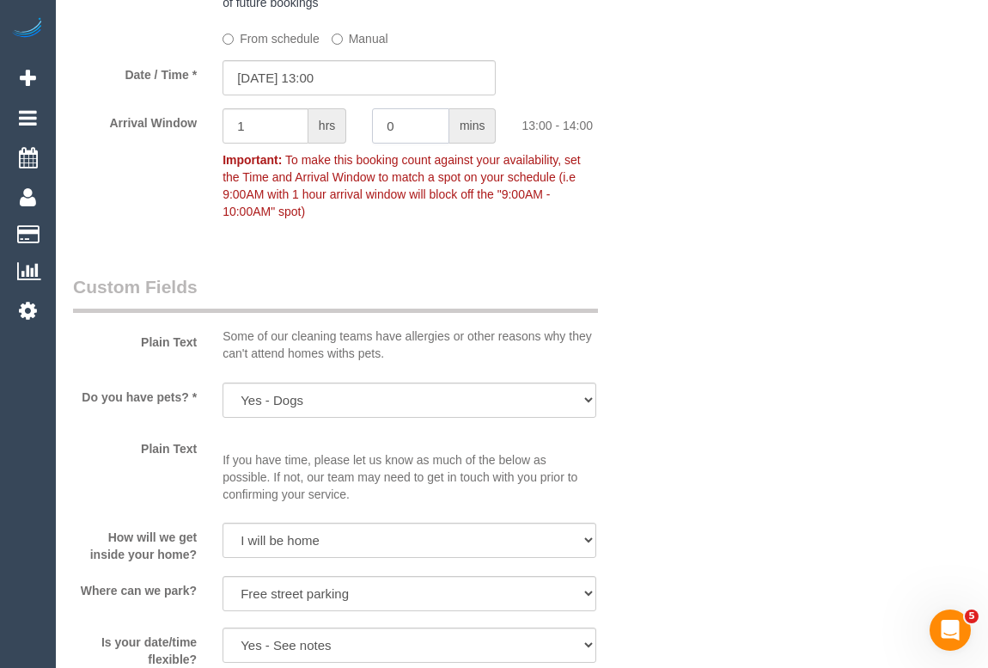
drag, startPoint x: 425, startPoint y: 155, endPoint x: 351, endPoint y: 138, distance: 76.7
click at [351, 138] on div "Arrival Window 1 hrs 0 mins 13:00 - 14:00 Important: To make this booking count…" at bounding box center [359, 167] width 599 height 119
type input "15"
click at [256, 144] on input "1" at bounding box center [266, 125] width 86 height 35
click at [246, 144] on input "1" at bounding box center [266, 125] width 86 height 35
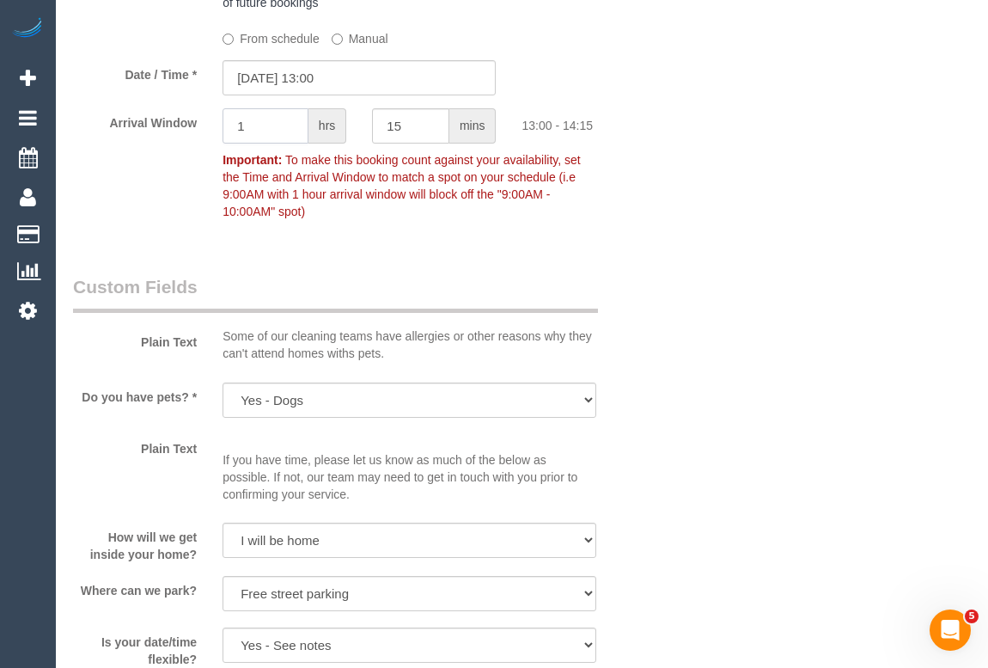
drag, startPoint x: 246, startPoint y: 149, endPoint x: 120, endPoint y: 158, distance: 125.9
click at [225, 144] on input "1" at bounding box center [266, 125] width 86 height 35
type input "0"
click at [731, 311] on div "Who Email* louisem@ozemail.com.au Name * Louise Markel Where Address* 60 Bent S…" at bounding box center [522, 144] width 898 height 4225
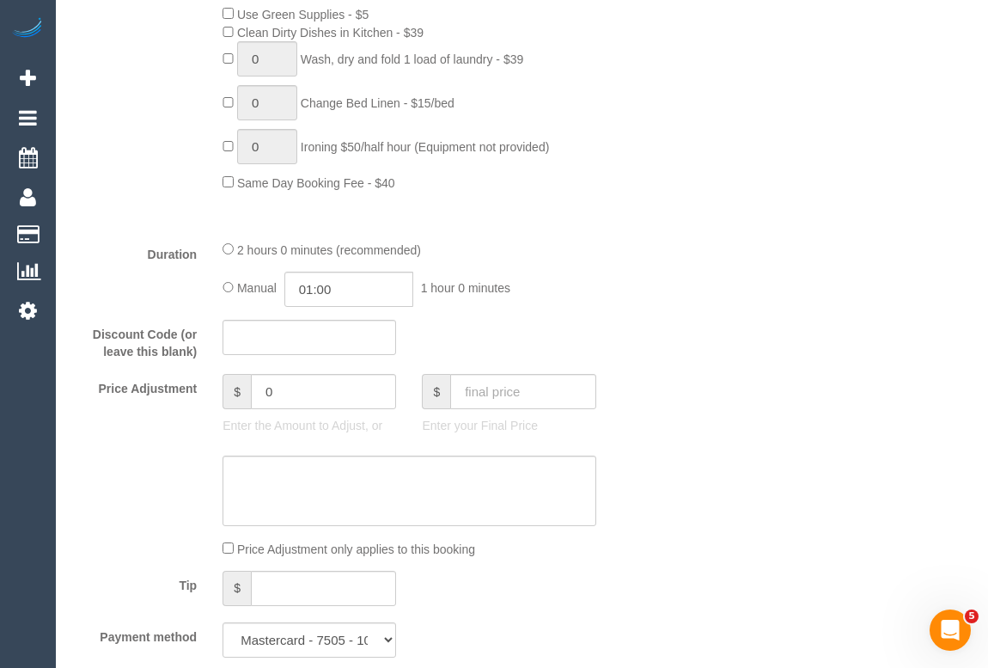
scroll to position [1023, 0]
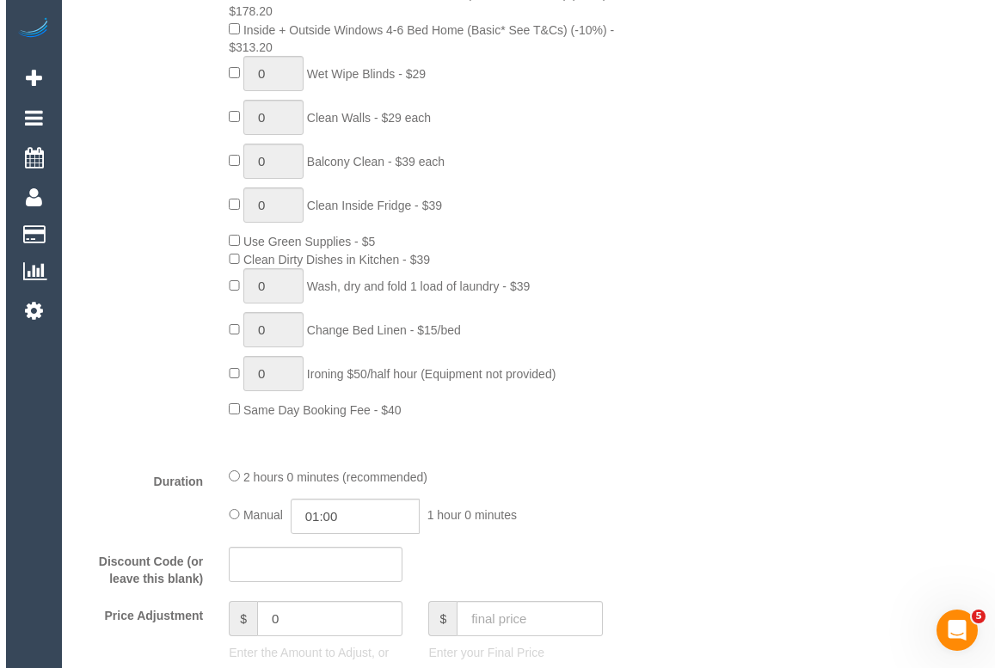
scroll to position [77, 0]
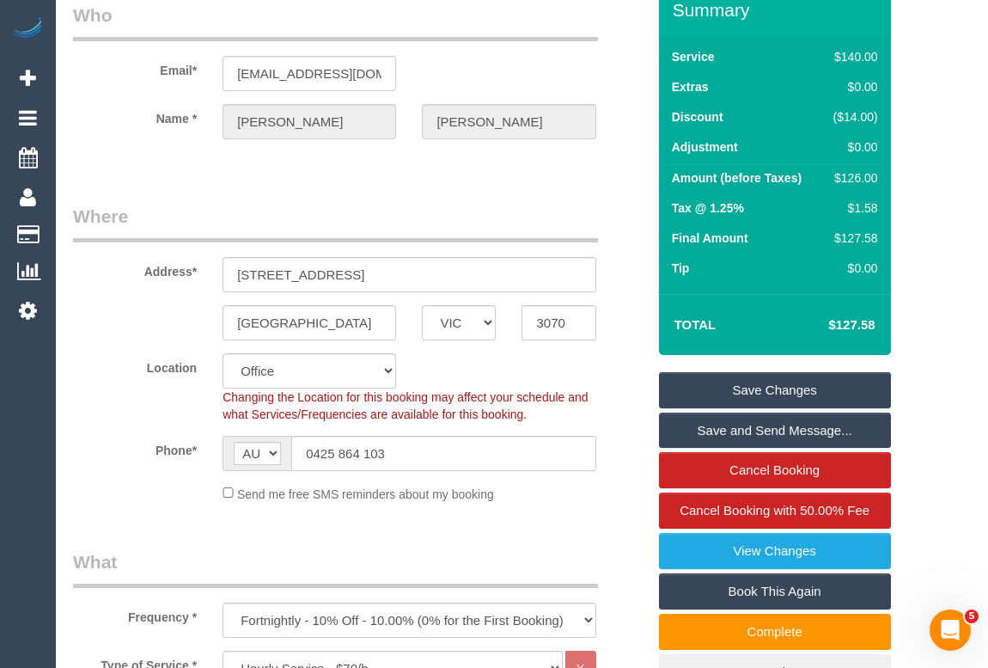
click at [766, 407] on link "Save Changes" at bounding box center [775, 390] width 232 height 36
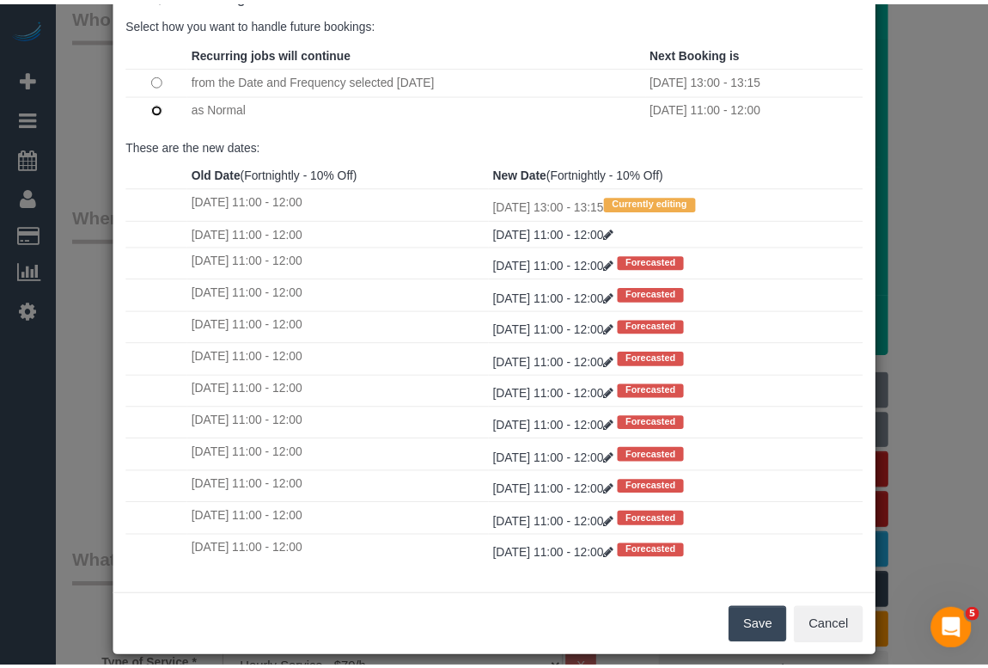
scroll to position [101, 0]
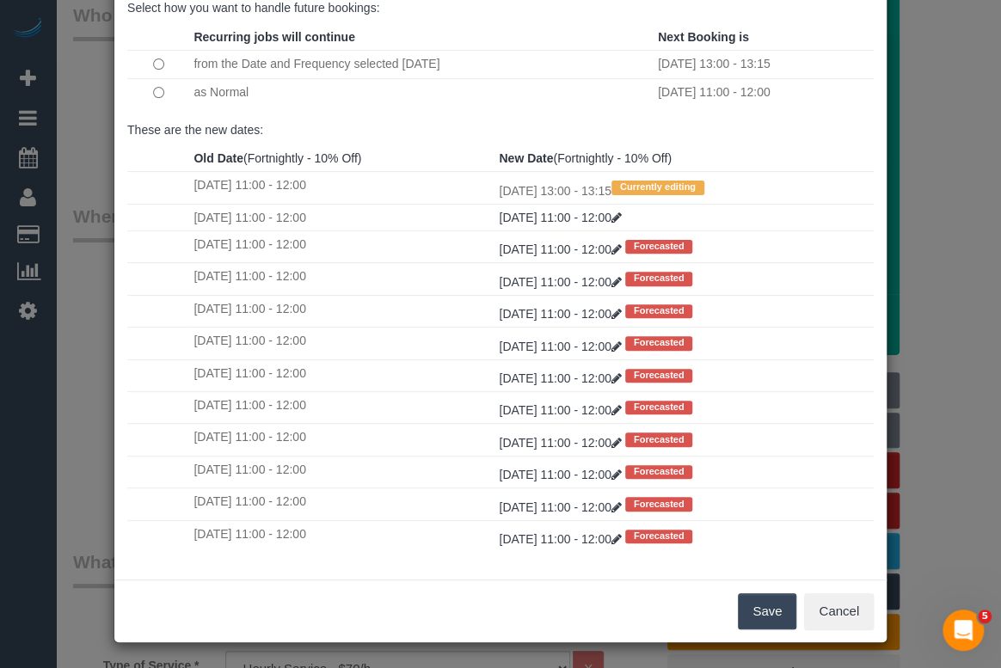
click at [769, 603] on button "Save" at bounding box center [767, 611] width 58 height 36
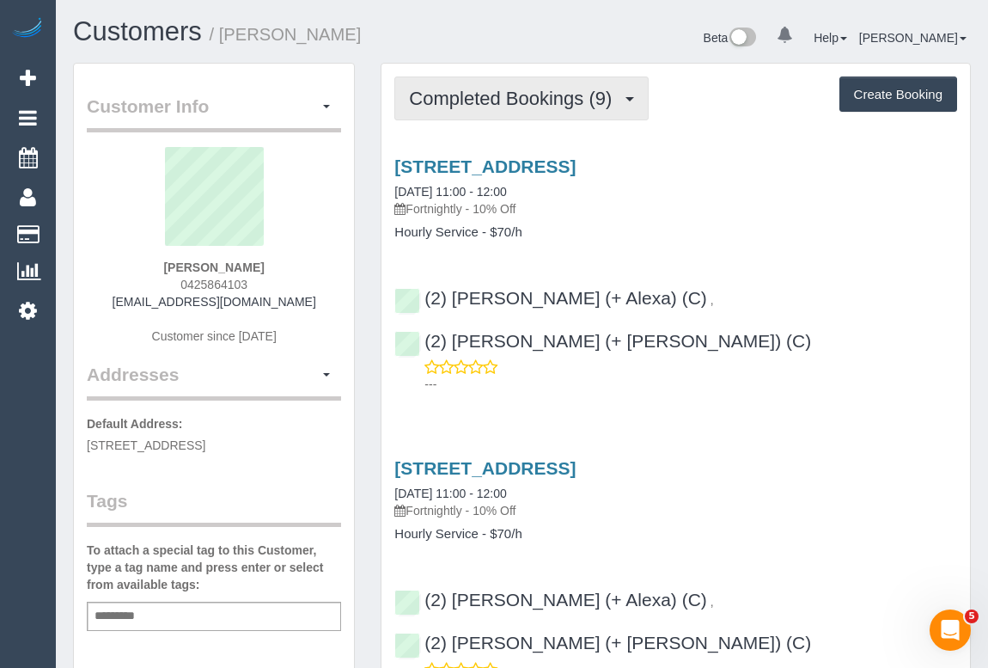
click at [498, 100] on span "Completed Bookings (9)" at bounding box center [514, 98] width 211 height 21
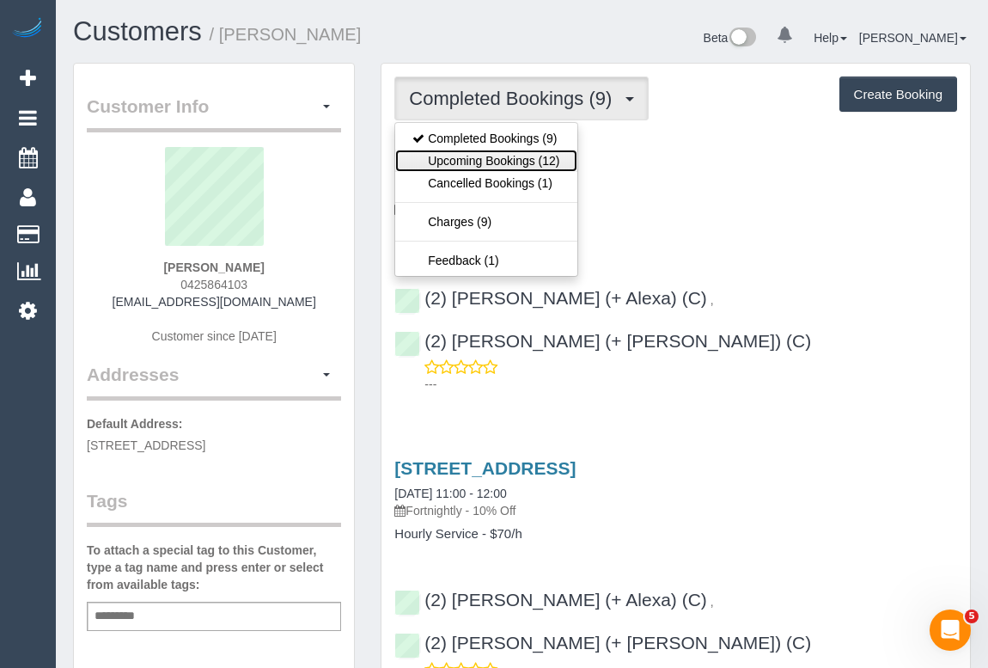
click at [492, 157] on link "Upcoming Bookings (12)" at bounding box center [485, 161] width 181 height 22
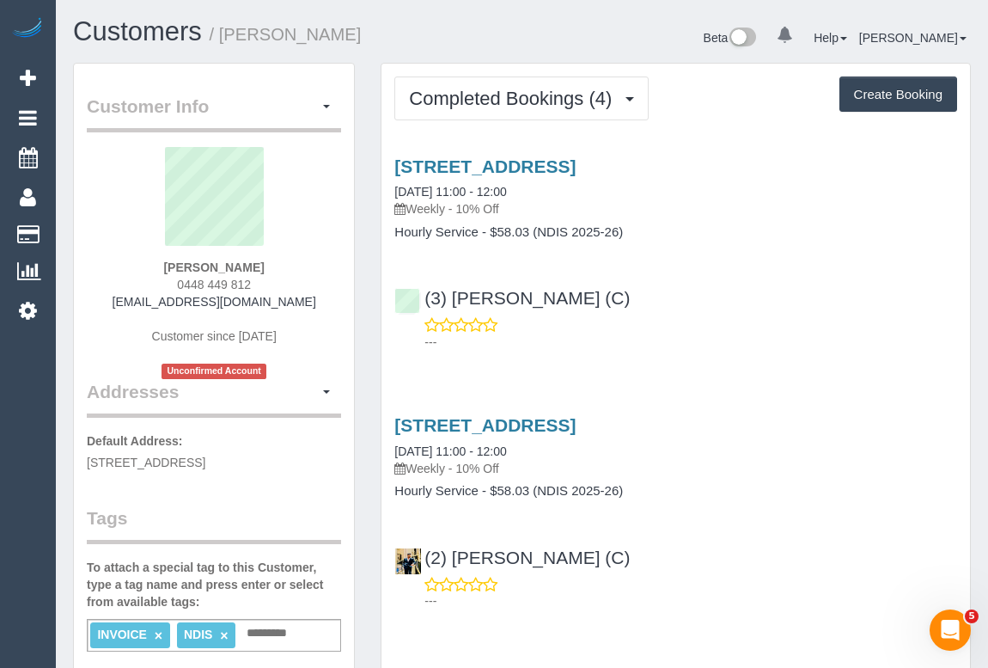
drag, startPoint x: 173, startPoint y: 278, endPoint x: 272, endPoint y: 278, distance: 99.7
click at [272, 278] on div "[PERSON_NAME] 0448 449 812 [EMAIL_ADDRESS][DOMAIN_NAME] Customer since [DATE] U…" at bounding box center [214, 263] width 254 height 232
copy span "0448 449 812"
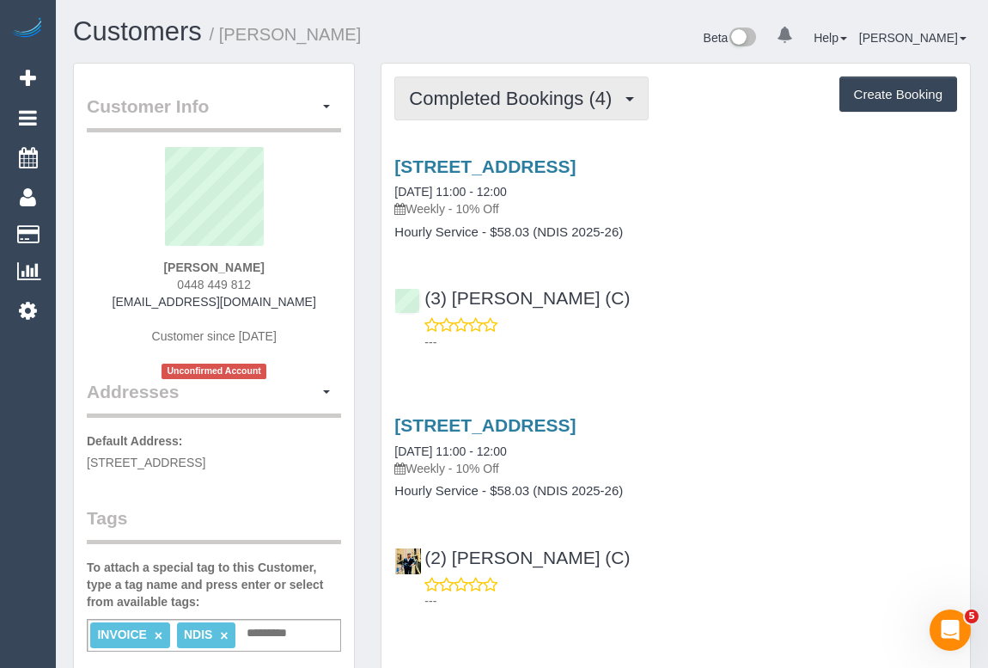
click at [533, 95] on span "Completed Bookings (4)" at bounding box center [514, 98] width 211 height 21
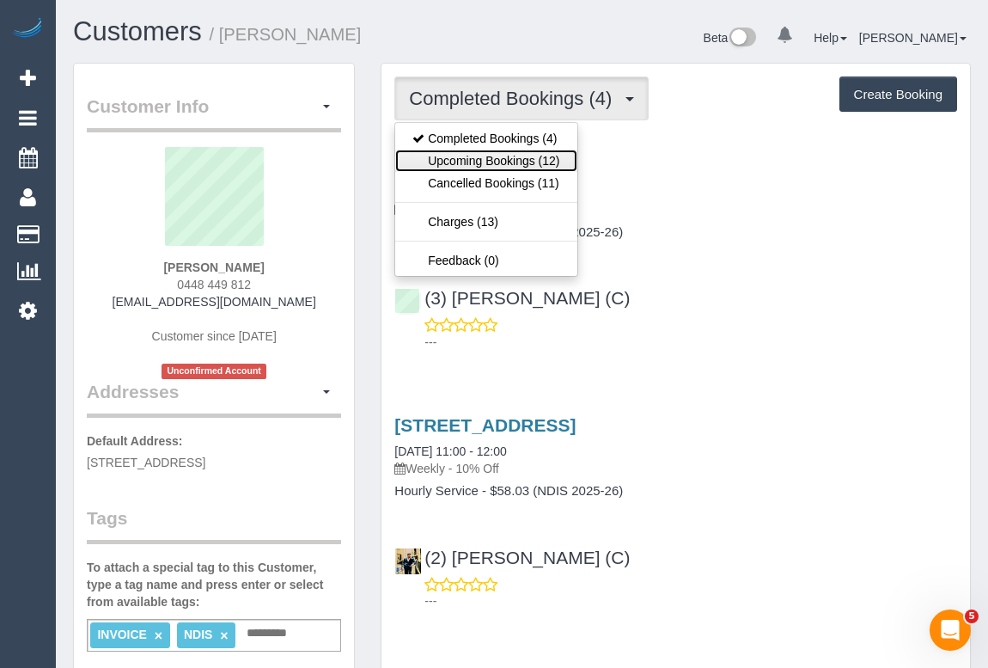
click at [501, 157] on link "Upcoming Bookings (12)" at bounding box center [485, 161] width 181 height 22
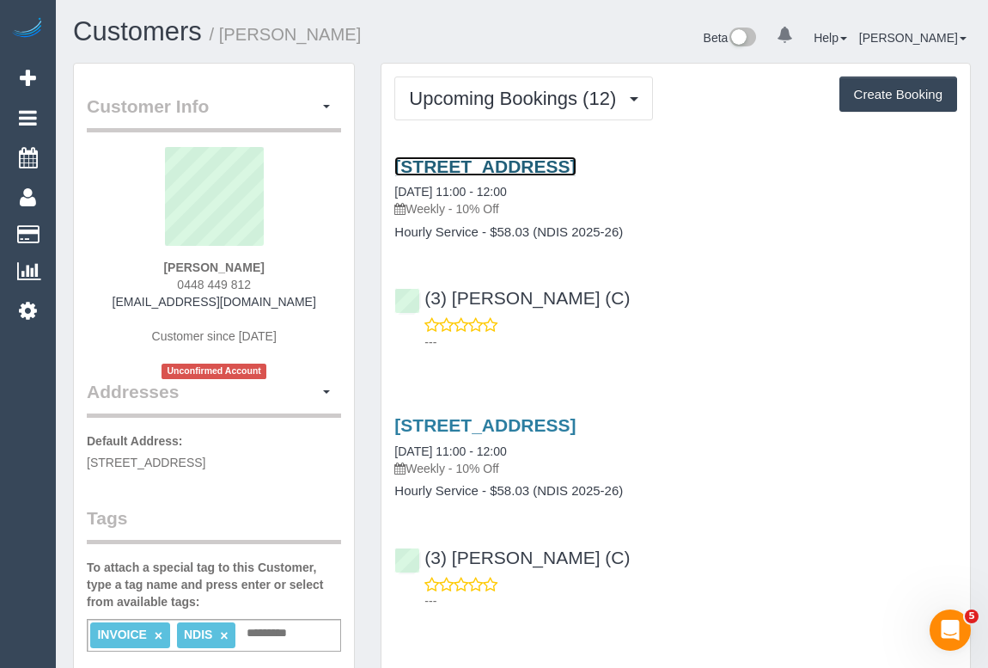
click at [576, 164] on link "[STREET_ADDRESS]" at bounding box center [485, 166] width 181 height 20
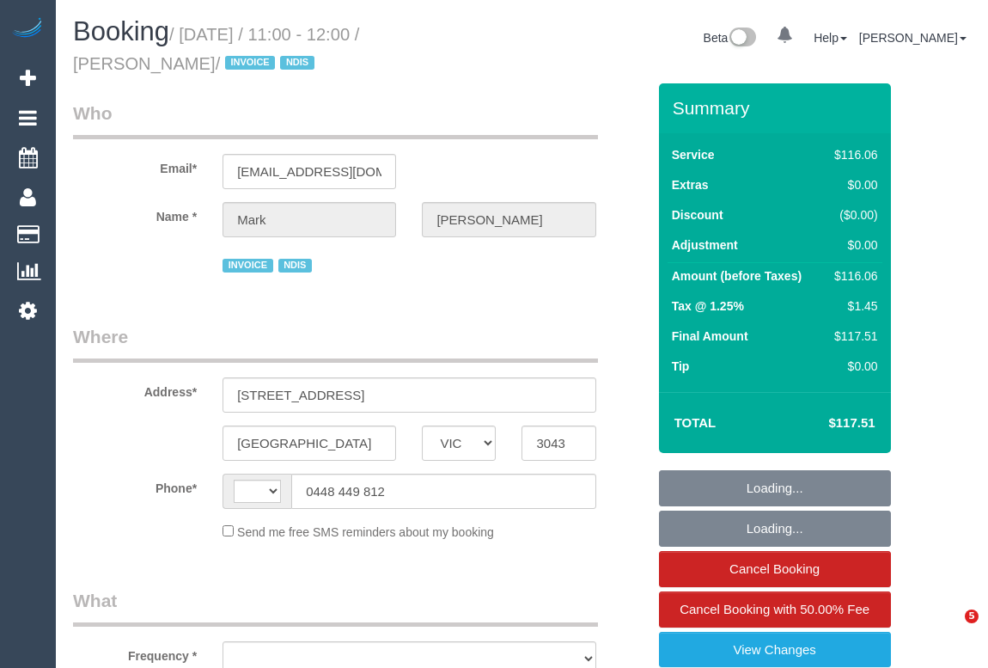
select select "VIC"
select select "object:282"
select select "string:AU"
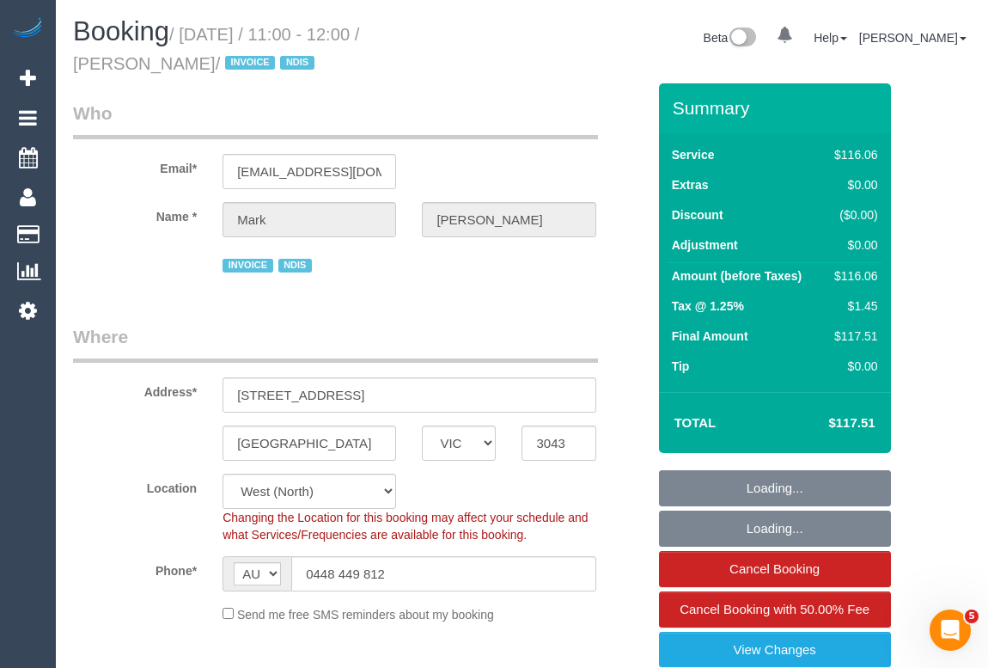
select select "object:536"
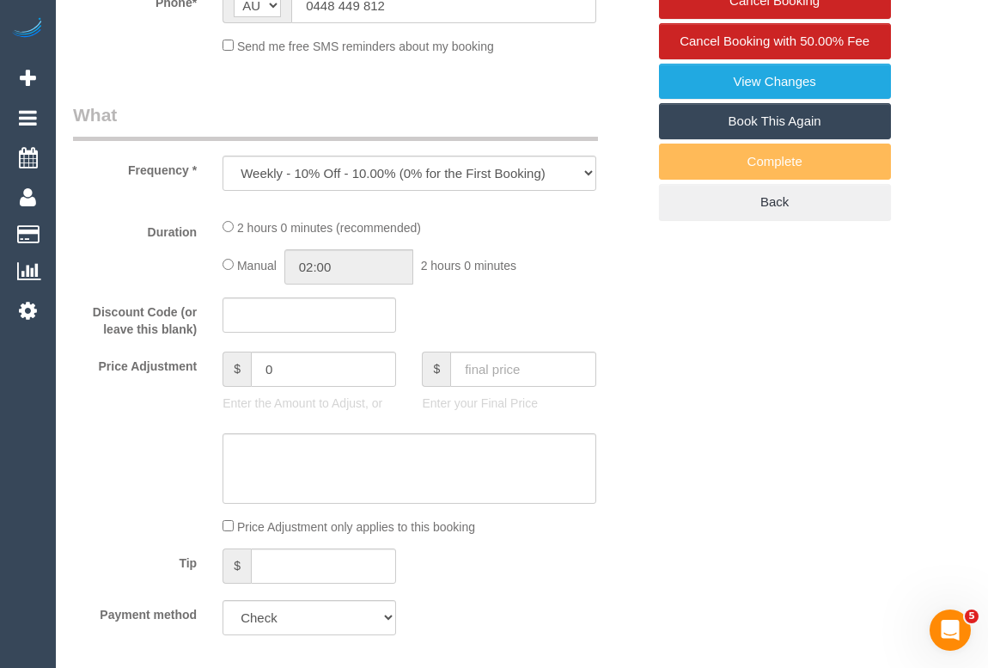
select select "number:27"
select select "number:14"
select select "number:19"
select select "number:36"
select select "number:34"
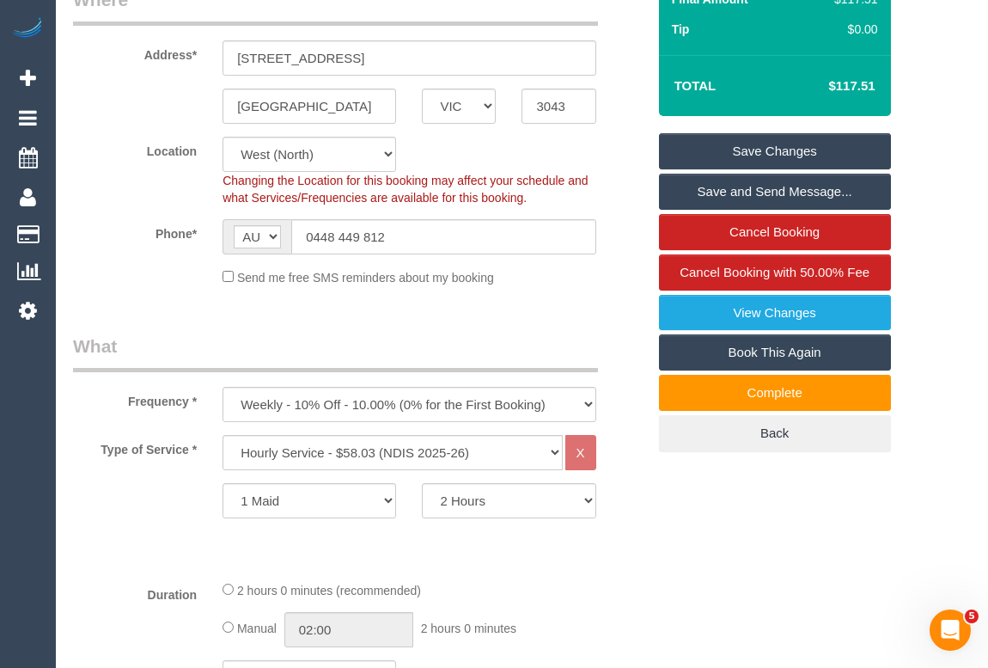
scroll to position [120, 0]
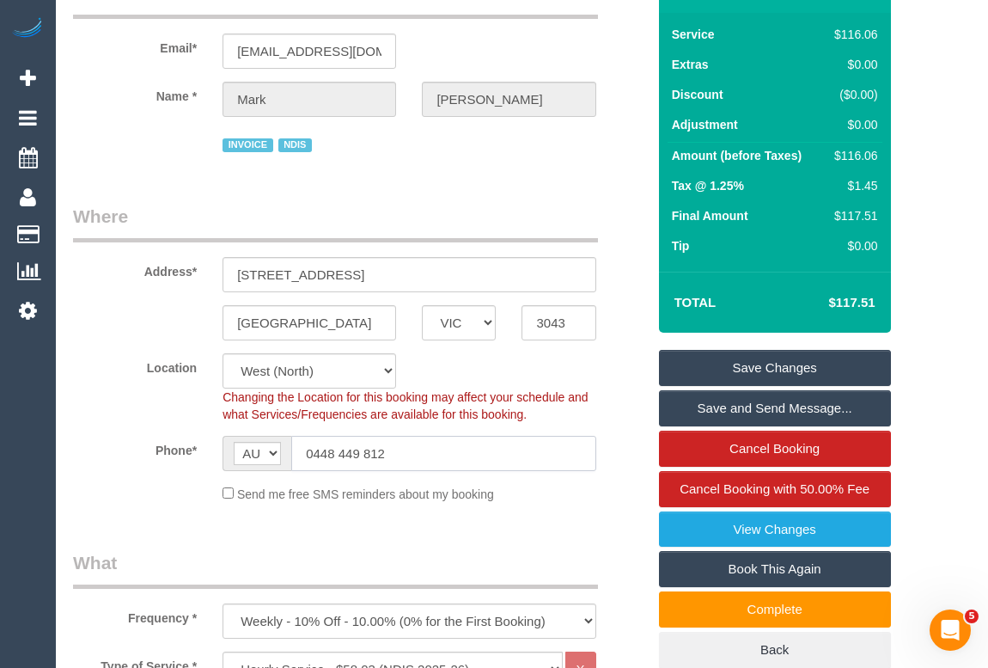
drag, startPoint x: 424, startPoint y: 449, endPoint x: 226, endPoint y: 447, distance: 197.7
click at [226, 447] on div "AF AL DZ AD AO AI AQ AG AR AM AW AU AT AZ BS BH BD BB BY BE BZ BJ BM BT BO BA B…" at bounding box center [409, 453] width 373 height 35
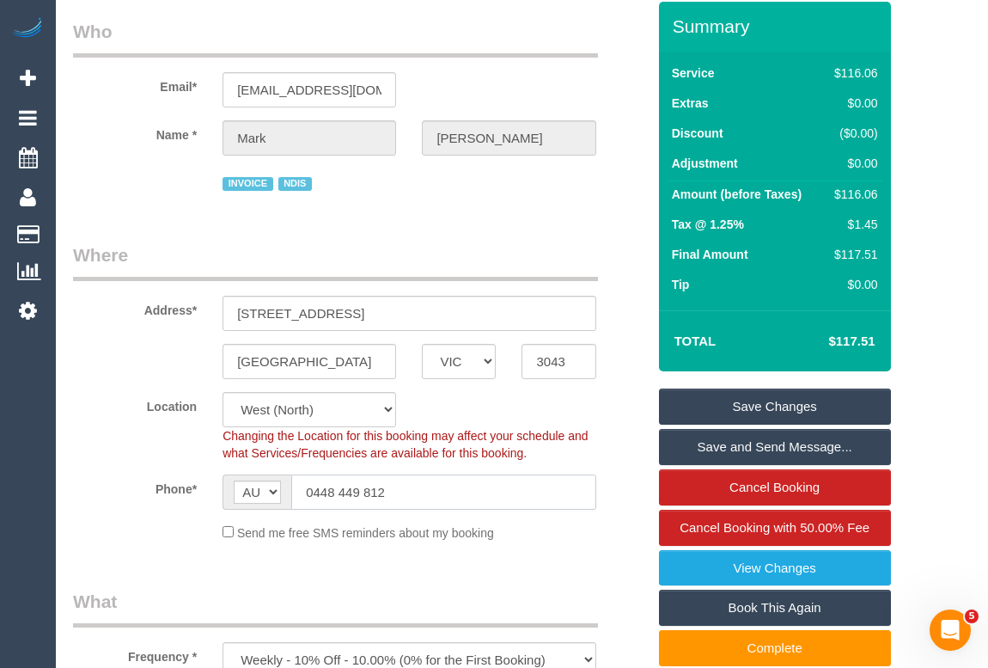
scroll to position [0, 0]
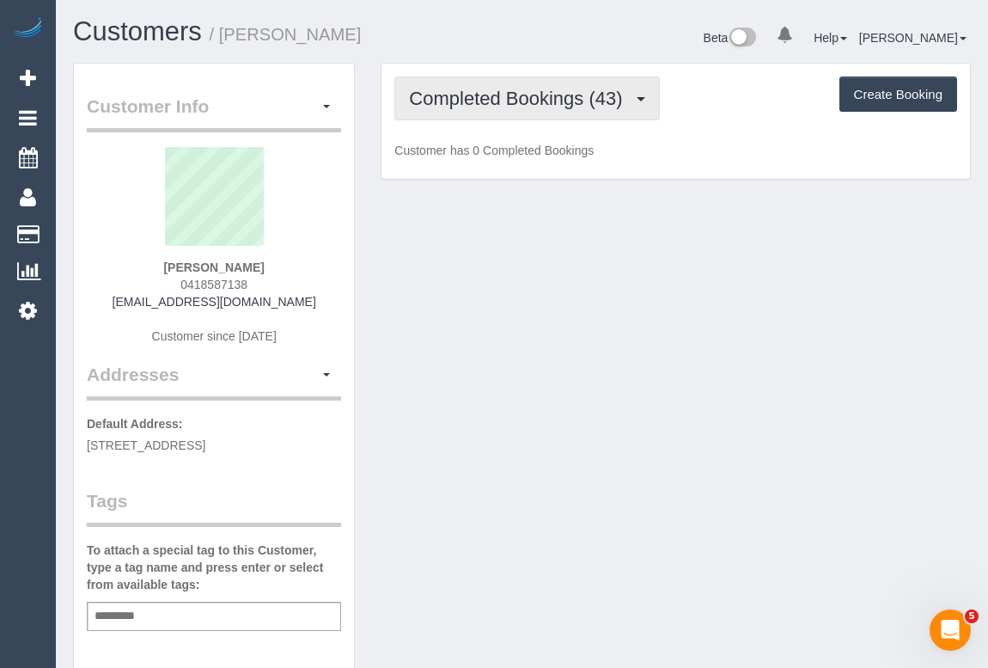
click at [500, 101] on span "Completed Bookings (43)" at bounding box center [520, 98] width 222 height 21
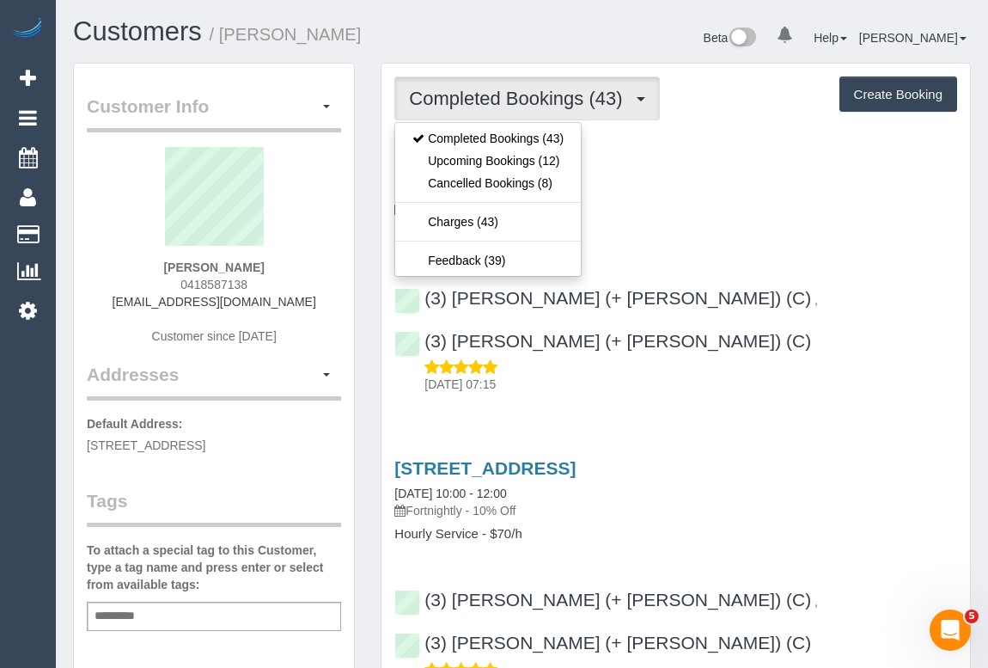
click at [786, 208] on p "Fortnightly - 10% Off" at bounding box center [676, 208] width 563 height 17
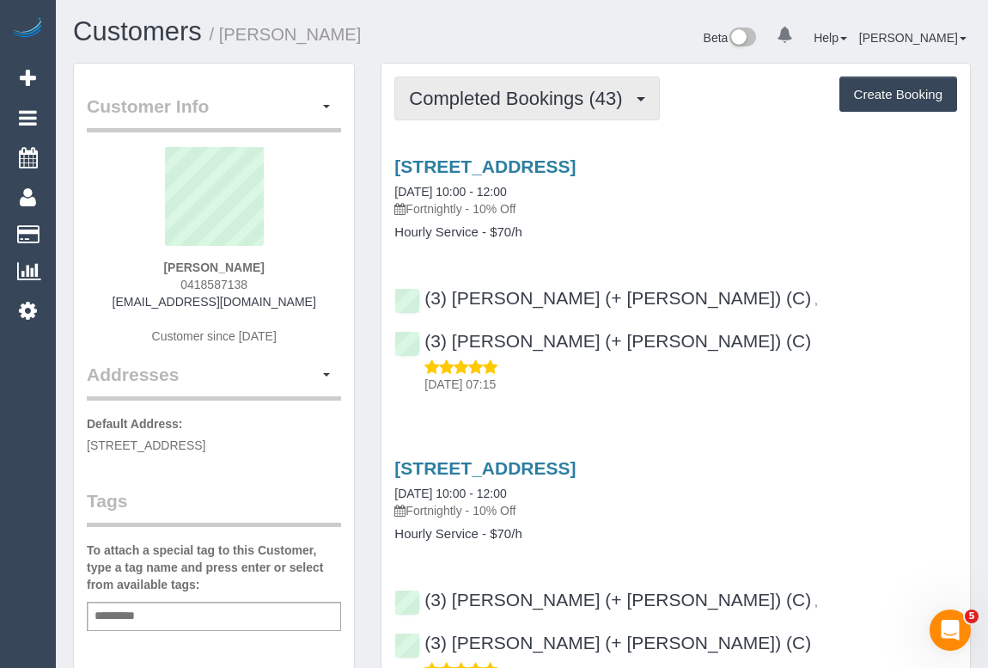
click at [512, 104] on span "Completed Bookings (43)" at bounding box center [520, 98] width 222 height 21
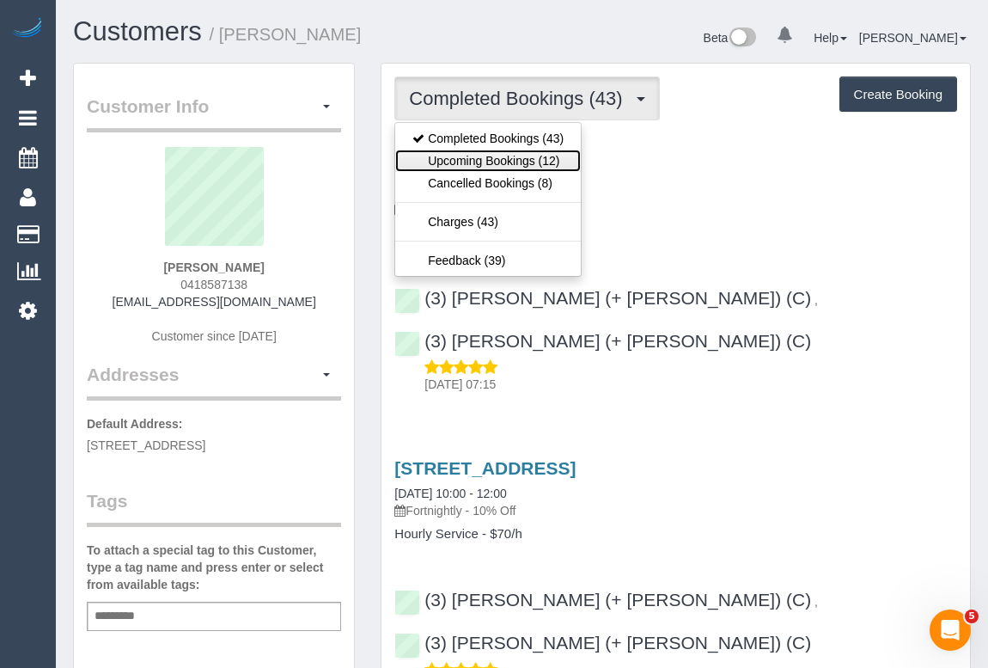
click at [505, 162] on link "Upcoming Bookings (12)" at bounding box center [488, 161] width 186 height 22
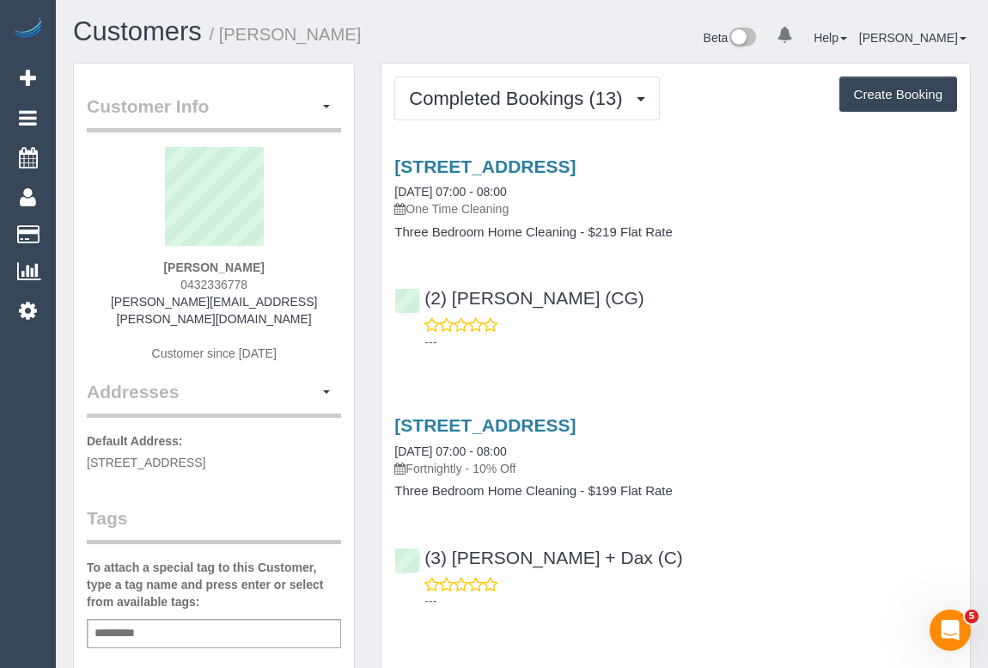
drag, startPoint x: 155, startPoint y: 262, endPoint x: 329, endPoint y: 261, distance: 174.5
click at [329, 261] on div "Rosella William 0432336778 rosella.william@outlook.com Customer since 2024" at bounding box center [214, 263] width 254 height 232
click at [138, 259] on div "Rosella William 0432336778 rosella.william@outlook.com Customer since 2024" at bounding box center [214, 263] width 254 height 232
drag, startPoint x: 155, startPoint y: 262, endPoint x: 320, endPoint y: 266, distance: 165.1
click at [320, 266] on div "Rosella William 0432336778 rosella.william@outlook.com Customer since 2024" at bounding box center [214, 263] width 254 height 232
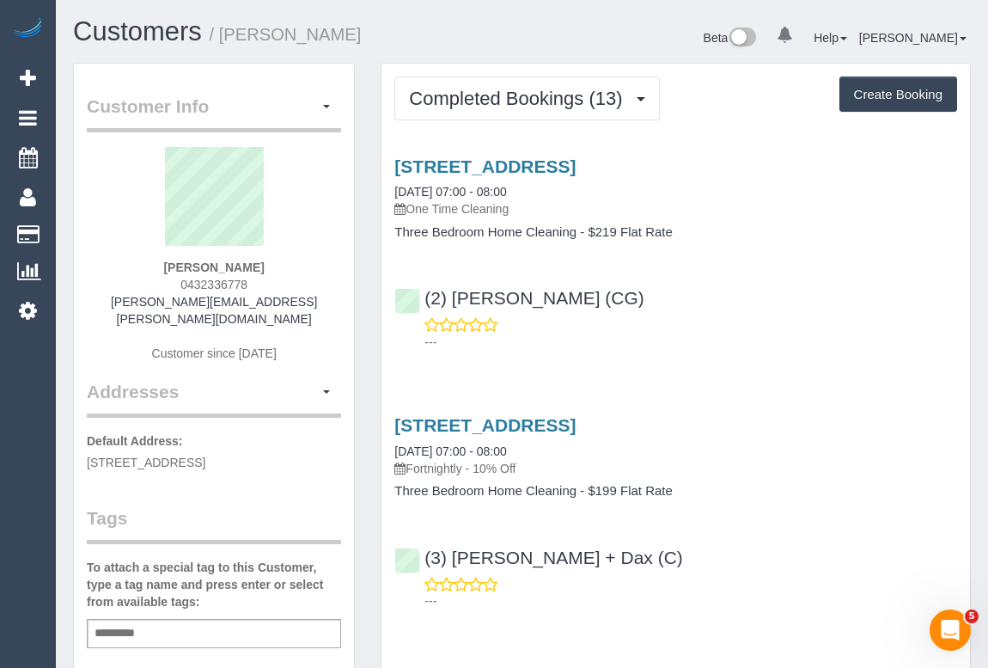
copy strong "Rosella William"
drag, startPoint x: 172, startPoint y: 280, endPoint x: 288, endPoint y: 278, distance: 116.1
click at [288, 278] on div "Rosella William 0432336778 rosella.william@outlook.com Customer since 2024" at bounding box center [214, 263] width 254 height 232
copy span "0432336778"
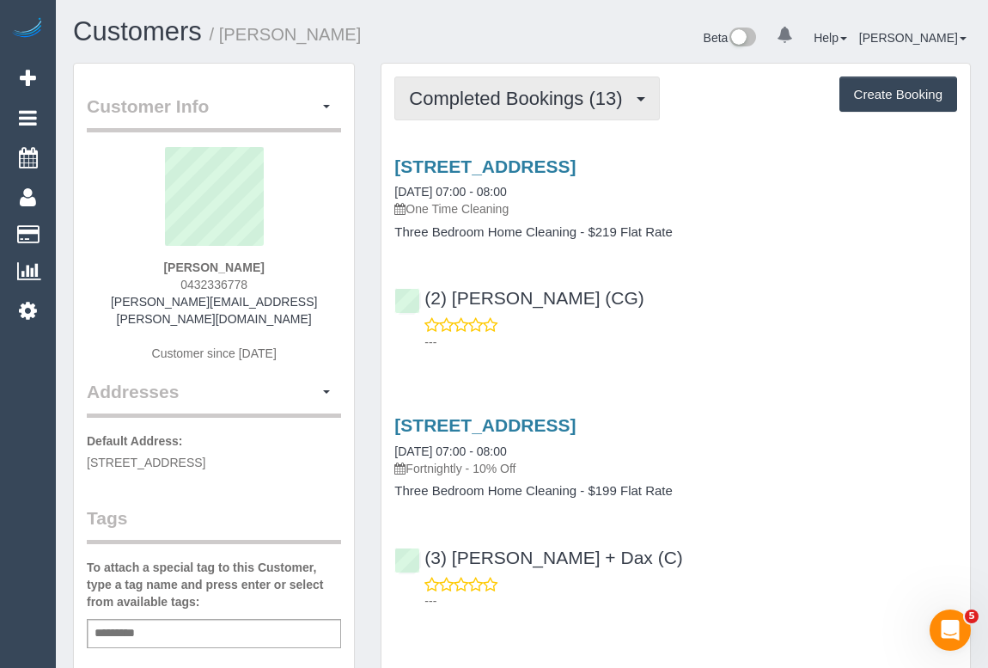
click at [511, 104] on span "Completed Bookings (13)" at bounding box center [520, 98] width 222 height 21
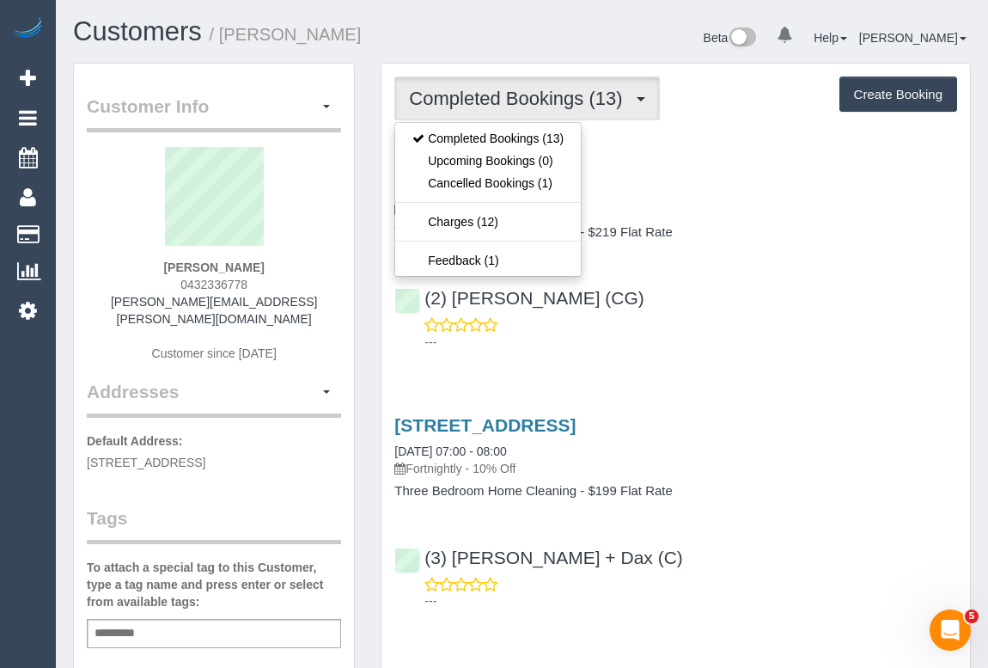
click at [765, 217] on div "3 Newlands Court, Clarinda, VIC 3169 11/10/2025 07:00 - 08:00 One Time Cleaning…" at bounding box center [676, 197] width 589 height 83
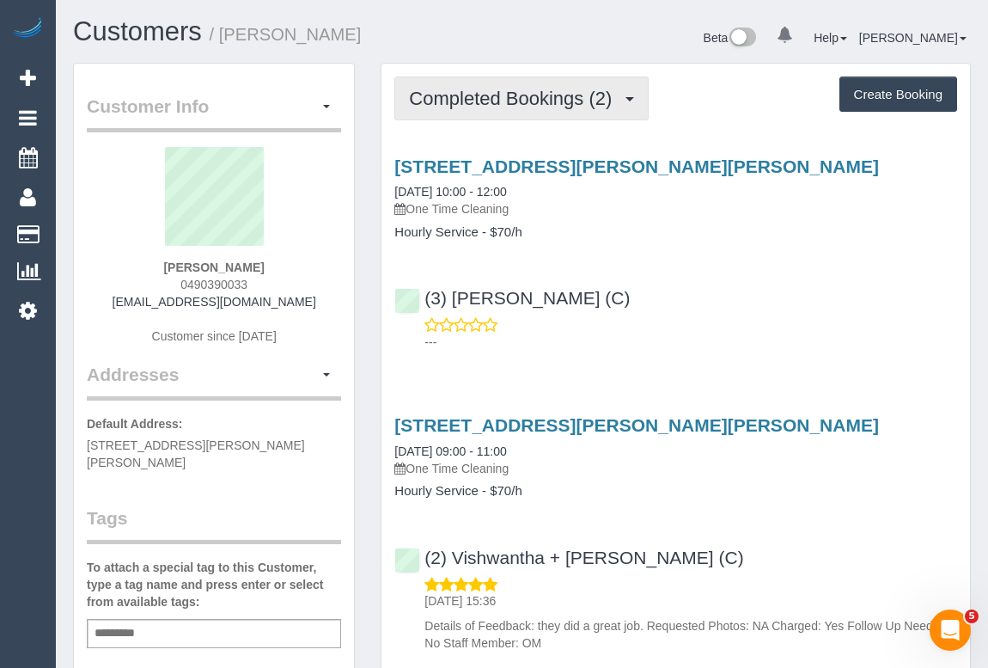
click at [523, 107] on span "Completed Bookings (2)" at bounding box center [514, 98] width 211 height 21
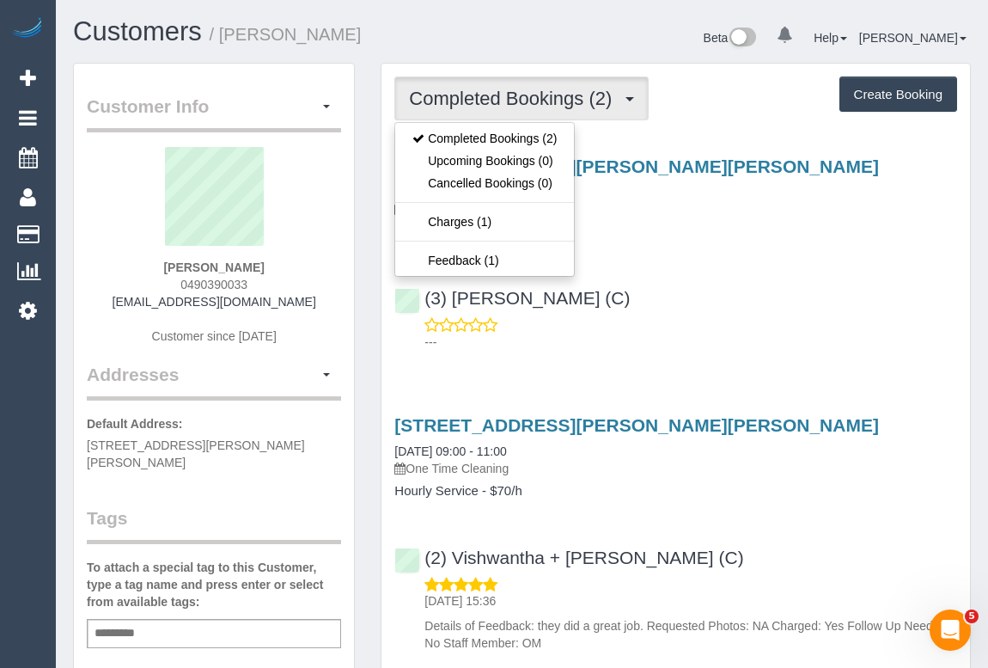
click at [844, 330] on div "---" at bounding box center [676, 333] width 563 height 34
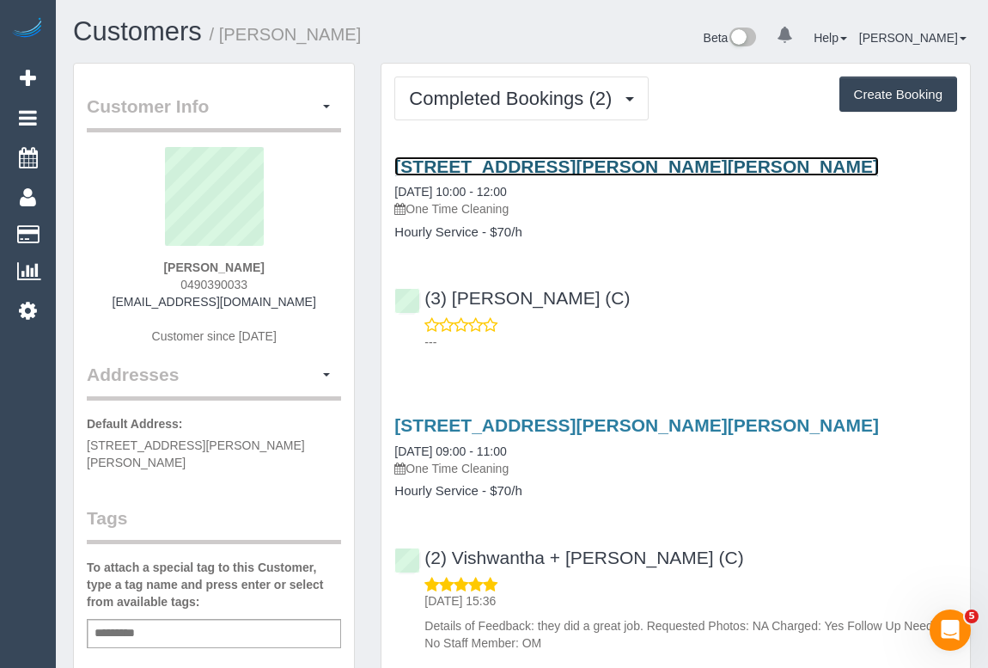
click at [551, 164] on link "1501 Malvern Rd, 32, Glen Iris, VIC 3146" at bounding box center [637, 166] width 485 height 20
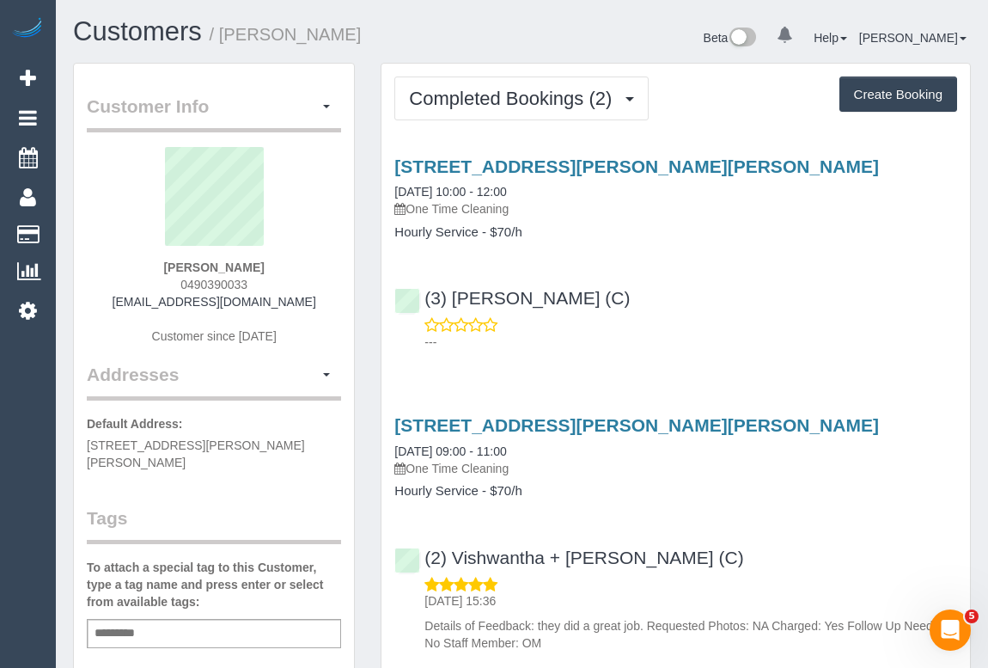
drag, startPoint x: 174, startPoint y: 264, endPoint x: 306, endPoint y: 266, distance: 131.5
click at [306, 266] on div "David Allan 0490390033 davidlallan1983@gmail.com Customer since 2025" at bounding box center [214, 254] width 254 height 215
copy strong "David Allan"
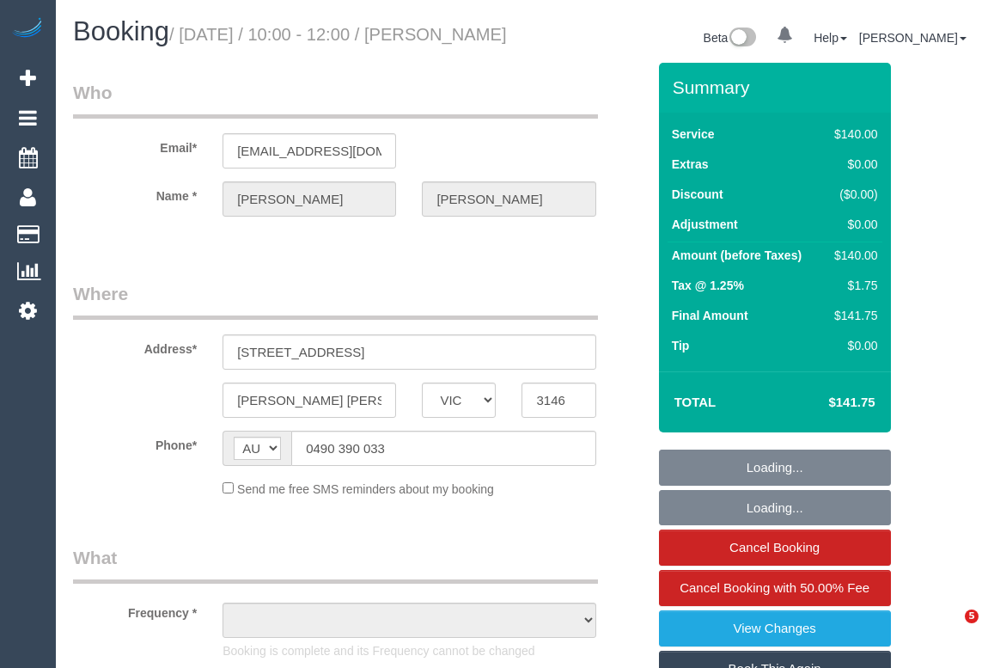
select select "VIC"
select select "string:stripe-pm_1RtRVl2GScqysDRVlxdklh1O"
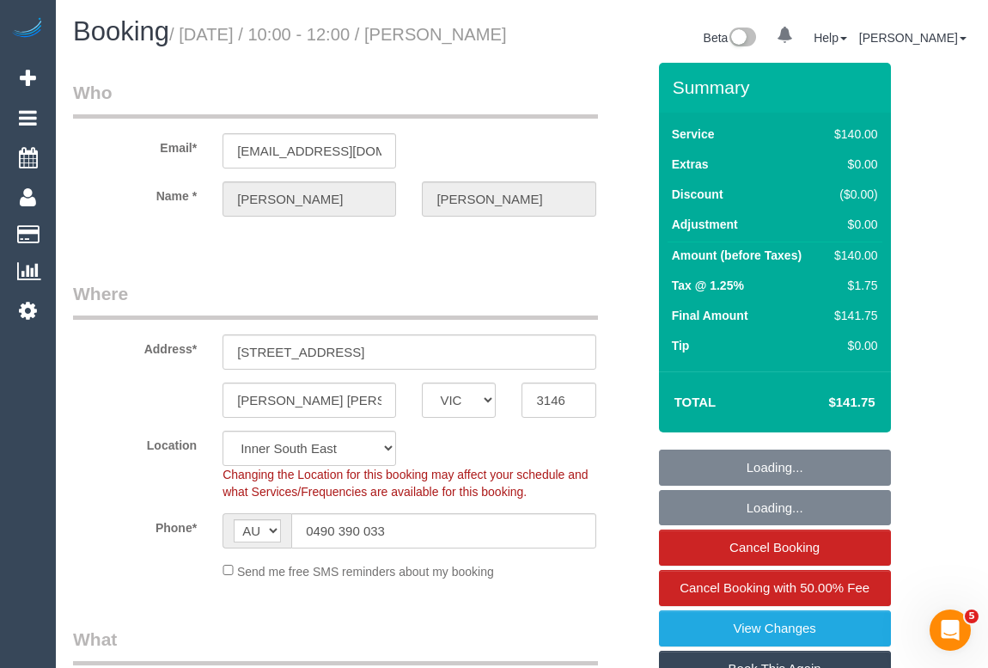
select select "object:736"
select select "number:28"
select select "number:14"
select select "number:19"
select select "number:24"
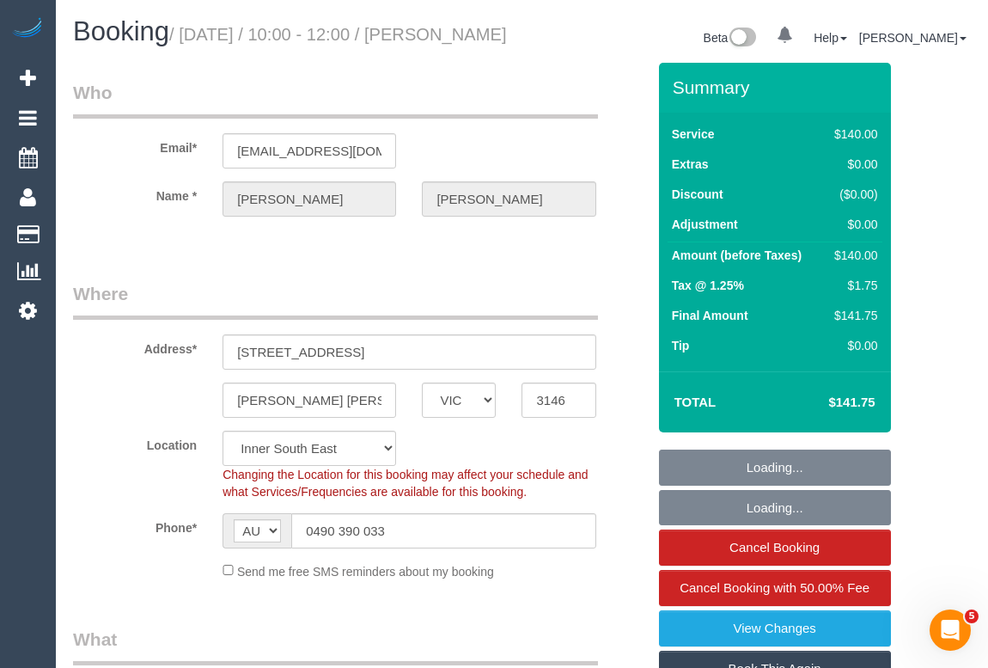
select select "number:26"
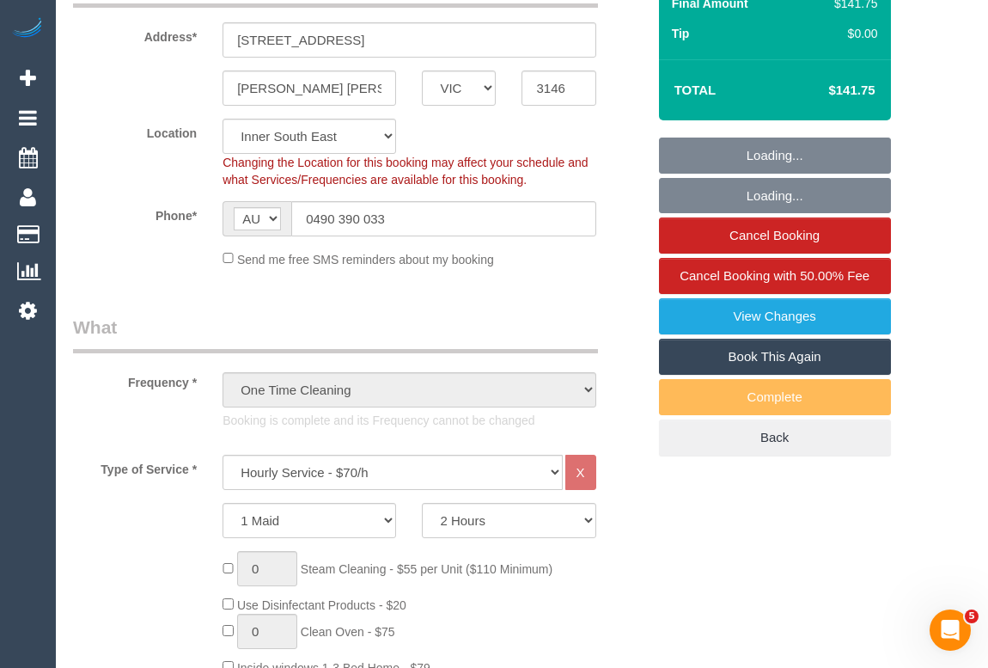
select select "object:1526"
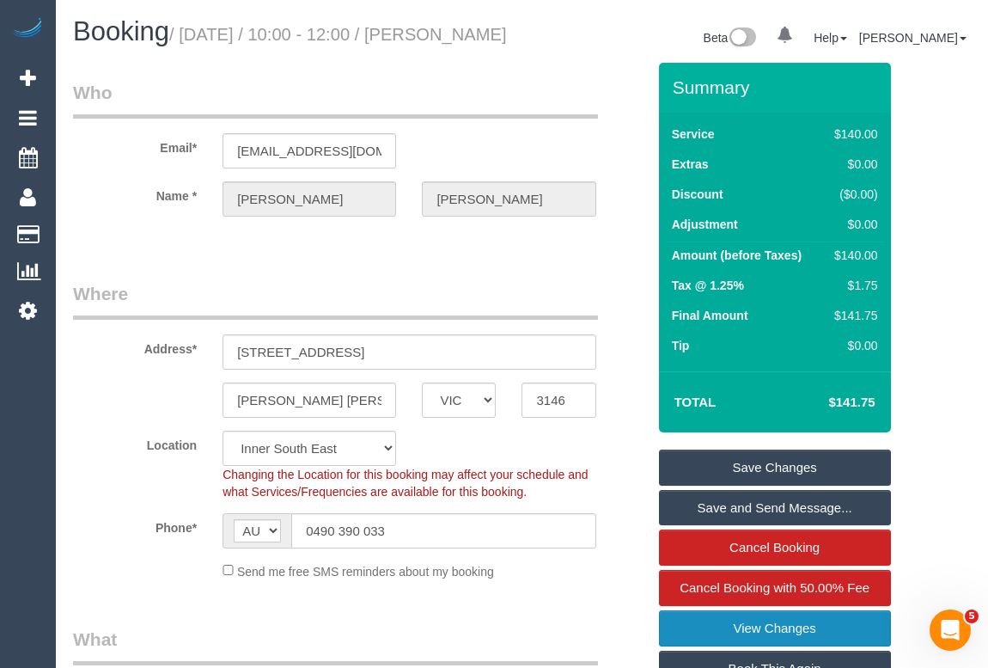
click at [780, 646] on link "View Changes" at bounding box center [775, 628] width 232 height 36
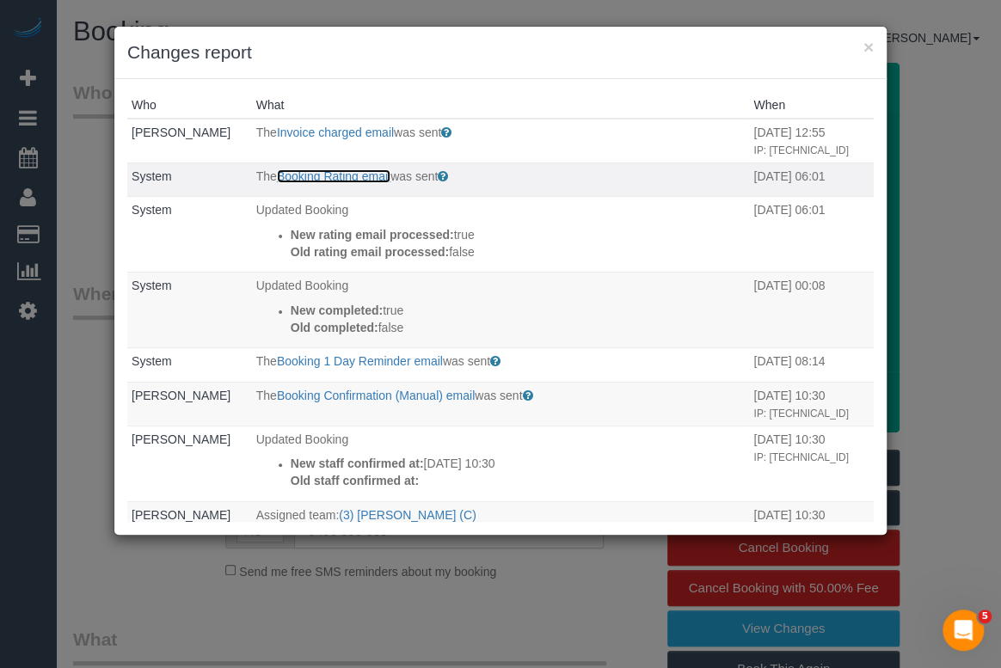
click at [339, 183] on link "Booking Rating email" at bounding box center [333, 176] width 113 height 14
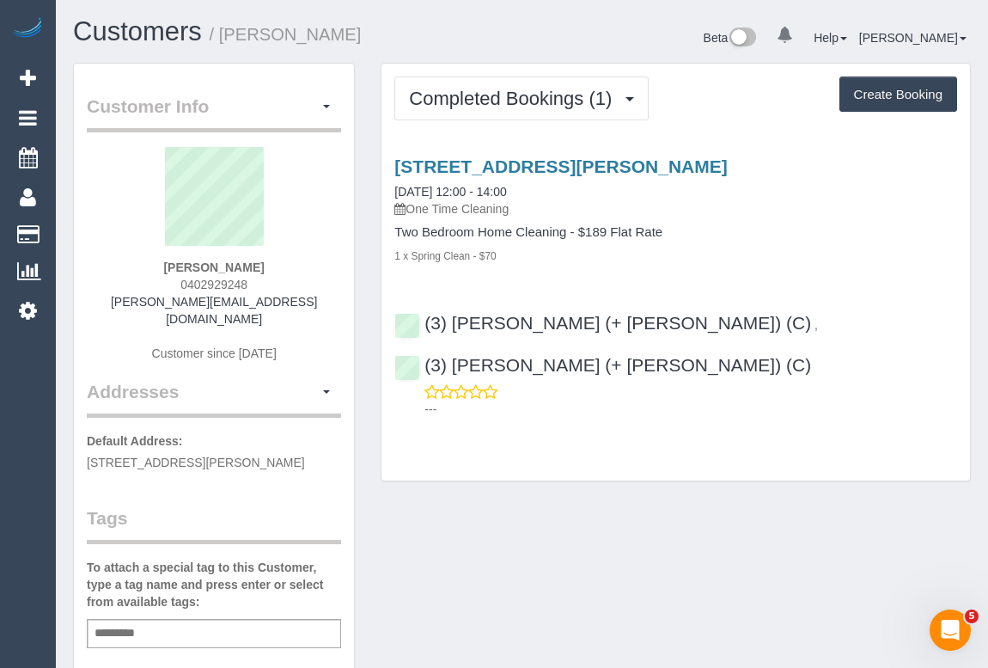
click at [691, 449] on div "Completed Bookings (1) Completed Bookings (1) Upcoming Bookings (0) Cancelled B…" at bounding box center [676, 281] width 616 height 437
drag, startPoint x: 167, startPoint y: 281, endPoint x: 299, endPoint y: 283, distance: 132.4
click at [299, 283] on div "[PERSON_NAME] 0402929248 [PERSON_NAME][EMAIL_ADDRESS][DOMAIN_NAME] Customer sin…" at bounding box center [214, 263] width 254 height 232
copy span "0402929248"
click at [536, 466] on div "Customer Info Edit Contact Info Send Message Email Preferences Special Sales Ta…" at bounding box center [522, 647] width 924 height 1169
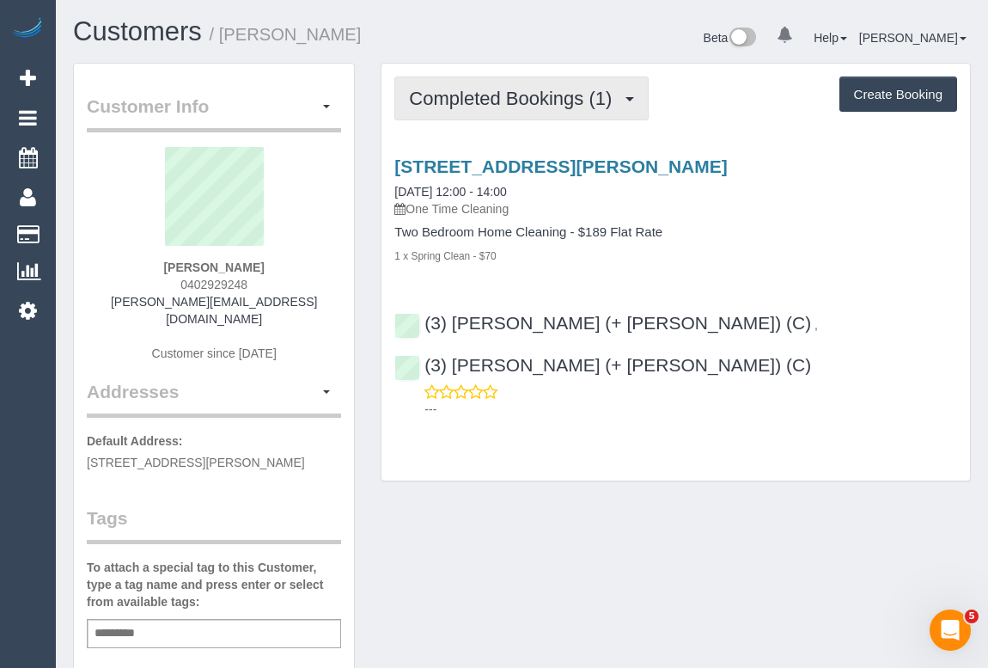
click at [527, 88] on span "Completed Bookings (1)" at bounding box center [514, 98] width 211 height 21
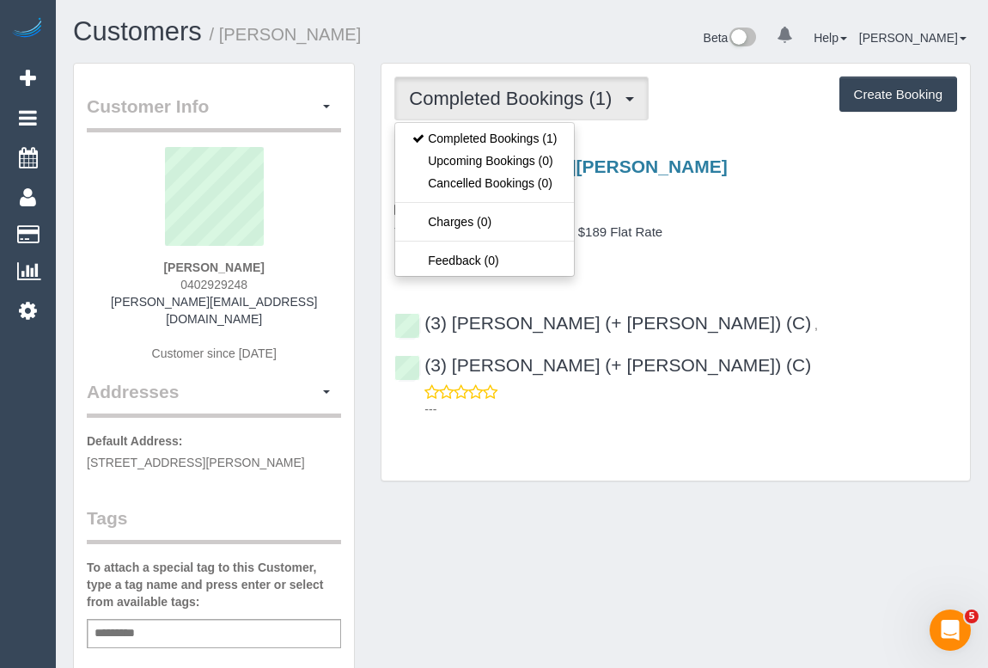
click at [683, 409] on div "Completed Bookings (1) Completed Bookings (1) Upcoming Bookings (0) Cancelled B…" at bounding box center [676, 273] width 589 height 418
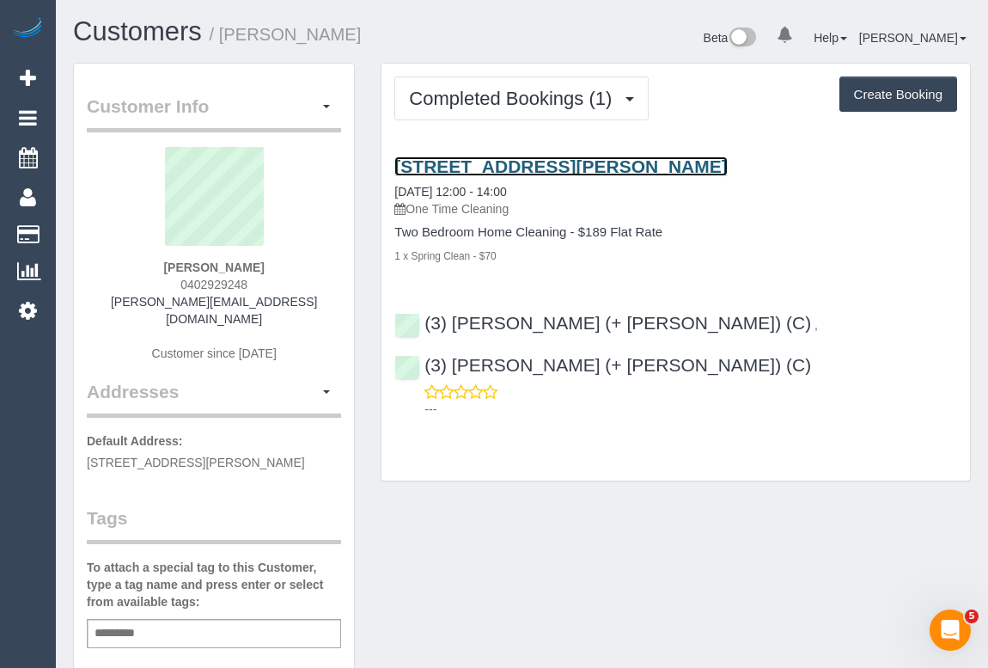
click at [603, 167] on link "3/60 Roberts Street, West Footscray, VIC 3012" at bounding box center [561, 166] width 333 height 20
click at [490, 164] on link "3/60 Roberts Street, West Footscray, VIC 3012" at bounding box center [561, 166] width 333 height 20
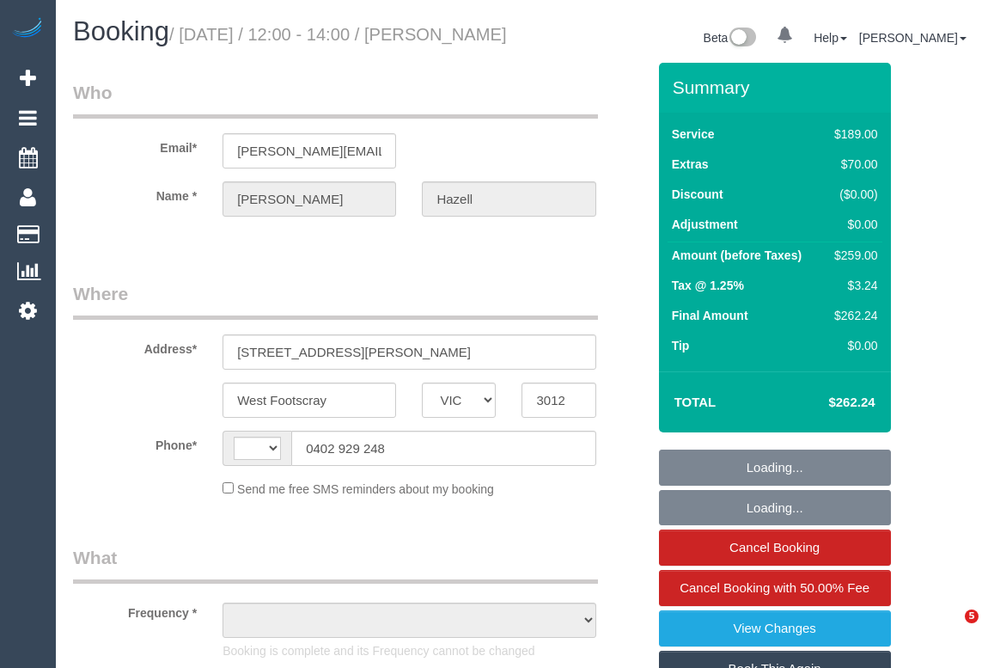
select select "VIC"
select select "string:stripe-pm_1SC9EQ2GScqysDRVbGU9n429"
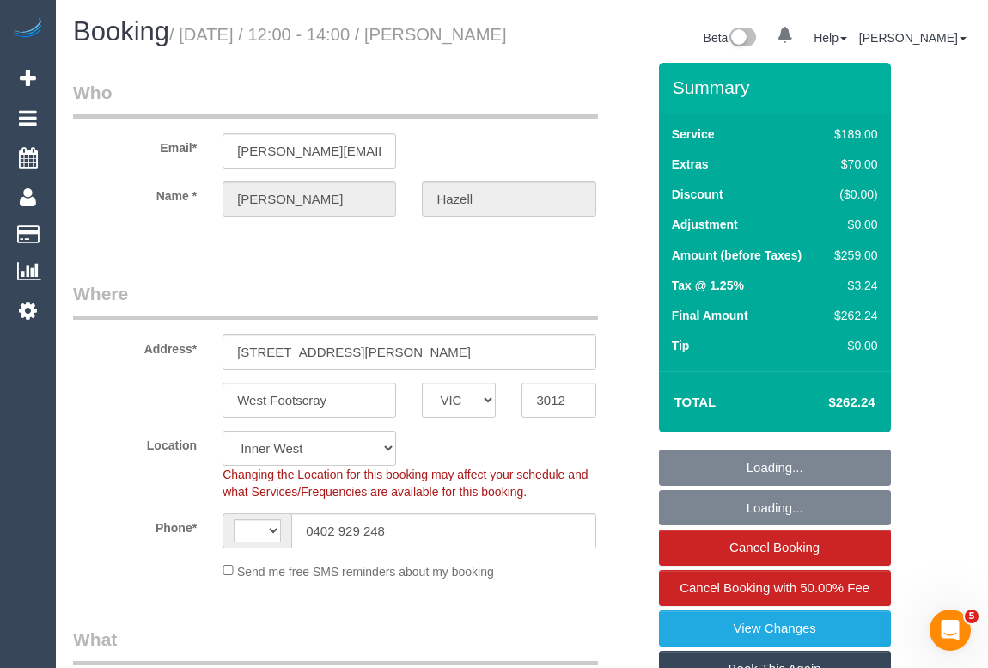
select select "string:AU"
select select "object:637"
select select "number:29"
select select "number:14"
select select "number:19"
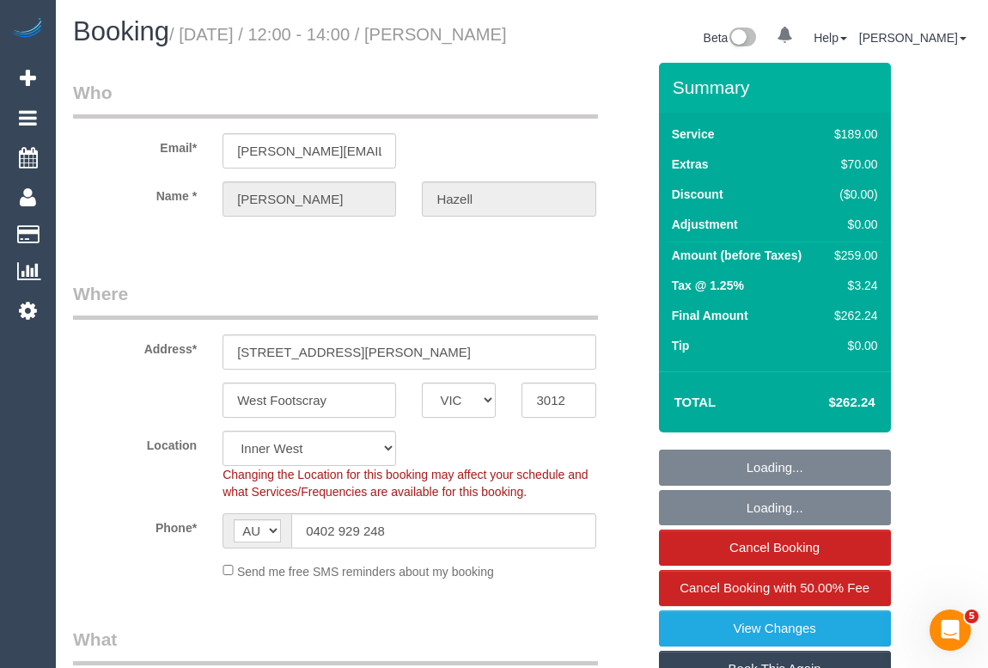
select select "number:24"
select select "number:26"
select select "object:1540"
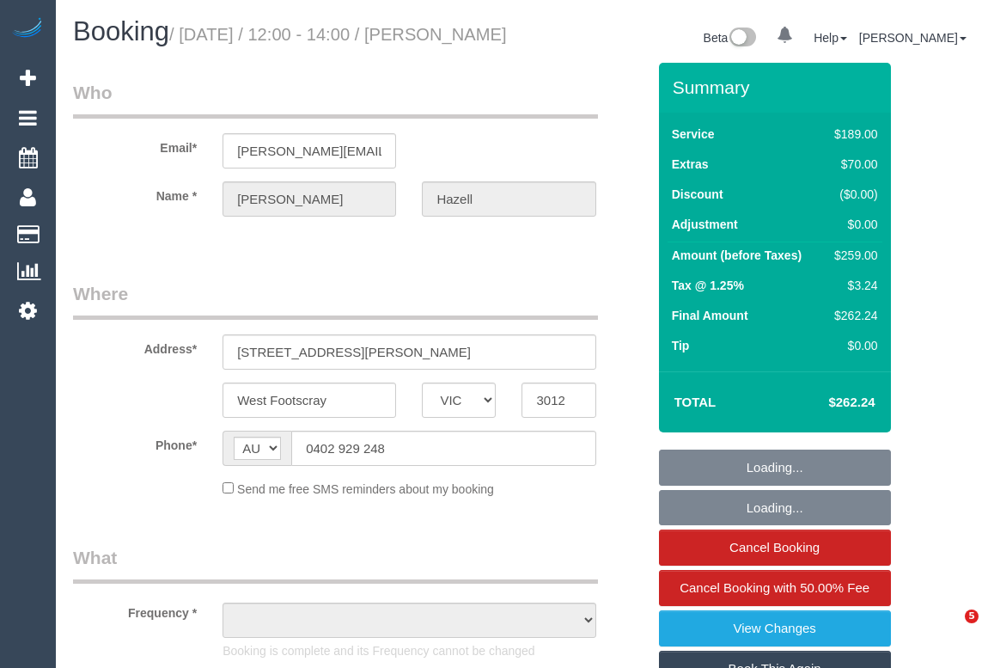
select select "VIC"
select select "string:stripe-pm_1SC9EQ2GScqysDRVbGU9n429"
select select "number:29"
select select "number:14"
select select "number:19"
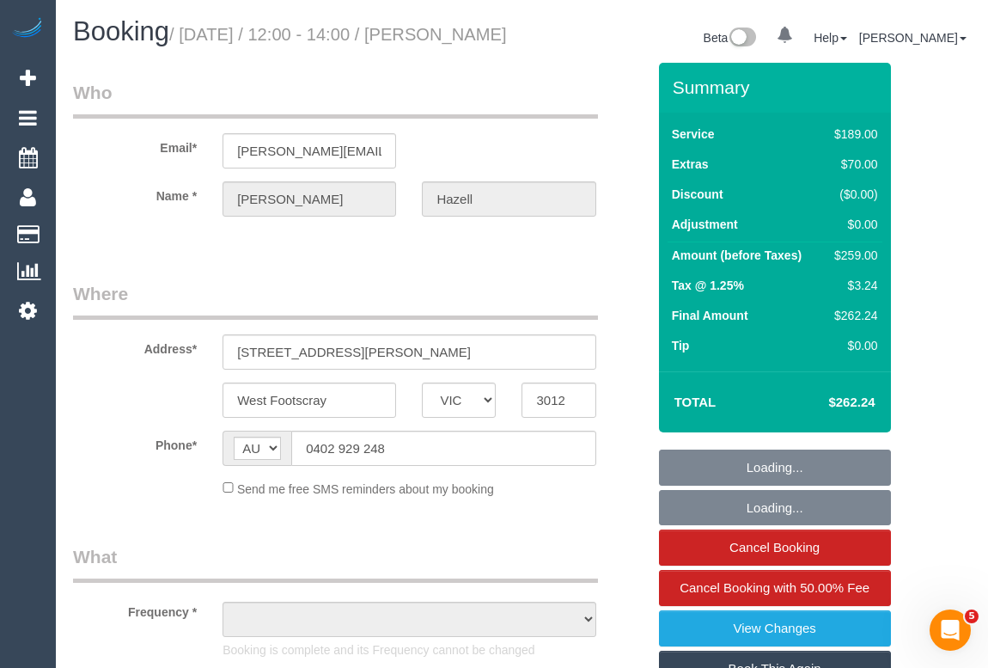
select select "number:24"
select select "number:26"
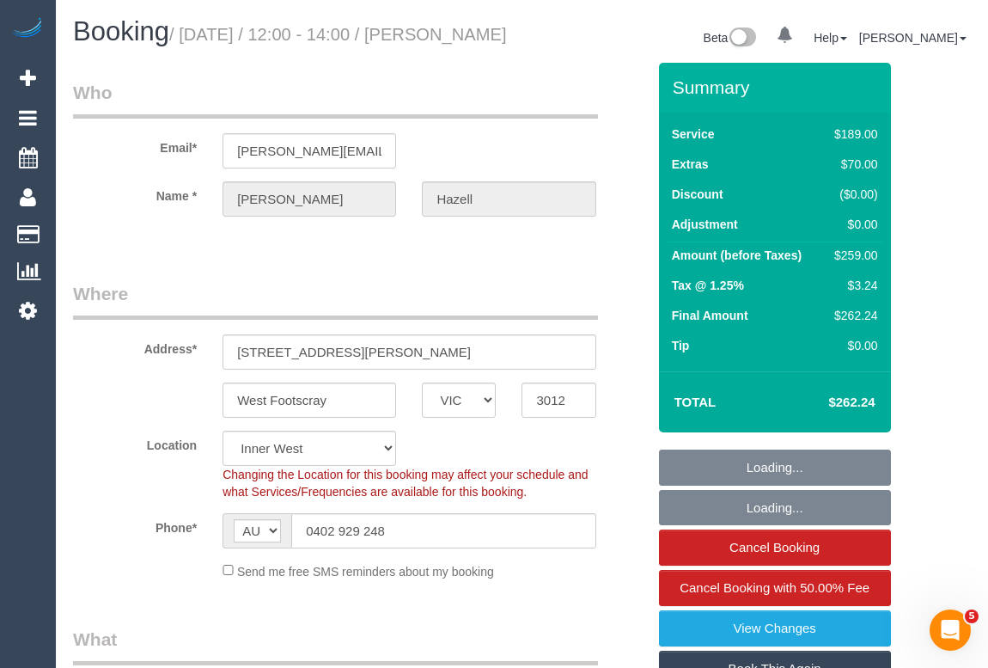
select select "object:1540"
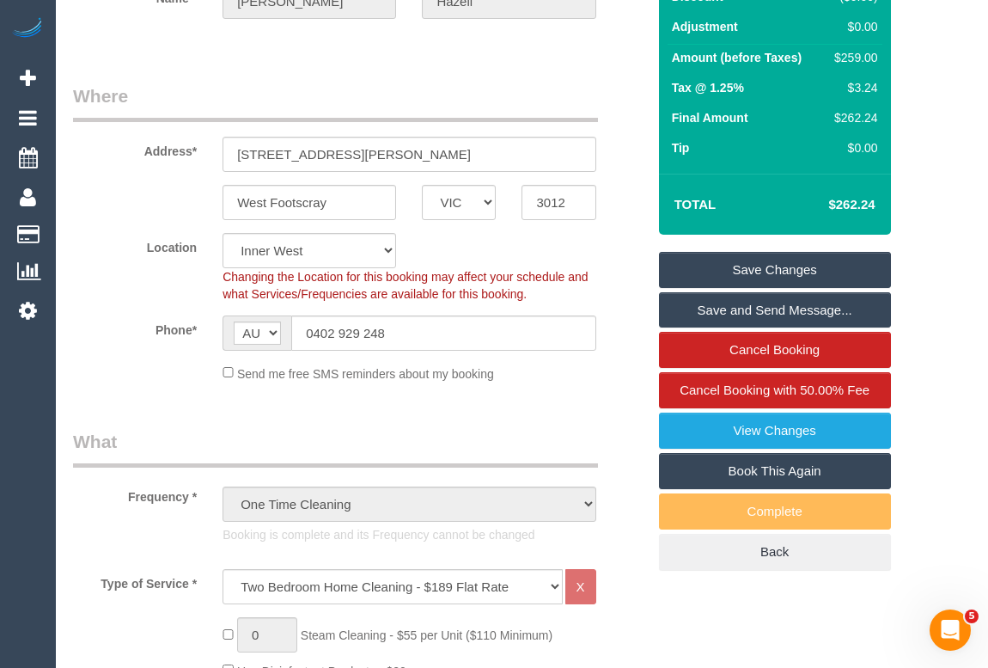
scroll to position [234, 0]
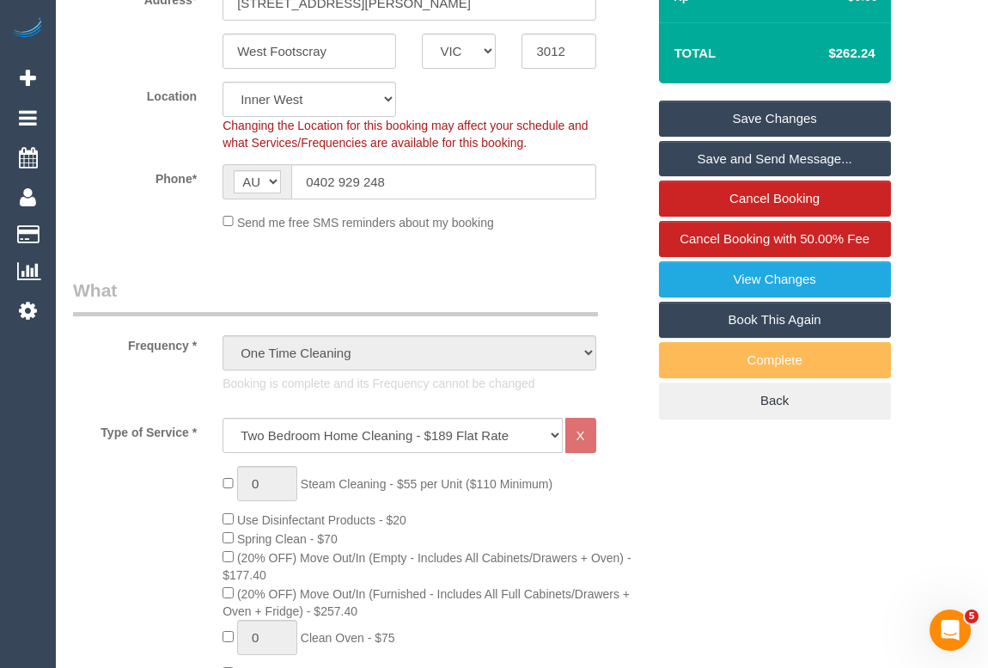
scroll to position [468, 0]
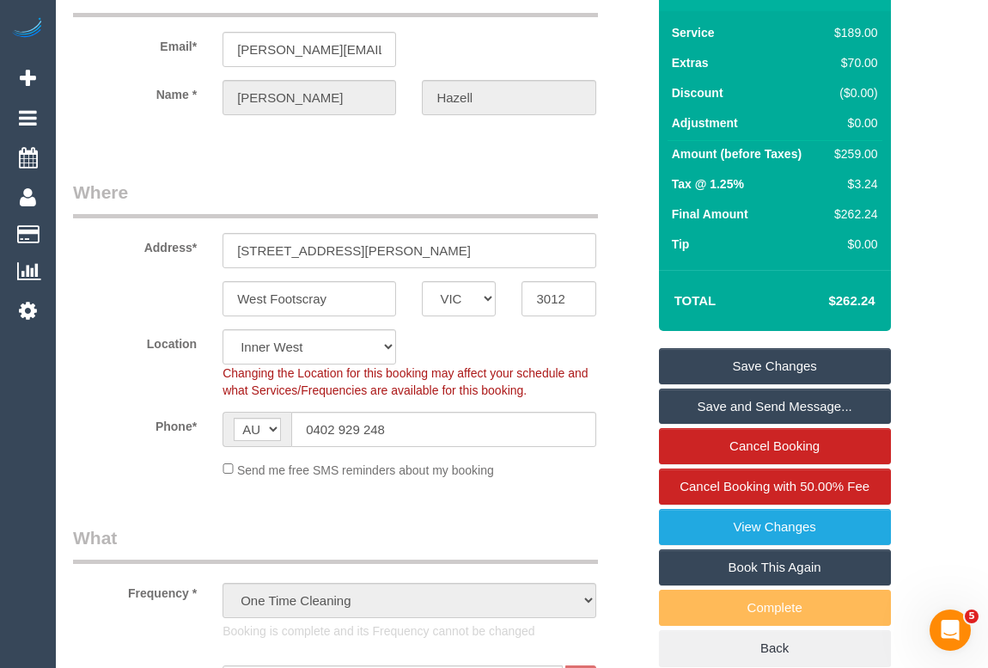
scroll to position [0, 0]
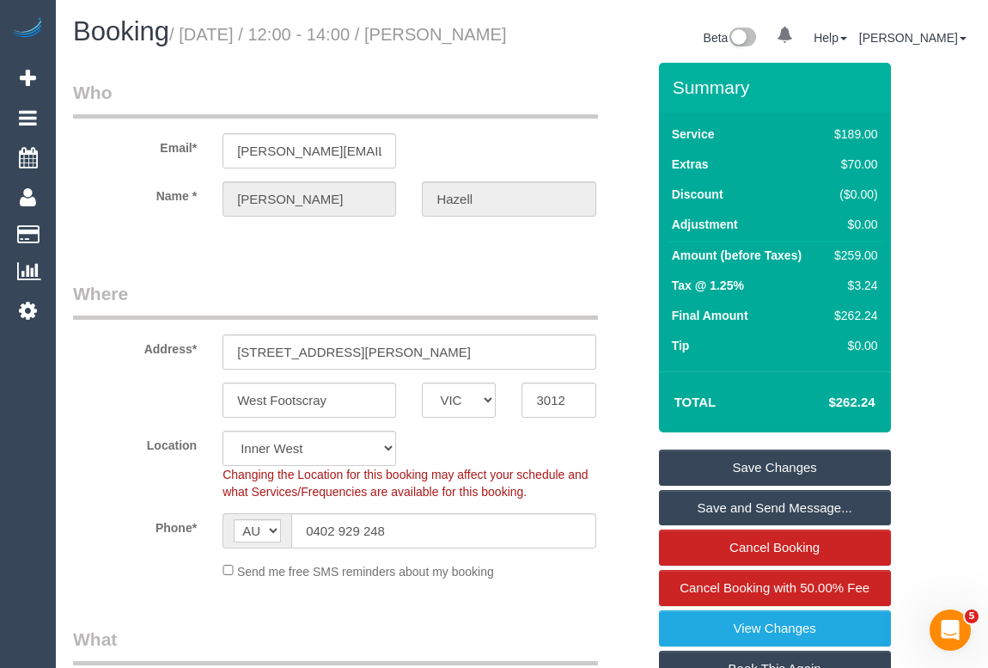
drag, startPoint x: 81, startPoint y: 60, endPoint x: 214, endPoint y: 69, distance: 133.5
click at [214, 46] on h1 "Booking / October 11, 2025 / 12:00 - 14:00 / Stephanie Hazell" at bounding box center [291, 31] width 437 height 29
copy small "Stephanie Hazell"
drag, startPoint x: 425, startPoint y: 542, endPoint x: 242, endPoint y: 542, distance: 183.9
click at [242, 542] on div "AF AL DZ AD AO AI AQ AG AR AM AW AU AT AZ BS BH BD BB BY BE BZ BJ BM BT BO BA B…" at bounding box center [409, 530] width 373 height 35
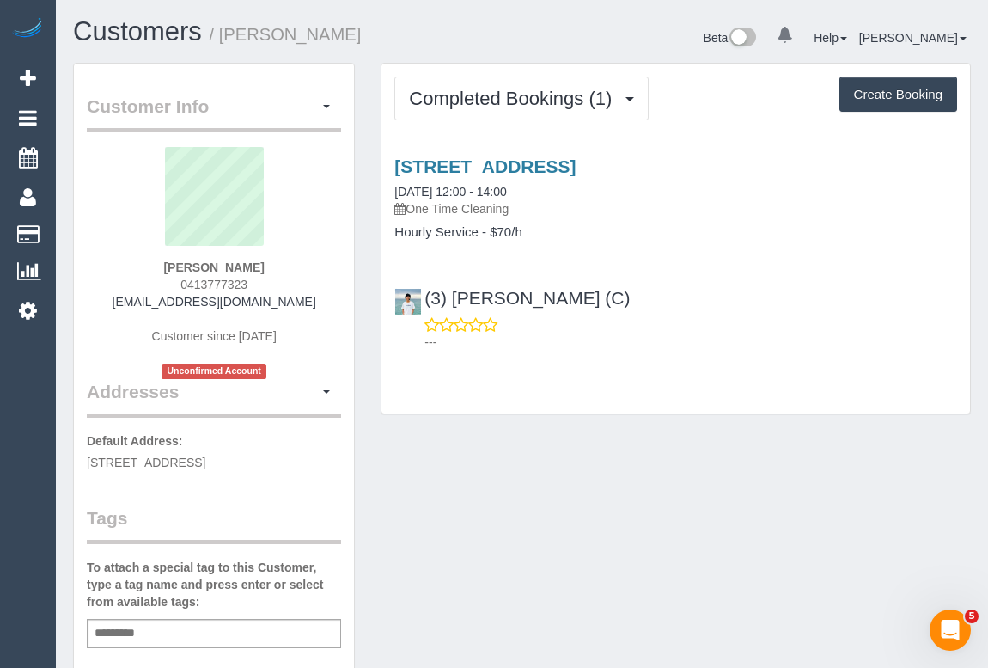
click at [630, 450] on div "Customer Info Edit Contact Info Send Message Email Preferences Special Sales Ta…" at bounding box center [522, 647] width 924 height 1169
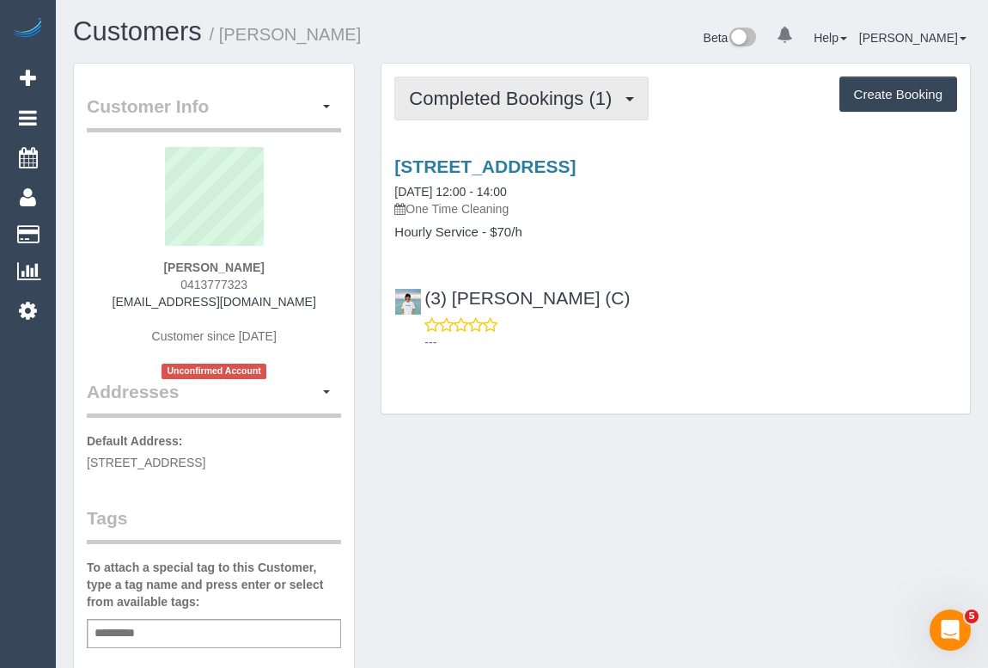
click at [527, 89] on span "Completed Bookings (1)" at bounding box center [514, 98] width 211 height 21
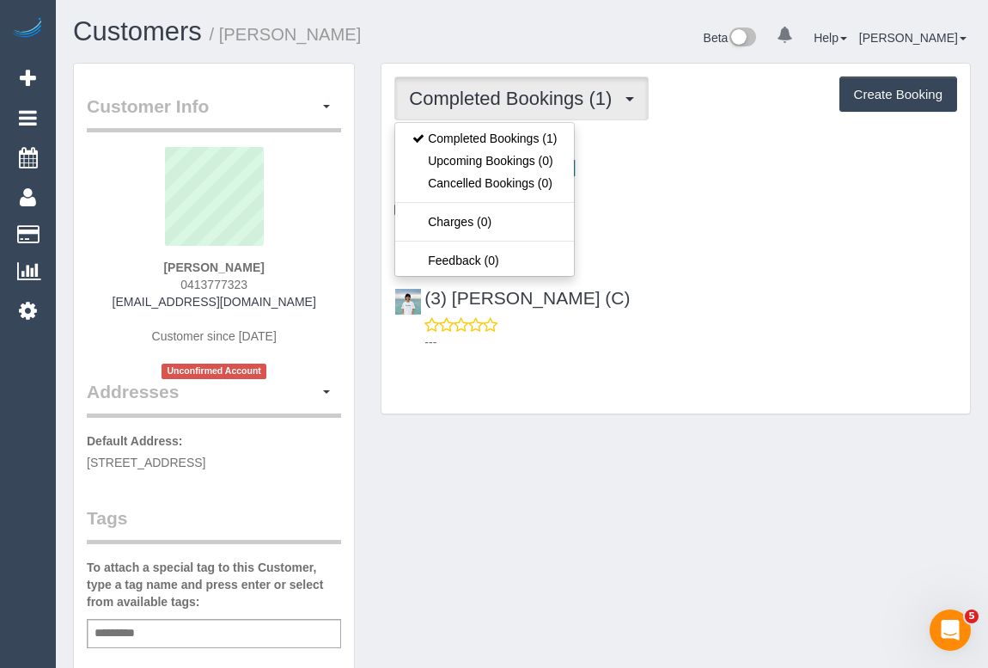
click at [686, 389] on div "Completed Bookings (1) Completed Bookings (1) Upcoming Bookings (0) Cancelled B…" at bounding box center [676, 239] width 589 height 351
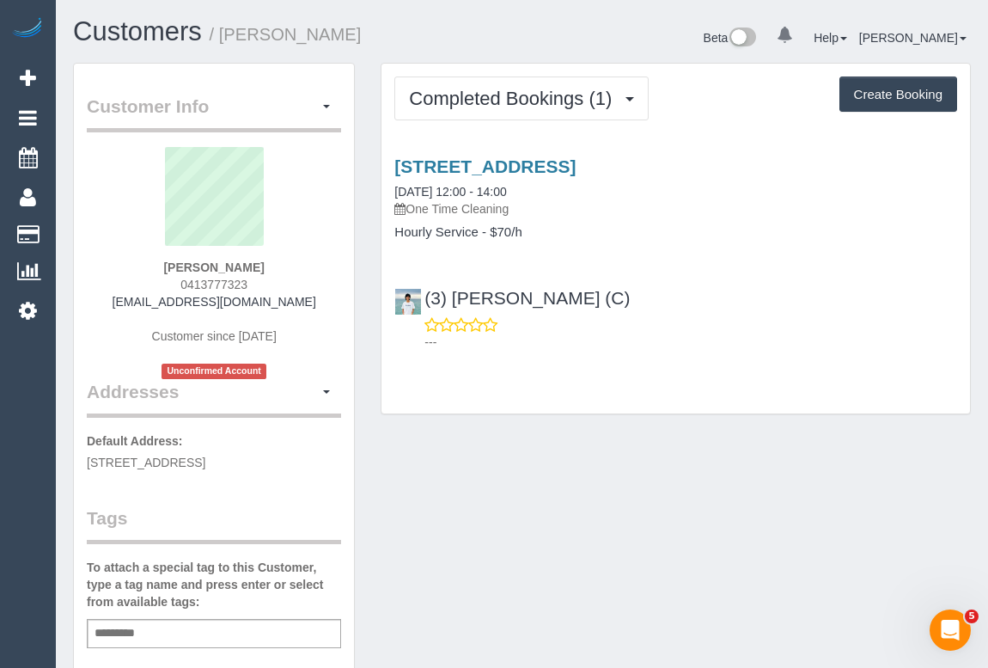
drag, startPoint x: 151, startPoint y: 301, endPoint x: 287, endPoint y: 301, distance: 135.8
click at [287, 301] on div "Josh Robertson 0413777323 joshcrazy25@gmail.com Customer since 2025 Unconfirmed…" at bounding box center [214, 263] width 254 height 232
copy link "[EMAIL_ADDRESS][DOMAIN_NAME]"
click at [573, 162] on link "105 High Street, 207, Prahran, VIC 3181" at bounding box center [485, 166] width 181 height 20
copy link "[EMAIL_ADDRESS][DOMAIN_NAME]"
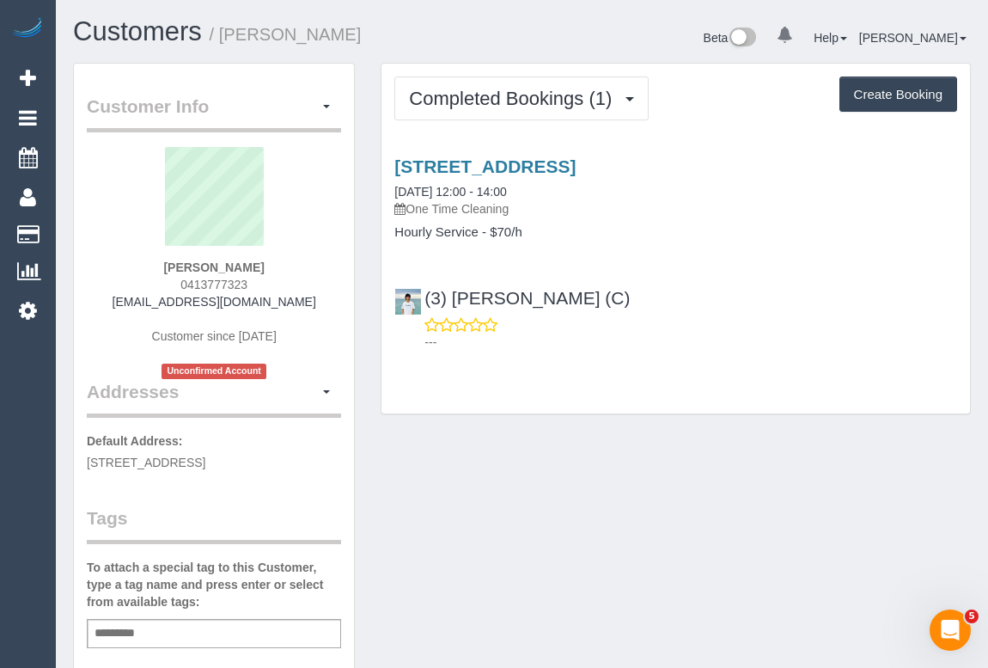
click at [558, 514] on div "Customer Info Edit Contact Info Send Message Email Preferences Special Sales Ta…" at bounding box center [522, 647] width 924 height 1169
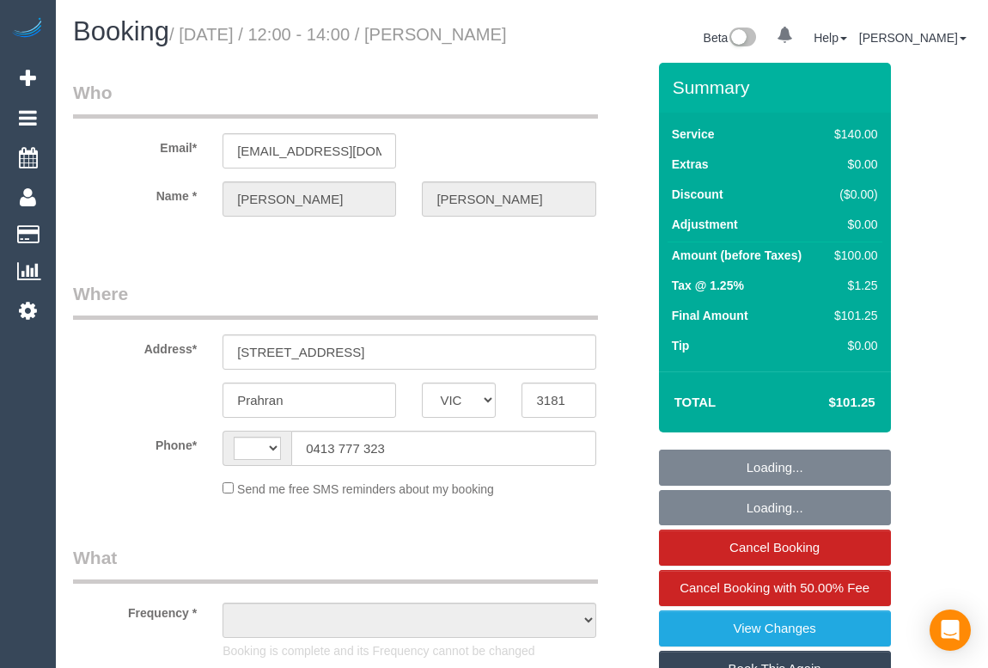
select select "VIC"
select select "string:stripe-pm_1SG6Yo2GScqysDRVvwIQjLlG"
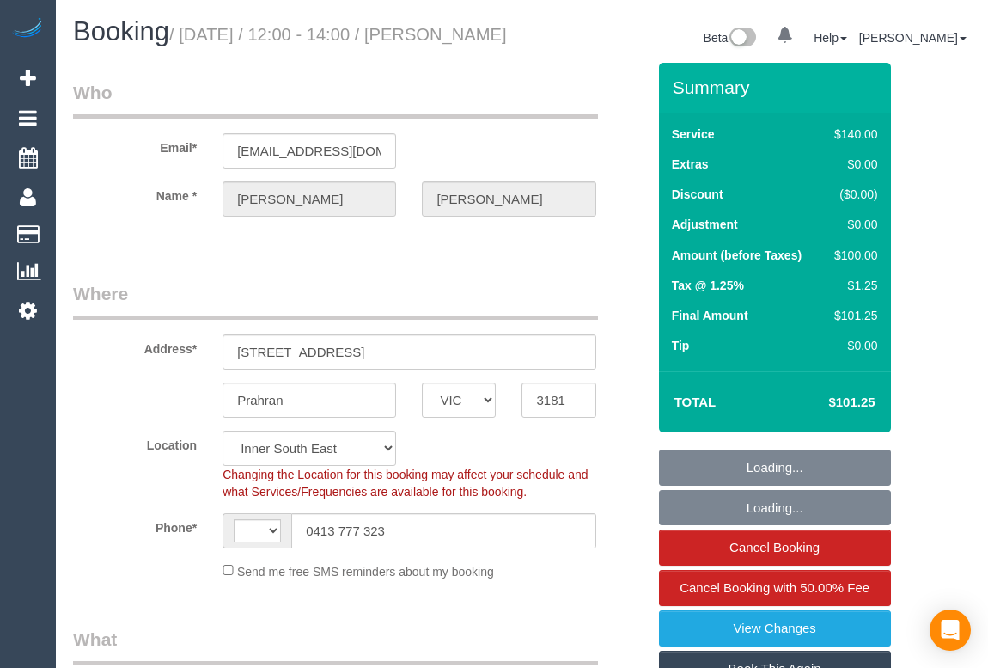
select select "string:AU"
select select "object:539"
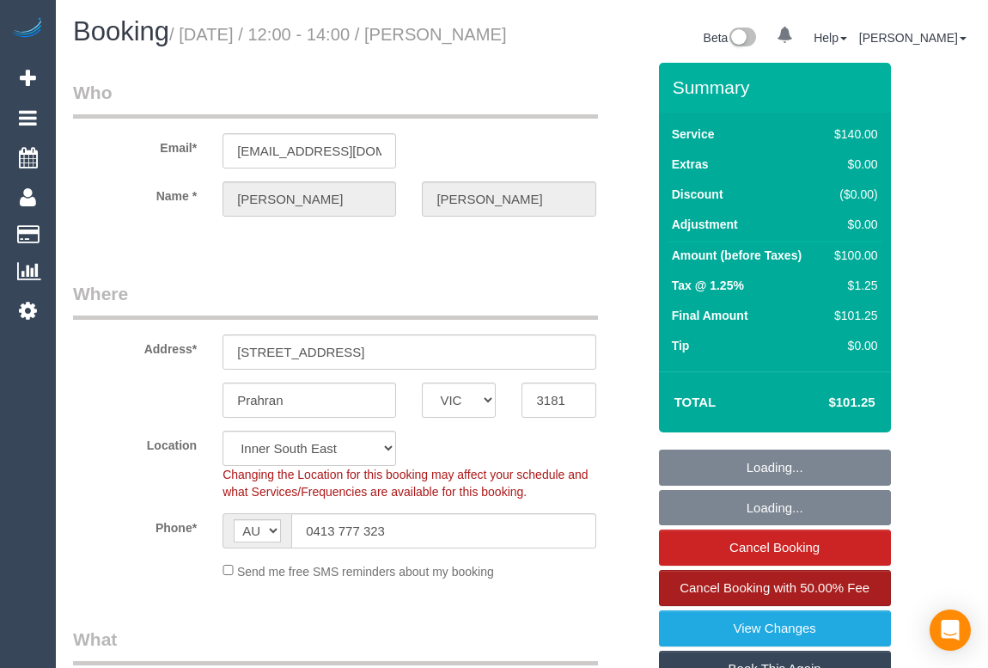
select select "number:28"
select select "number:14"
select select "number:18"
select select "number:25"
select select "number:34"
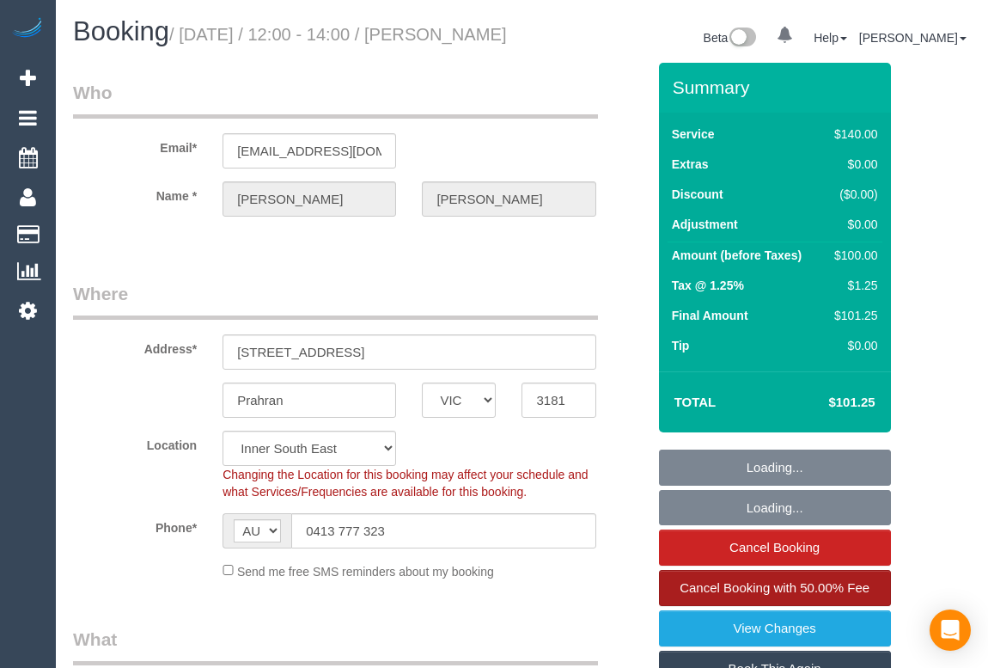
select select "number:12"
select select "object:1329"
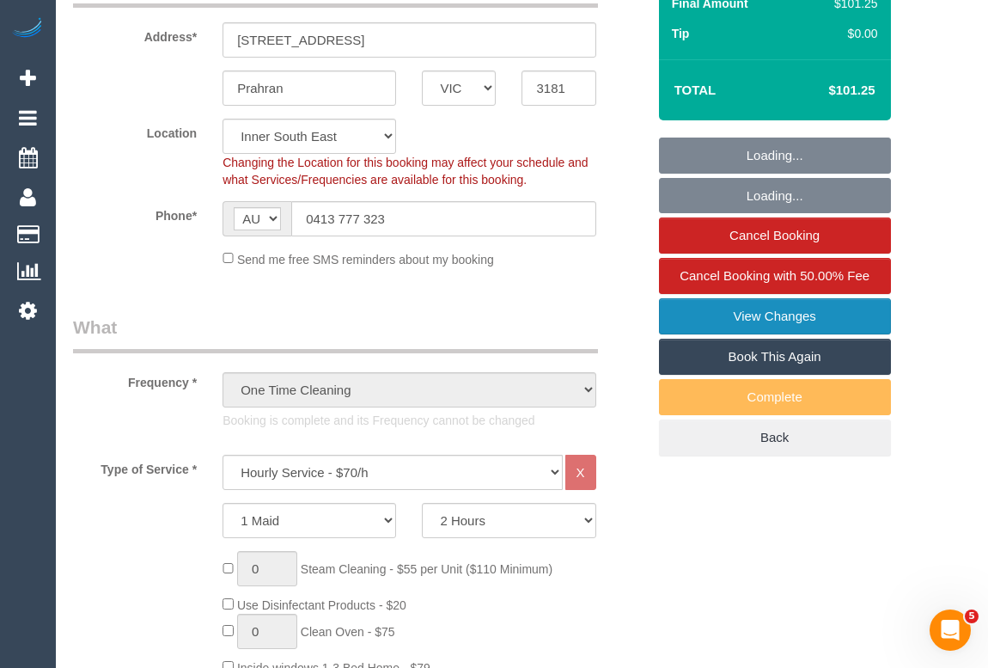
click at [782, 334] on link "View Changes" at bounding box center [775, 316] width 232 height 36
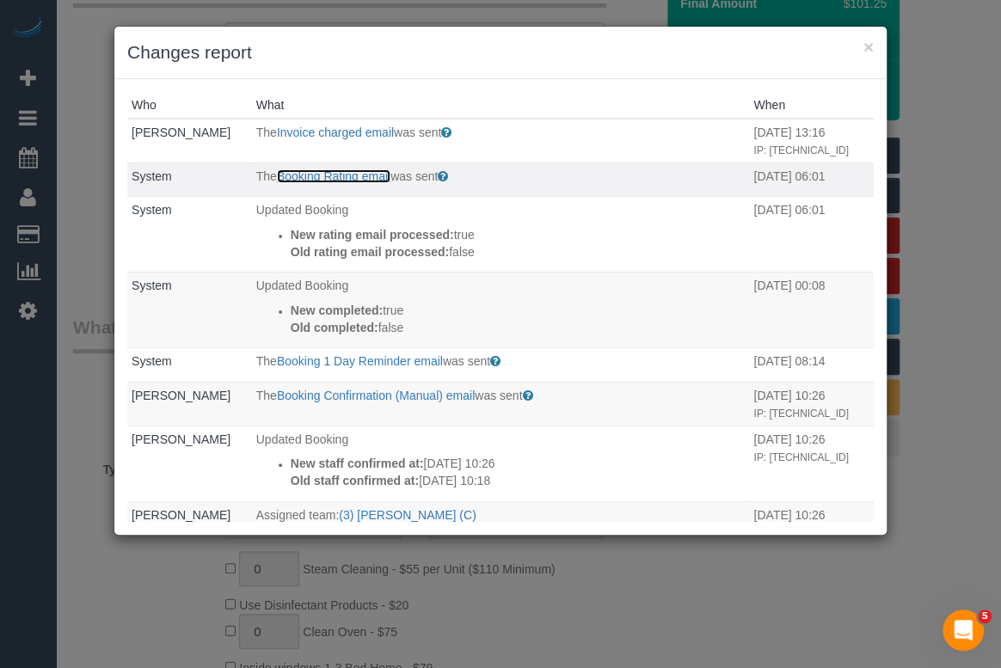
click at [334, 183] on link "Booking Rating email" at bounding box center [333, 176] width 113 height 14
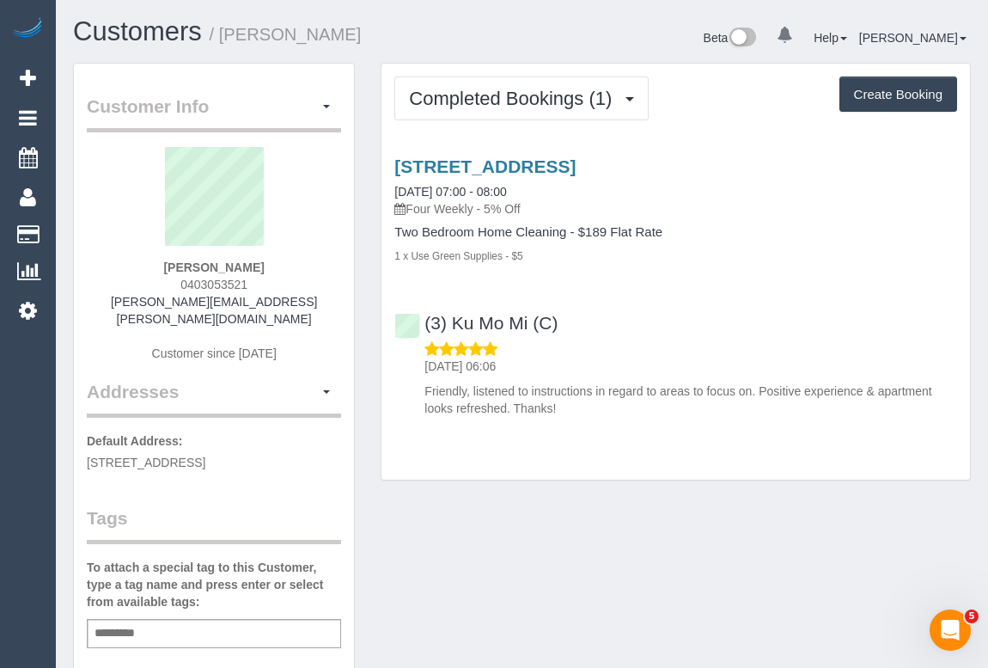
drag, startPoint x: 175, startPoint y: 284, endPoint x: 272, endPoint y: 281, distance: 96.3
click at [272, 281] on div "[PERSON_NAME] 0403053521 [PERSON_NAME][EMAIL_ADDRESS][PERSON_NAME][DOMAIN_NAME]…" at bounding box center [214, 263] width 254 height 232
copy span "0403053521"
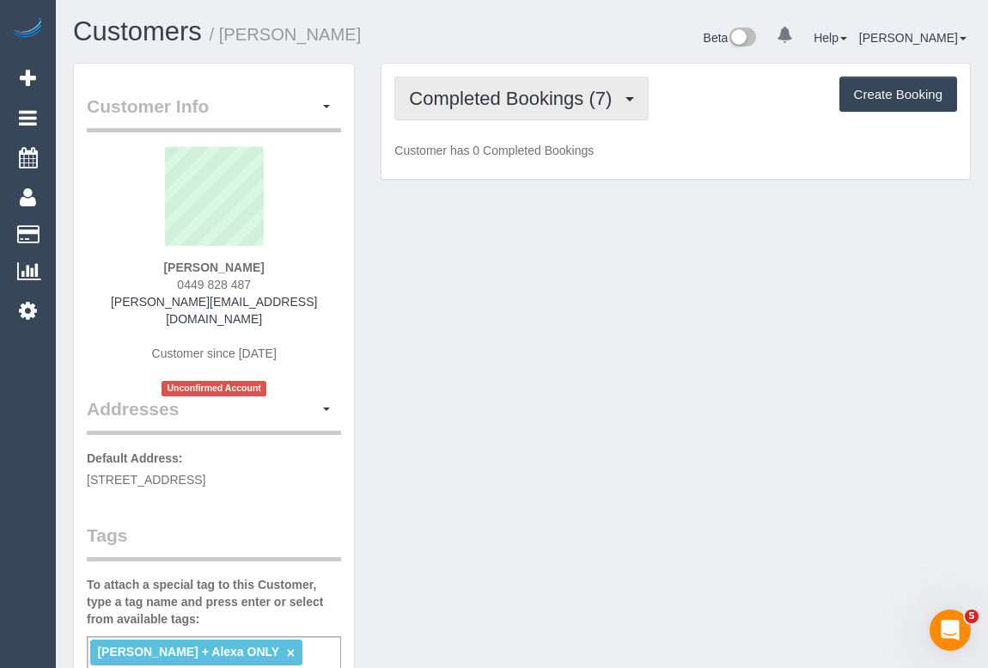
click at [509, 99] on span "Completed Bookings (7)" at bounding box center [514, 98] width 211 height 21
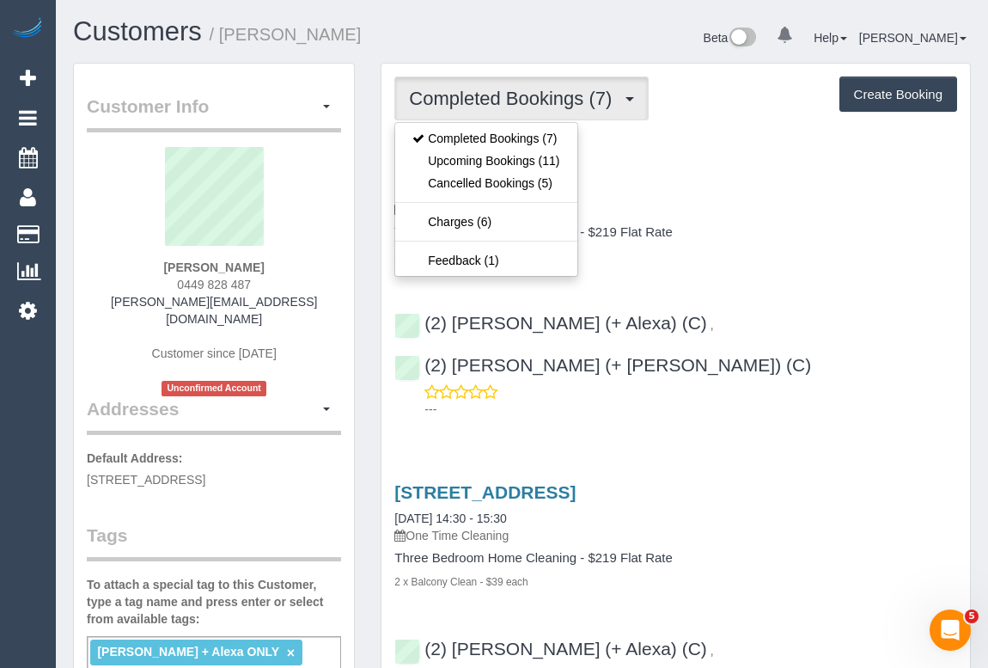
click at [821, 241] on div "Three Bedroom Home Cleaning - $219 Flat Rate 2 x Balcony Clean - $39 each" at bounding box center [676, 244] width 563 height 39
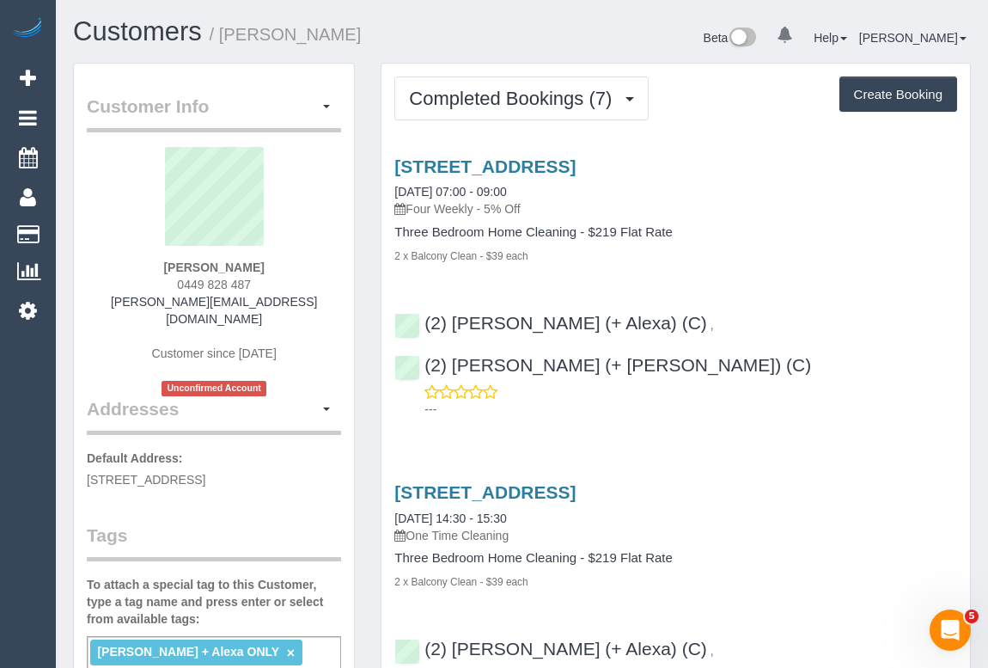
click at [757, 235] on h4 "Three Bedroom Home Cleaning - $219 Flat Rate" at bounding box center [676, 232] width 563 height 15
click at [850, 482] on h3 "[STREET_ADDRESS]" at bounding box center [676, 492] width 563 height 20
click at [816, 192] on div "[STREET_ADDRESS] [DATE] 07:00 - 09:00 Four Weekly - 5% Off" at bounding box center [676, 187] width 563 height 62
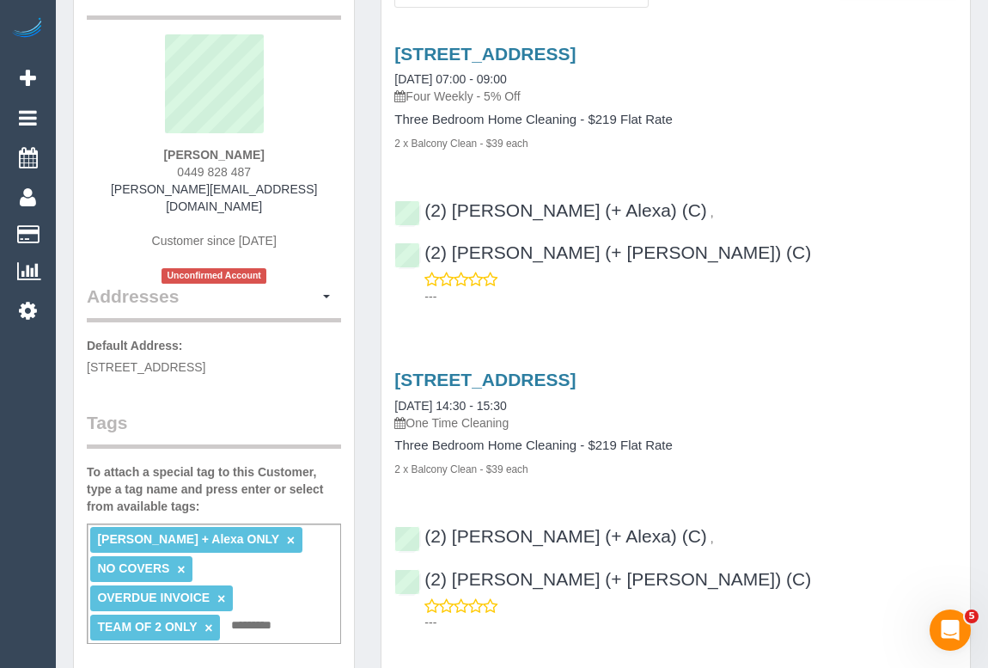
scroll to position [234, 0]
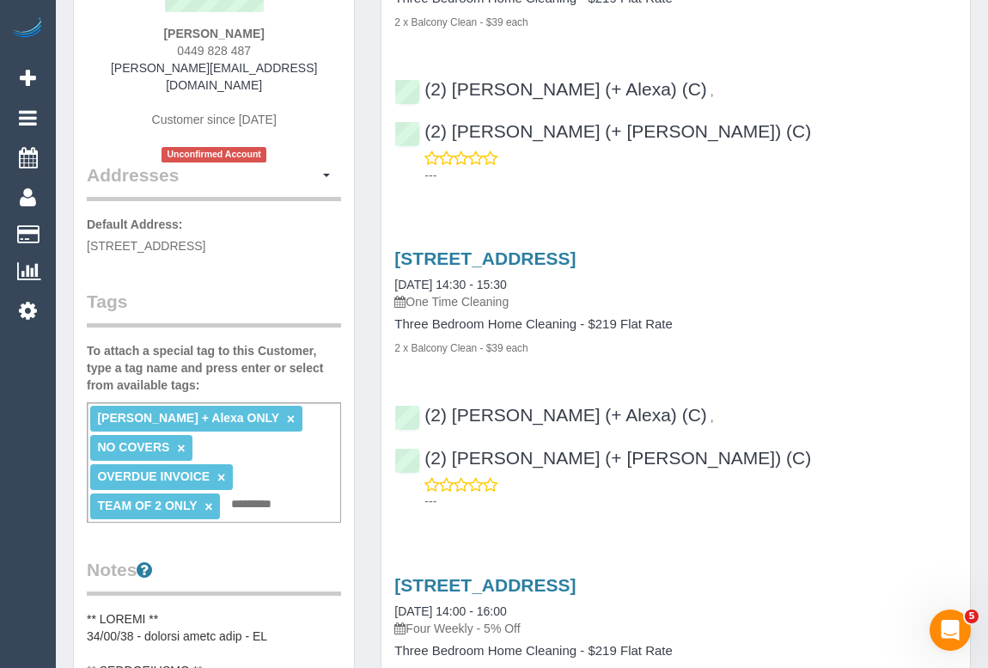
click at [251, 493] on input "text" at bounding box center [256, 504] width 58 height 22
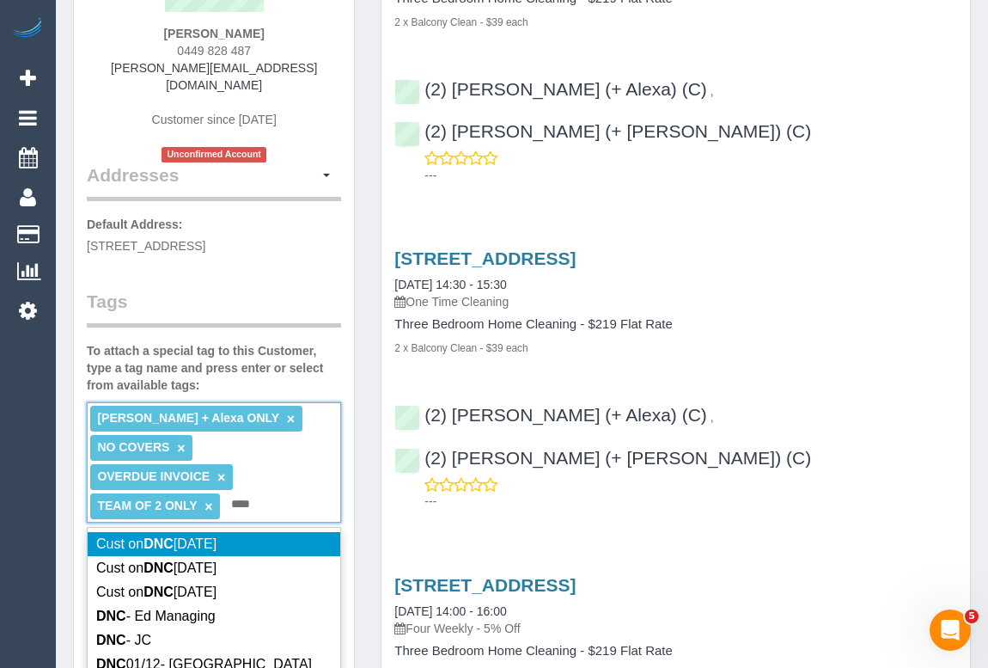
type input "***"
click at [288, 481] on div "[PERSON_NAME] + Alexa ONLY × NO COVERS × OVERDUE INVOICE × TEAM OF 2 ONLY × ***…" at bounding box center [214, 462] width 254 height 120
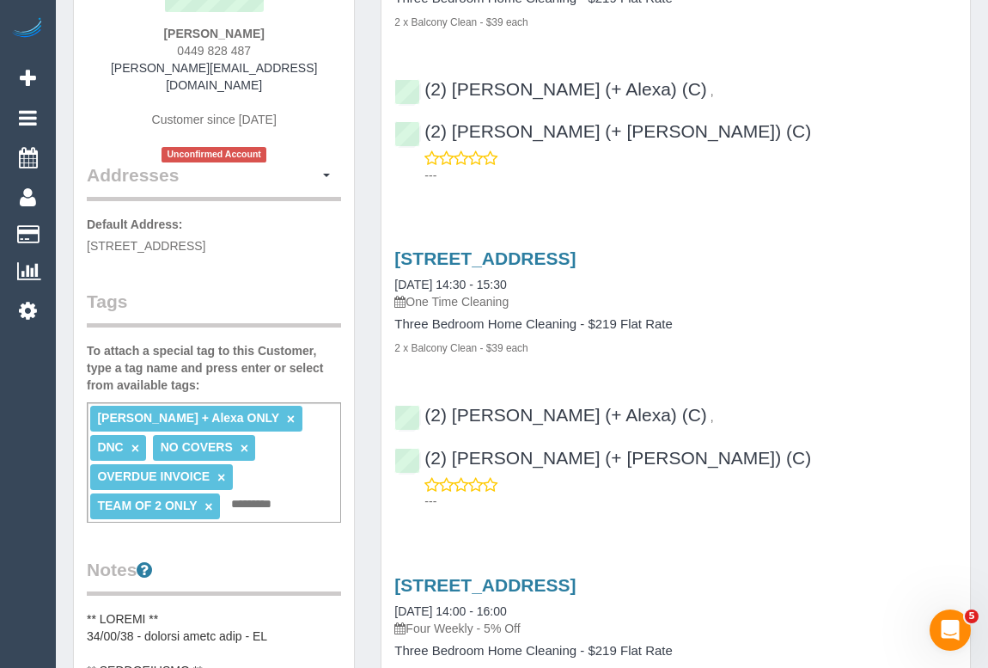
click at [276, 493] on input "text" at bounding box center [256, 504] width 58 height 22
click at [139, 441] on link "×" at bounding box center [136, 448] width 8 height 15
click at [241, 493] on input "text" at bounding box center [256, 504] width 58 height 22
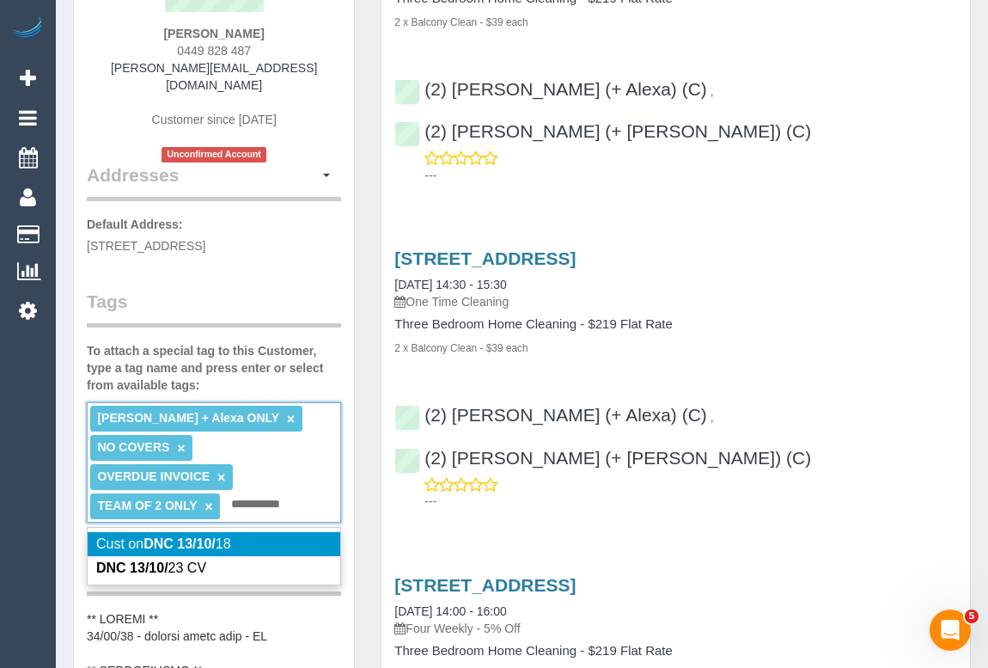
type input "**********"
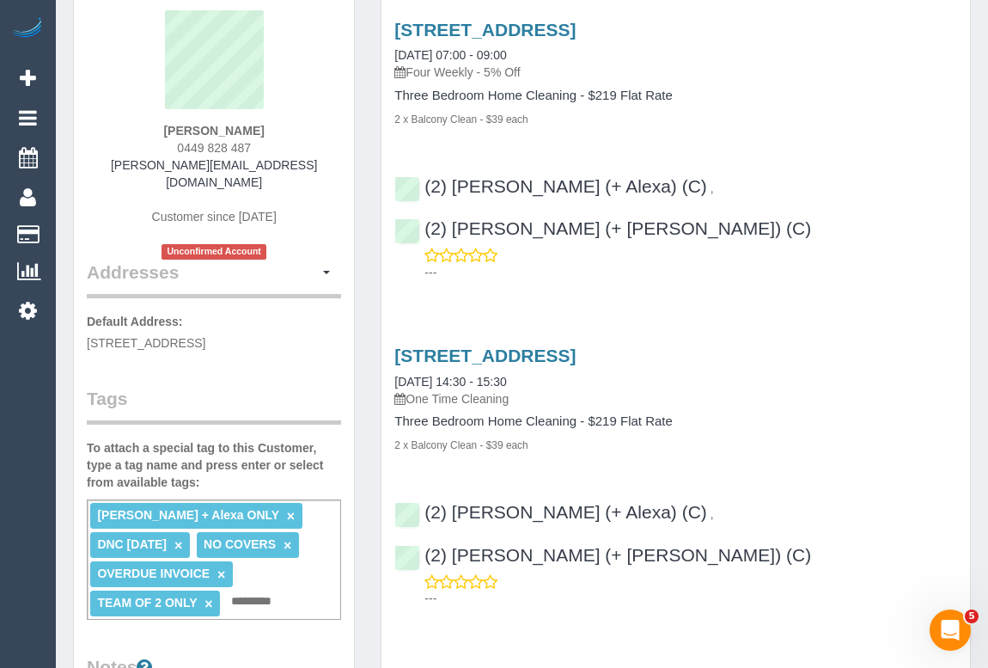
scroll to position [77, 0]
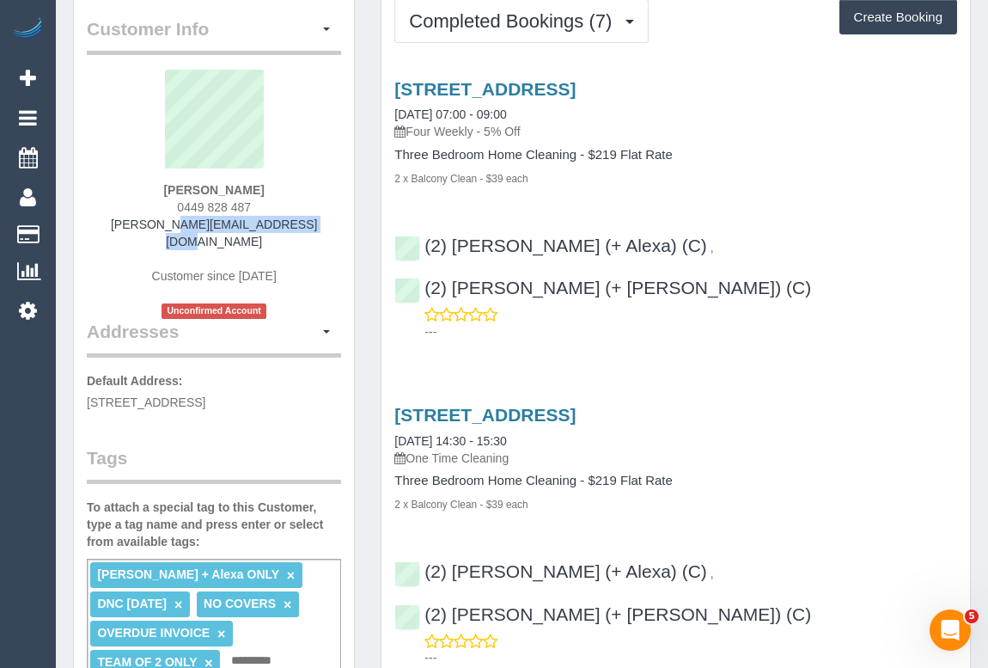
drag, startPoint x: 120, startPoint y: 226, endPoint x: 312, endPoint y: 230, distance: 191.7
click at [312, 230] on div "[PERSON_NAME] 0449 828 487 [PERSON_NAME][EMAIL_ADDRESS][DOMAIN_NAME] Customer s…" at bounding box center [214, 194] width 254 height 249
copy link "[PERSON_NAME][EMAIL_ADDRESS][DOMAIN_NAME]"
drag, startPoint x: 163, startPoint y: 184, endPoint x: 300, endPoint y: 188, distance: 136.7
click at [300, 188] on div "[PERSON_NAME] 0449 828 487 [PERSON_NAME][EMAIL_ADDRESS][DOMAIN_NAME] Customer s…" at bounding box center [214, 194] width 254 height 249
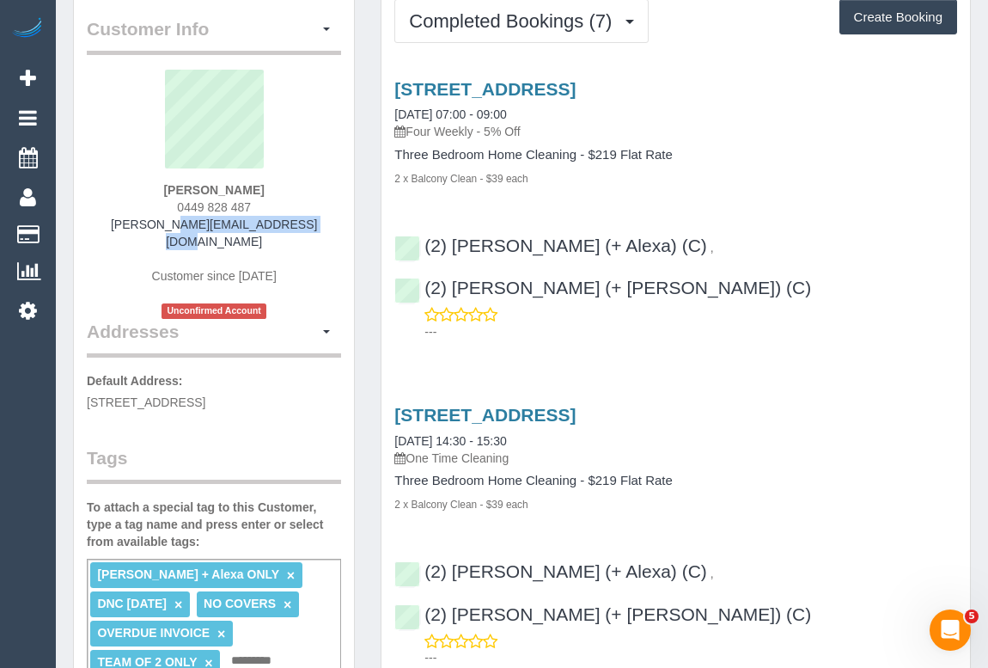
copy strong "[PERSON_NAME]"
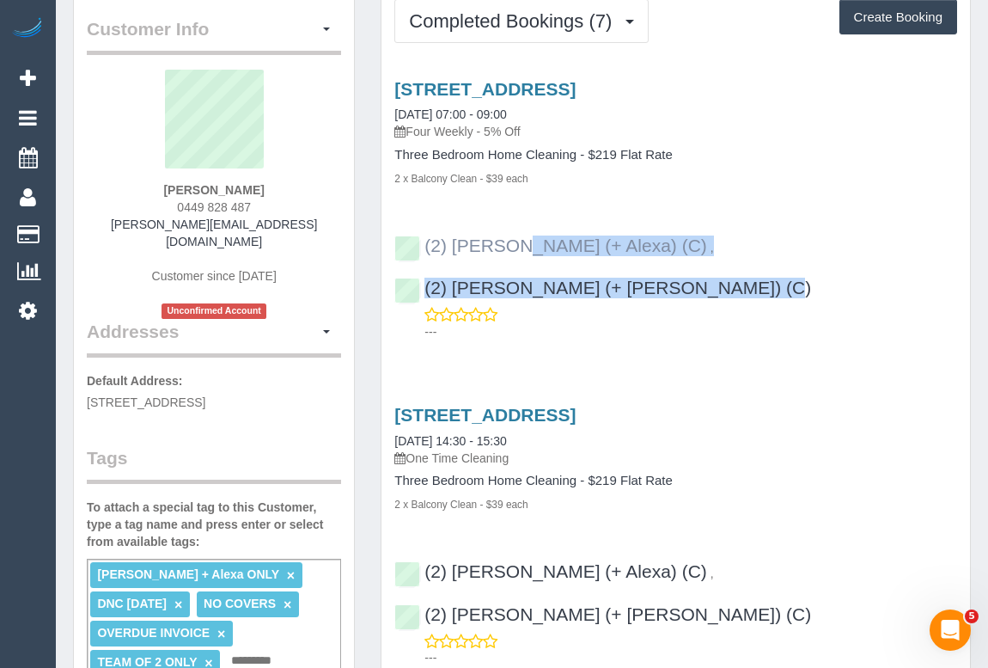
drag, startPoint x: 896, startPoint y: 241, endPoint x: 434, endPoint y: 233, distance: 461.6
click at [434, 232] on div "(2) [PERSON_NAME] (+ Alexa) (C) , (2) [PERSON_NAME] (+ [PERSON_NAME]) (C) ---" at bounding box center [676, 280] width 589 height 119
copy div "(2) [PERSON_NAME] (+ [PERSON_NAME]) (C) , (2) [PERSON_NAME] (+ [PERSON_NAME]) (…"
